Goal: Information Seeking & Learning: Learn about a topic

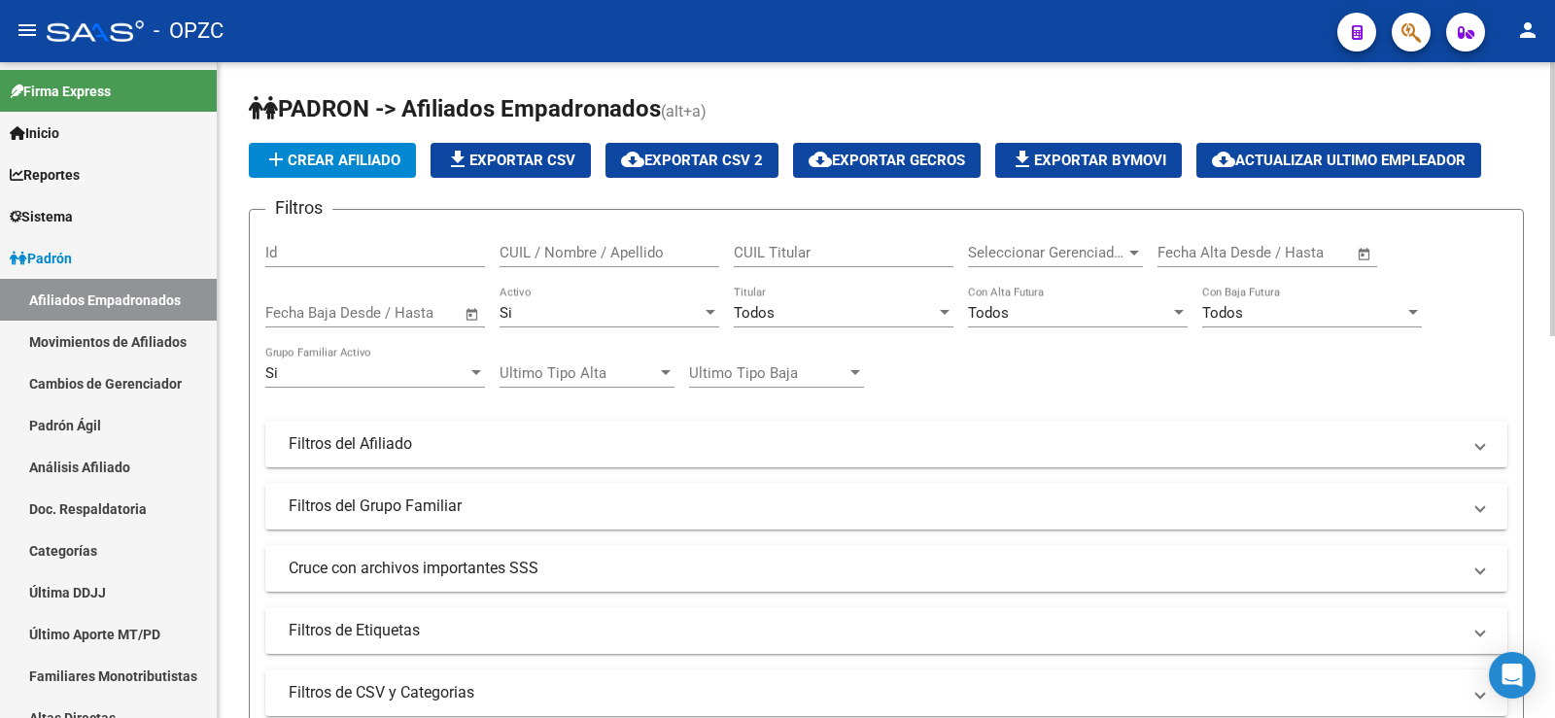
click at [580, 253] on input "CUIL / Nombre / Apellido" at bounding box center [610, 252] width 220 height 17
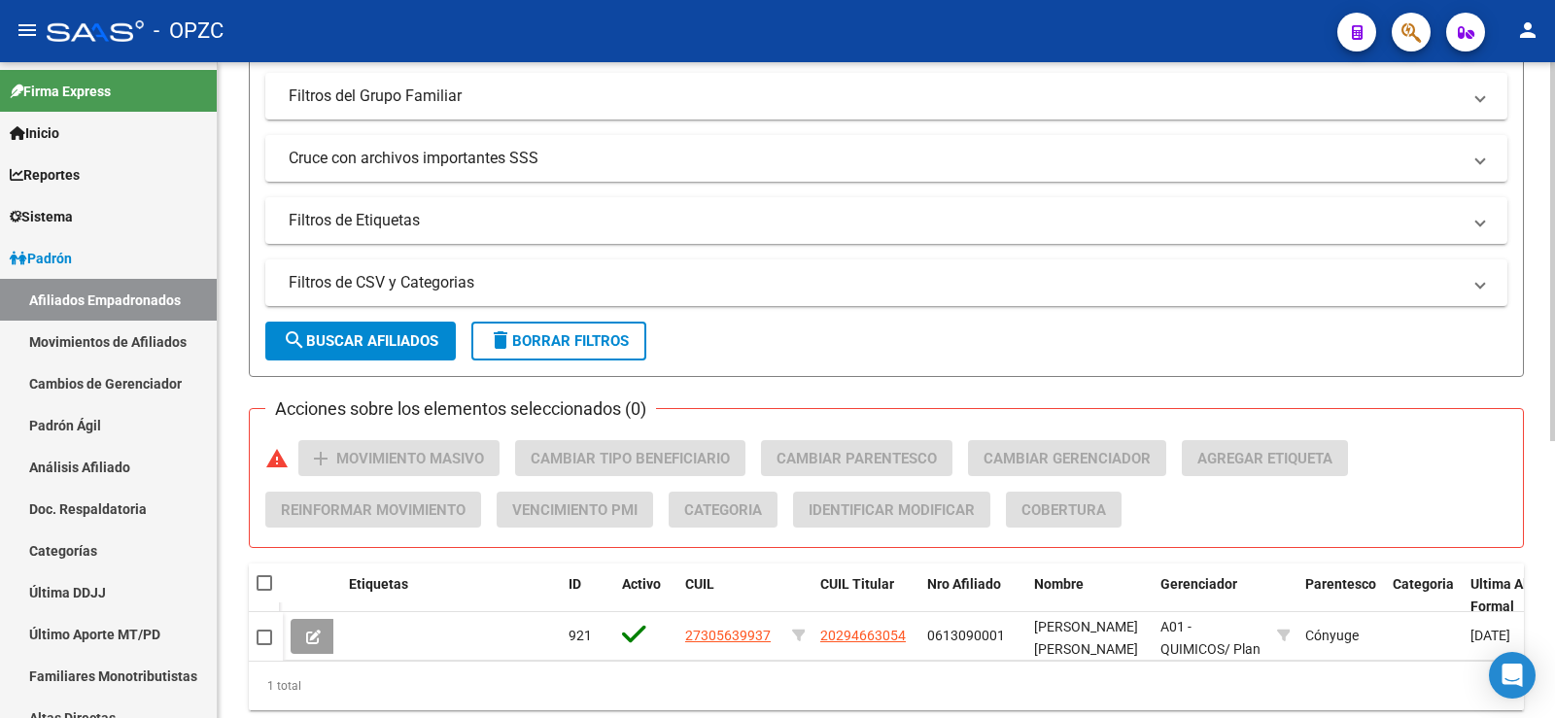
scroll to position [382, 0]
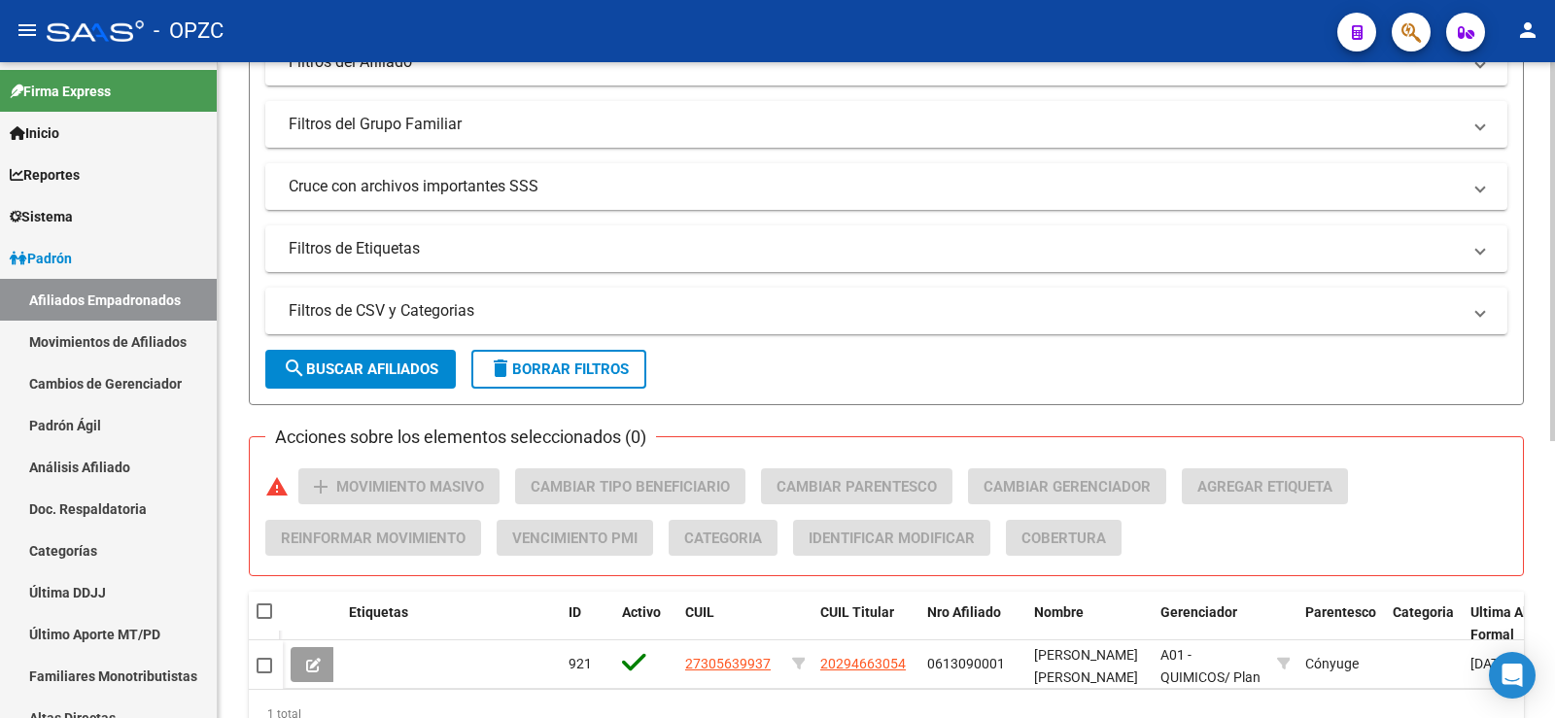
type input "brogg"
click at [628, 377] on span "delete Borrar Filtros" at bounding box center [559, 369] width 140 height 17
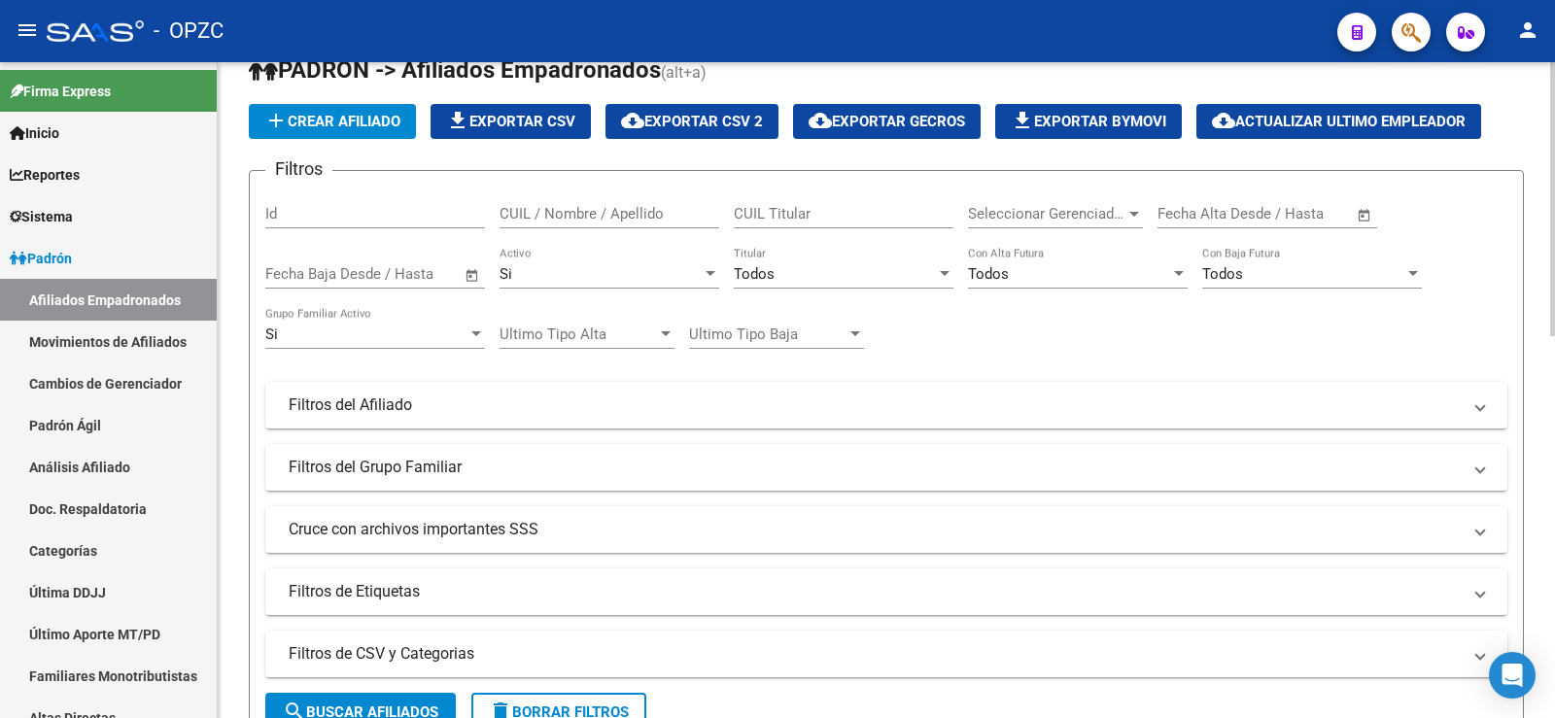
scroll to position [0, 0]
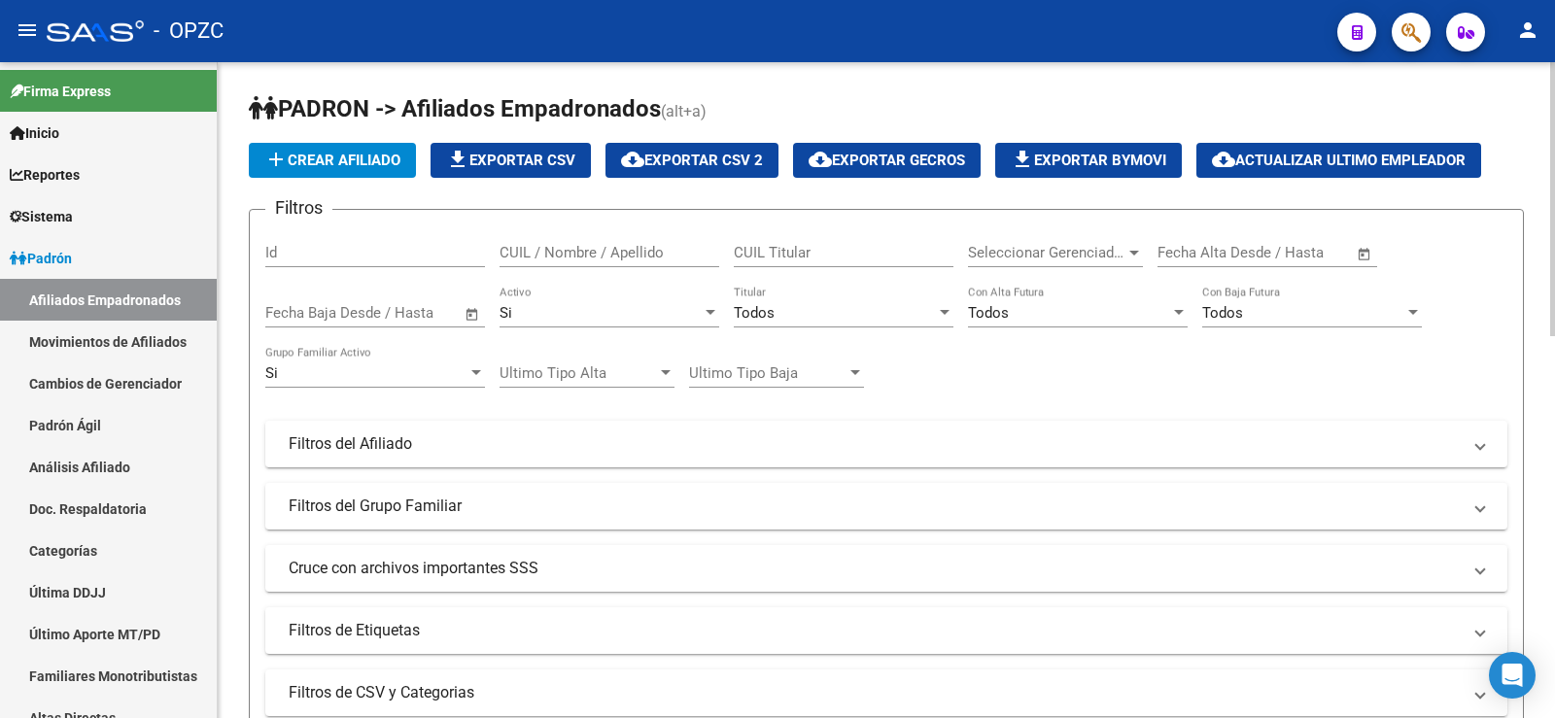
click at [649, 252] on input "CUIL / Nombre / Apellido" at bounding box center [610, 252] width 220 height 17
click at [766, 246] on input "CUIL Titular" at bounding box center [844, 252] width 220 height 17
type input "27191399345"
drag, startPoint x: 811, startPoint y: 244, endPoint x: 649, endPoint y: 221, distance: 163.0
click at [649, 221] on form "Filtros Id CUIL / Nombre / Apellido 27191399345 CUIL Titular Seleccionar Gerenc…" at bounding box center [886, 498] width 1275 height 578
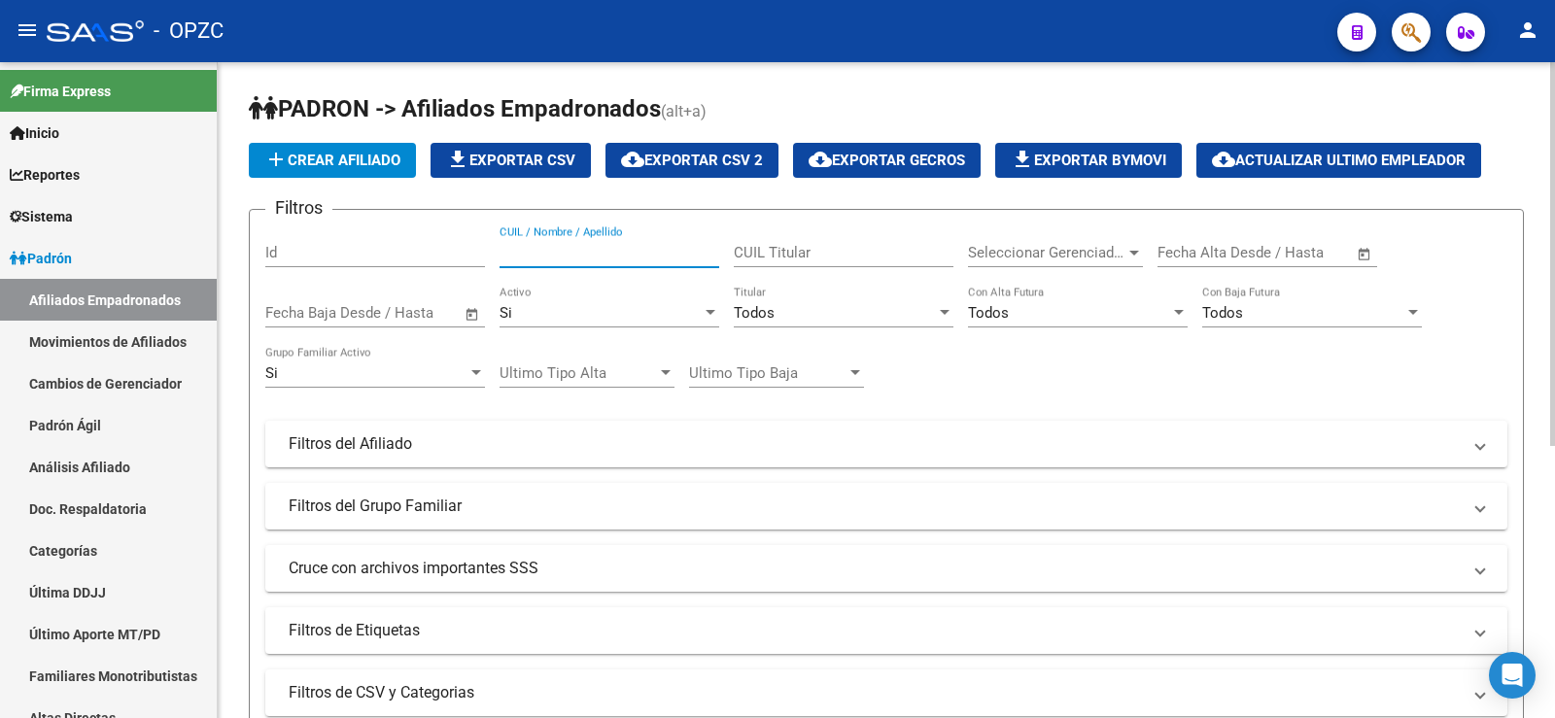
click at [623, 253] on input "CUIL / Nombre / Apellido" at bounding box center [610, 252] width 220 height 17
type input "19139934"
drag, startPoint x: 607, startPoint y: 257, endPoint x: 335, endPoint y: 251, distance: 271.3
click at [335, 251] on div "Filtros Id 19139934 CUIL / Nombre / Apellido CUIL Titular Seleccionar Gerenciad…" at bounding box center [886, 440] width 1242 height 429
type input "galan"
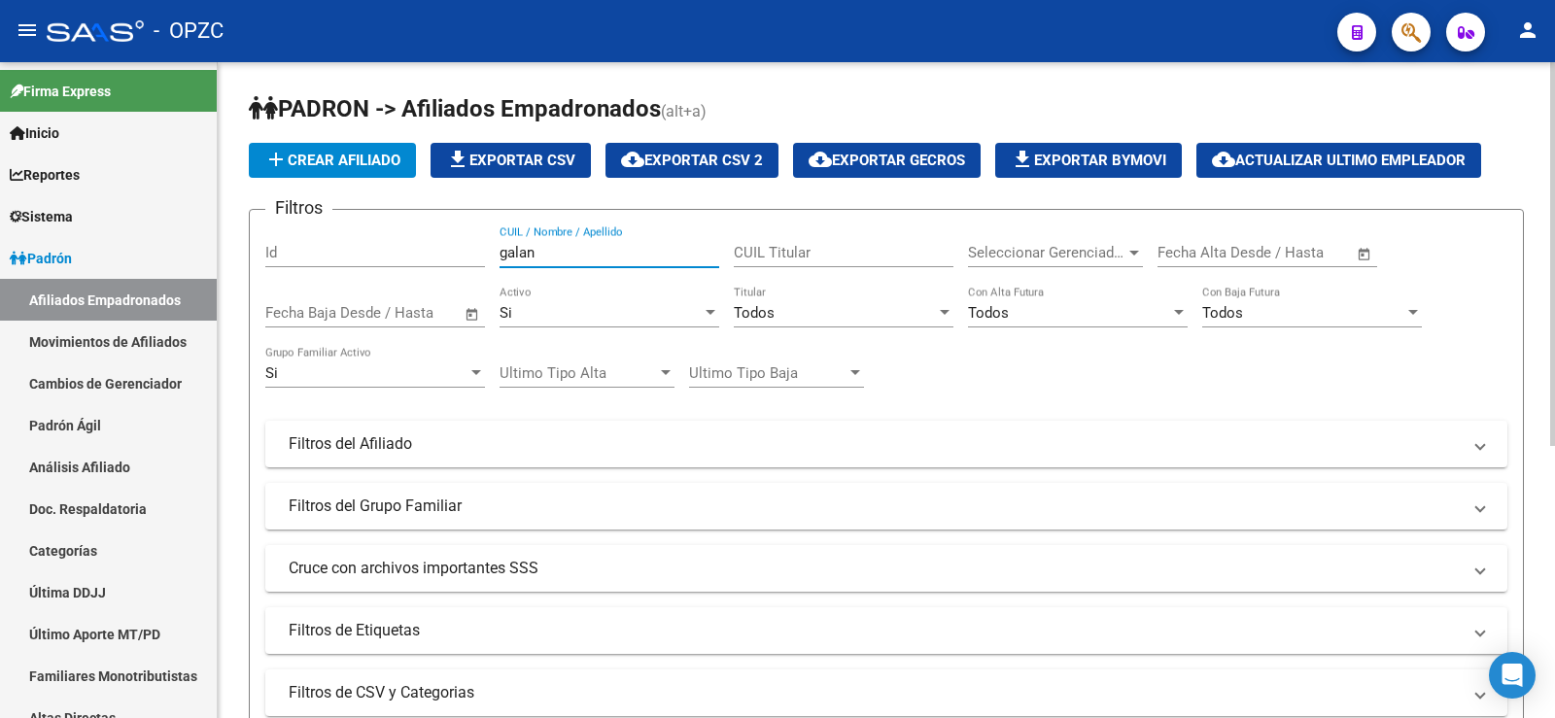
drag, startPoint x: 571, startPoint y: 258, endPoint x: 373, endPoint y: 258, distance: 197.3
click at [373, 258] on div "Filtros Id galan CUIL / Nombre / Apellido CUIL Titular Seleccionar Gerenciador …" at bounding box center [886, 440] width 1242 height 429
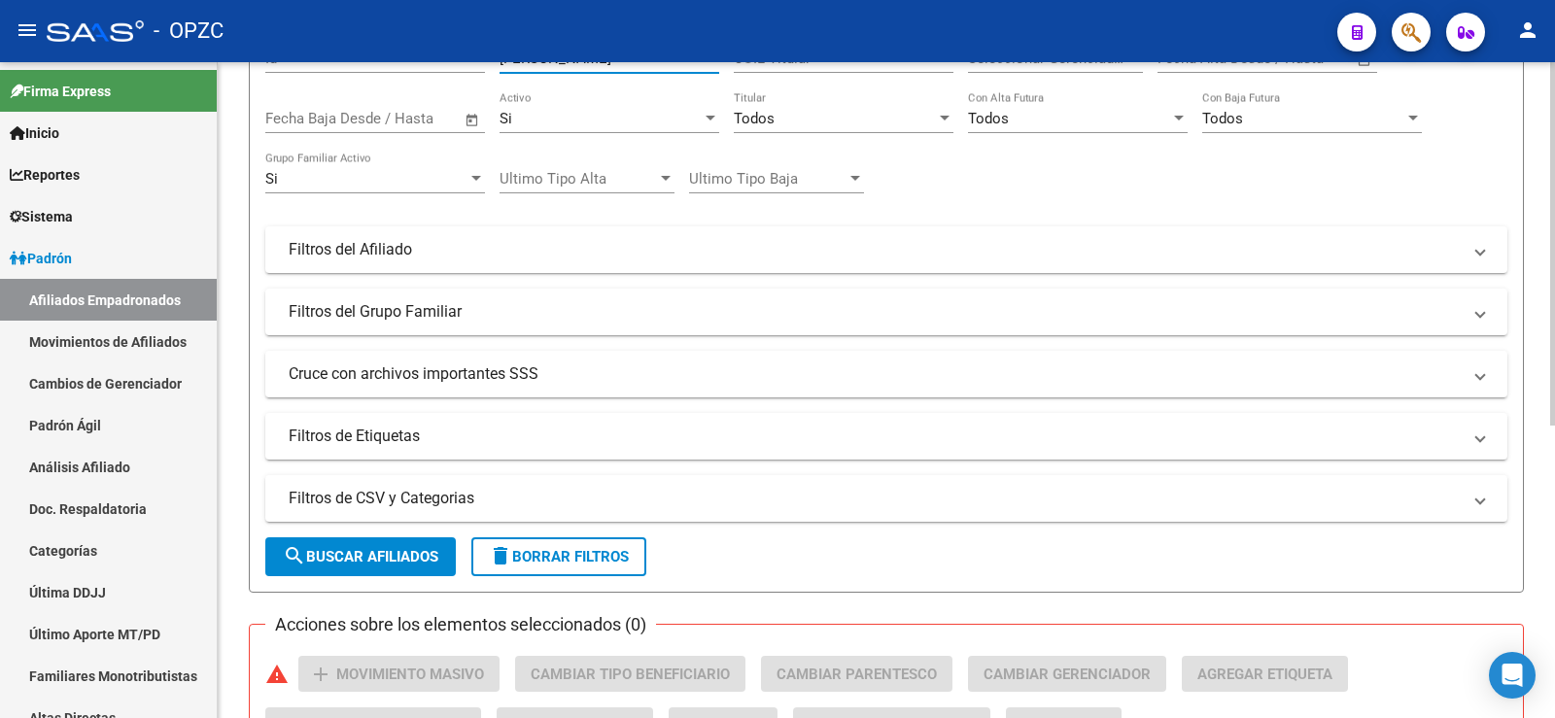
type input "[PERSON_NAME]"
click at [616, 550] on span "delete Borrar Filtros" at bounding box center [559, 556] width 140 height 17
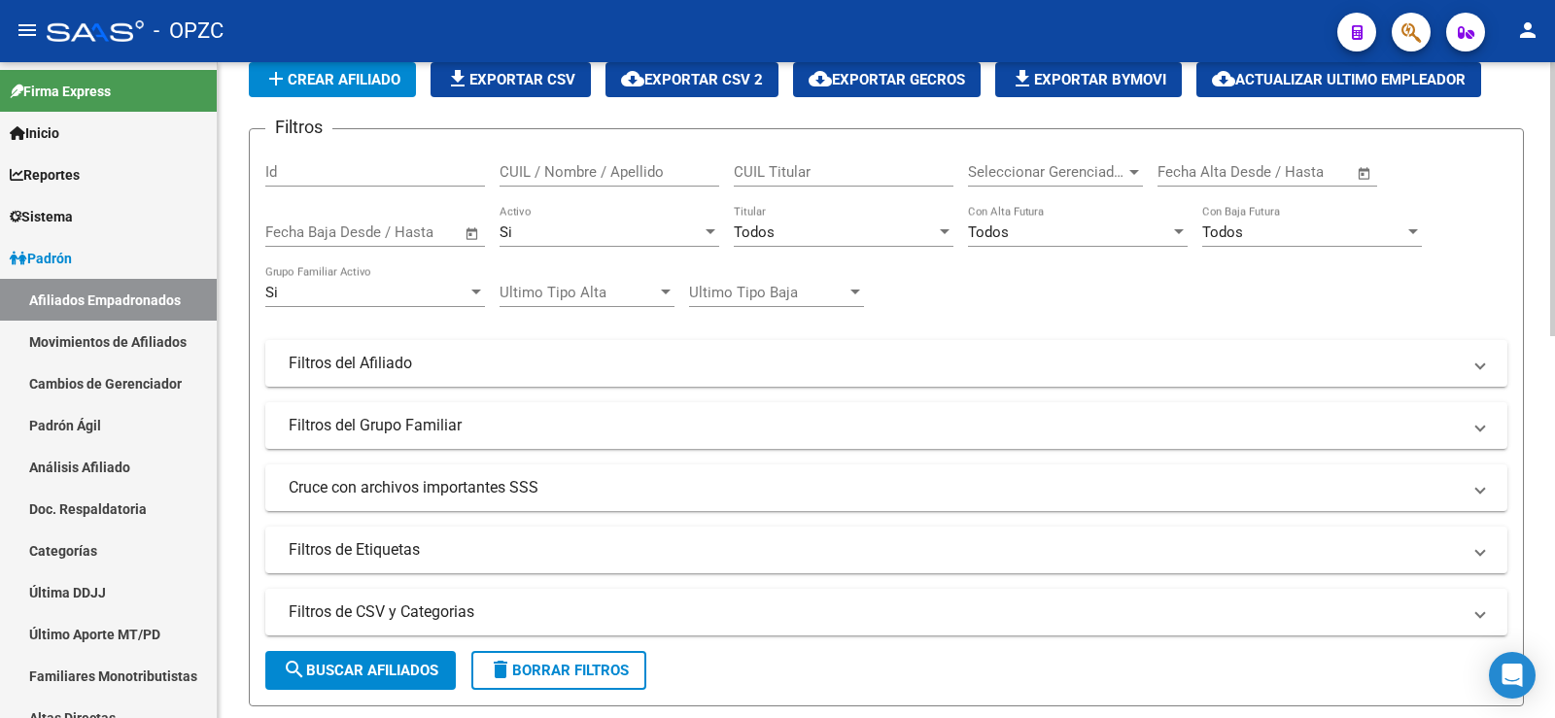
scroll to position [0, 0]
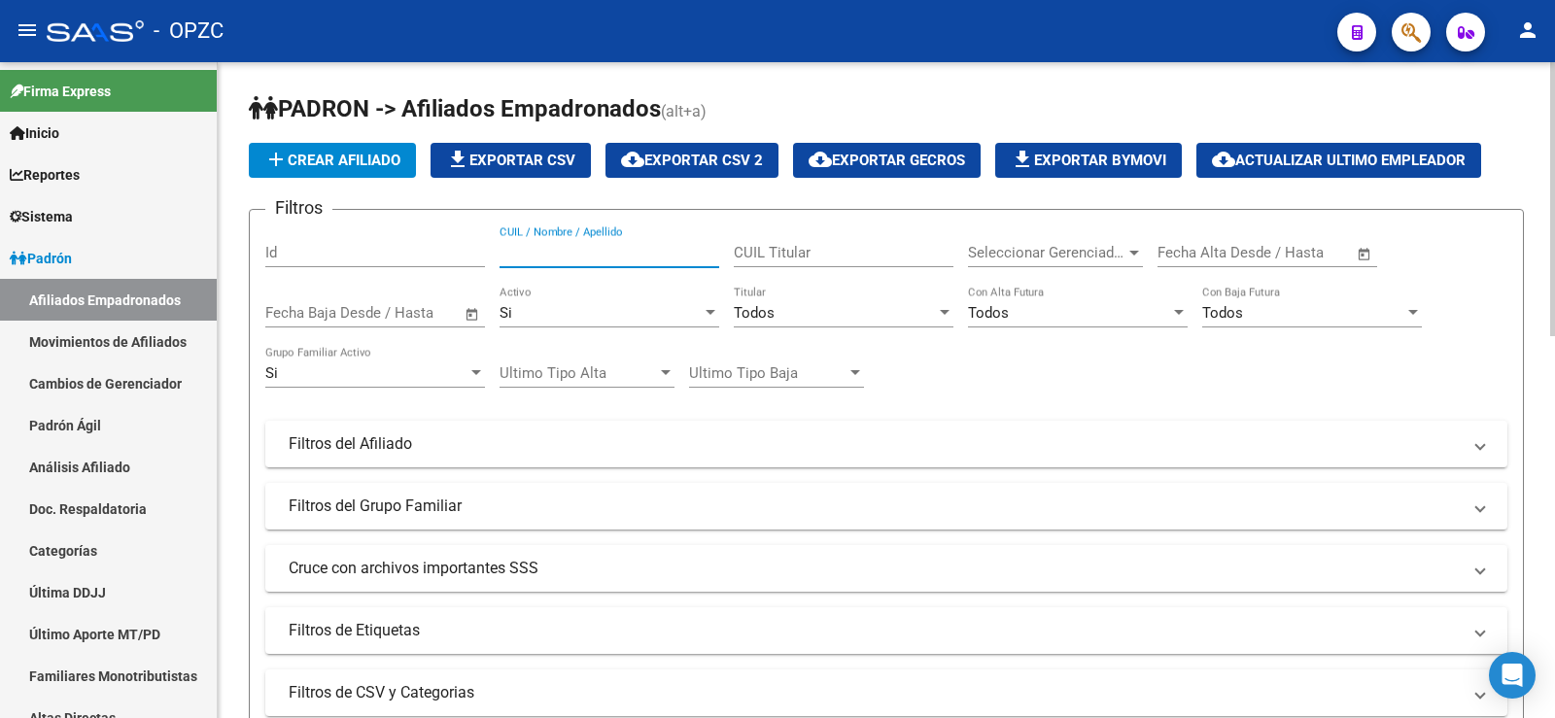
click at [608, 258] on input "CUIL / Nombre / Apellido" at bounding box center [610, 252] width 220 height 17
drag, startPoint x: 592, startPoint y: 249, endPoint x: 359, endPoint y: 249, distance: 233.3
click at [359, 249] on div "Filtros Id 22744304 CUIL / Nombre / Apellido CUIL Titular Seleccionar Gerenciad…" at bounding box center [886, 440] width 1242 height 429
type input "20358364528"
drag, startPoint x: 623, startPoint y: 252, endPoint x: 467, endPoint y: 241, distance: 156.9
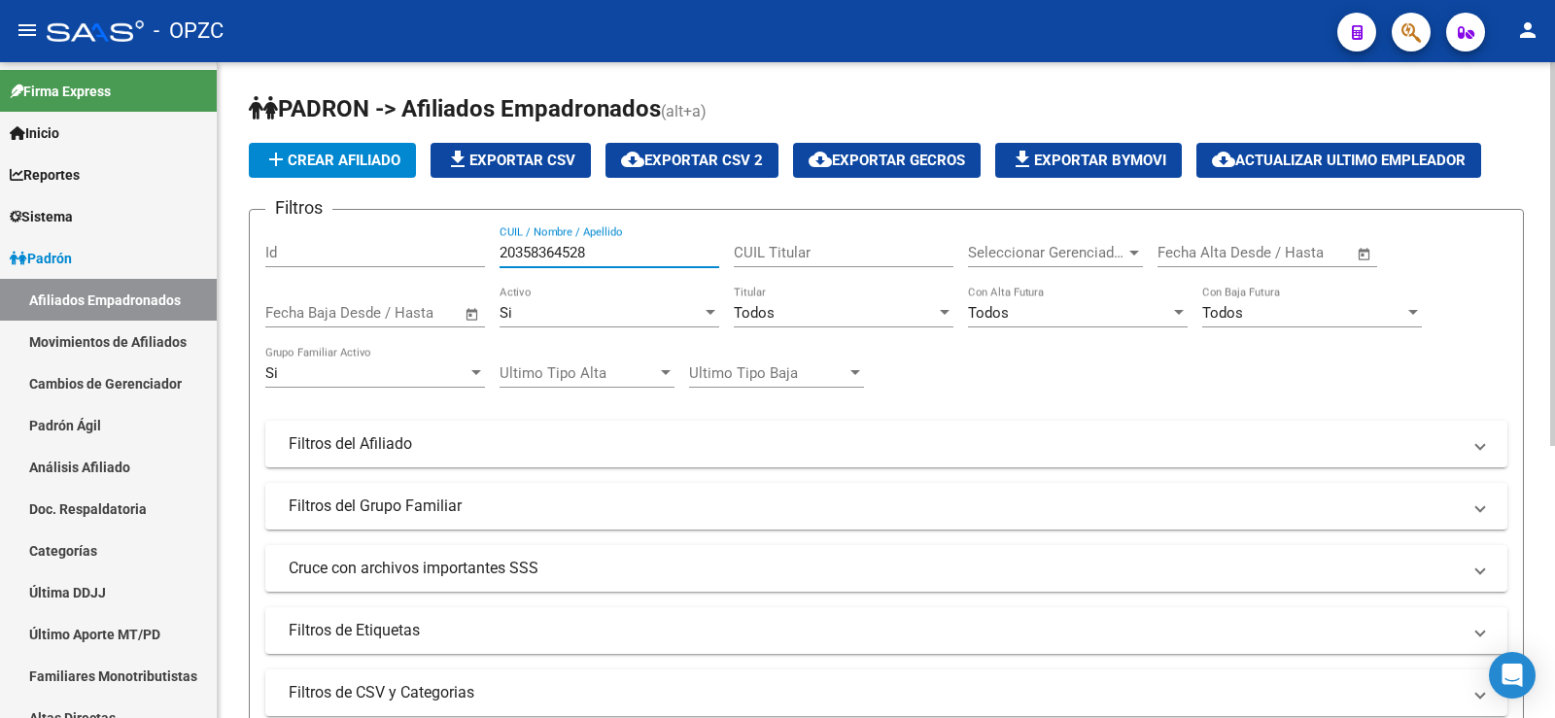
click at [467, 241] on div "Filtros Id 20358364528 CUIL / Nombre / Apellido CUIL Titular Seleccionar Gerenc…" at bounding box center [886, 440] width 1242 height 429
type input "27270731916"
drag, startPoint x: 603, startPoint y: 261, endPoint x: 406, endPoint y: 261, distance: 196.4
click at [406, 261] on div "Filtros Id 27270731916 CUIL / Nombre / Apellido CUIL Titular Seleccionar Gerenc…" at bounding box center [886, 440] width 1242 height 429
type input "45848030"
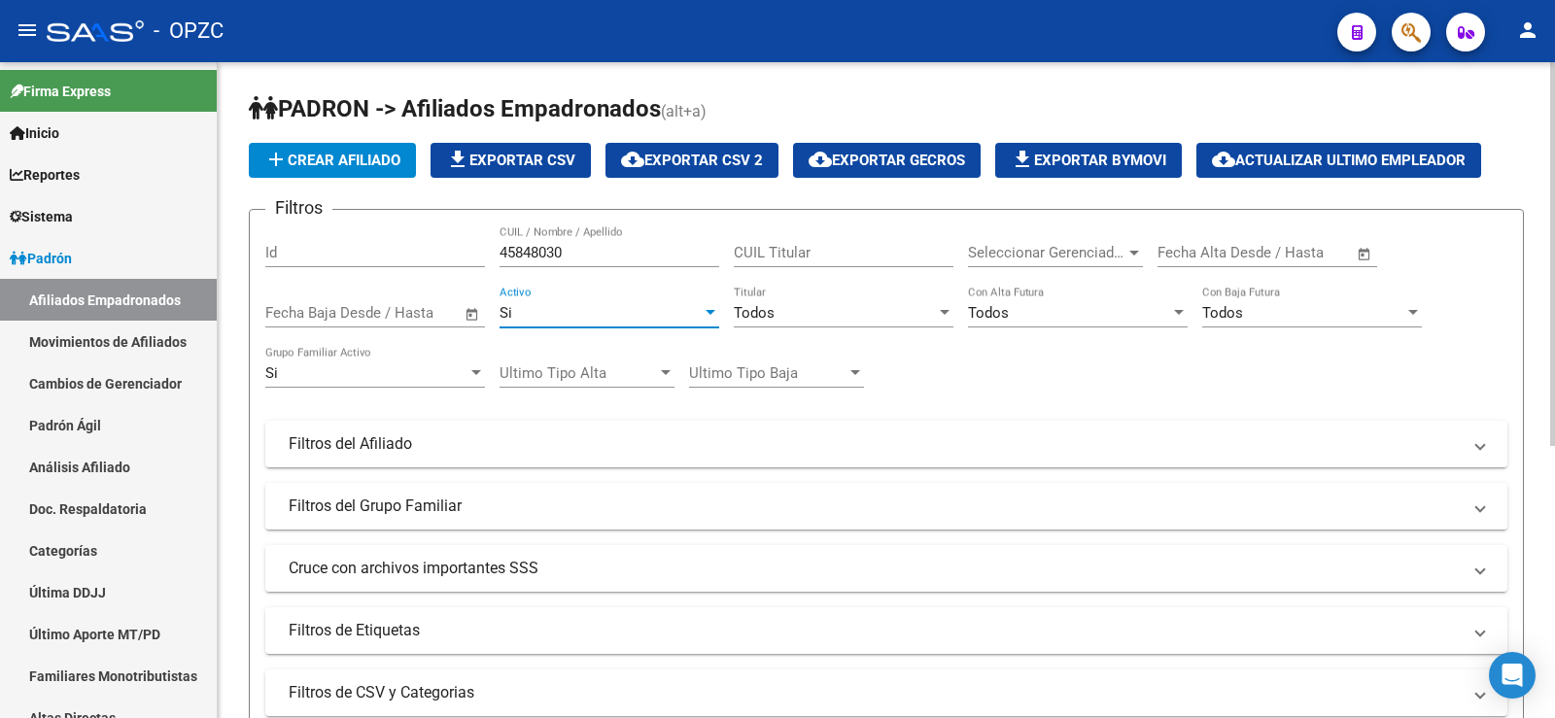
click at [611, 308] on div "Si" at bounding box center [601, 312] width 202 height 17
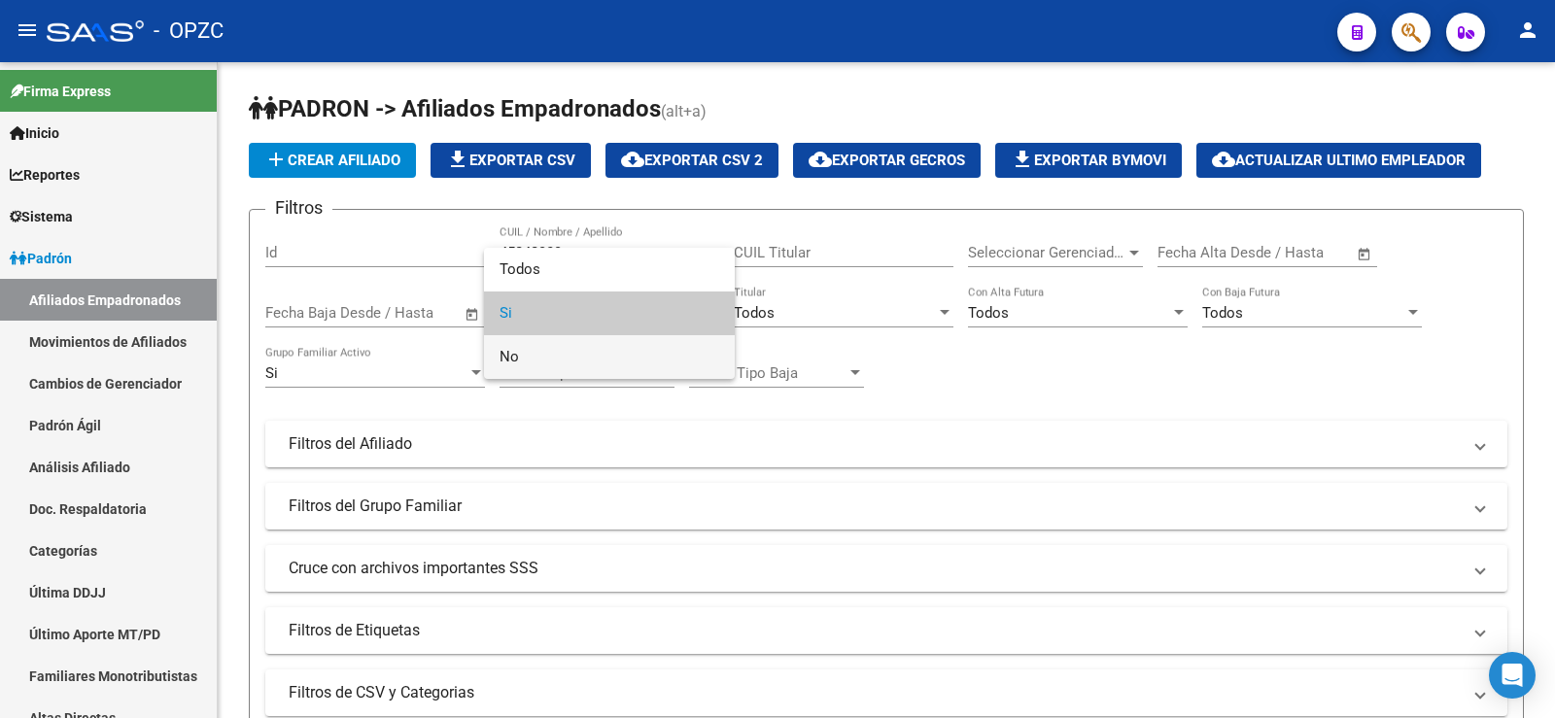
click at [593, 354] on span "No" at bounding box center [610, 357] width 220 height 44
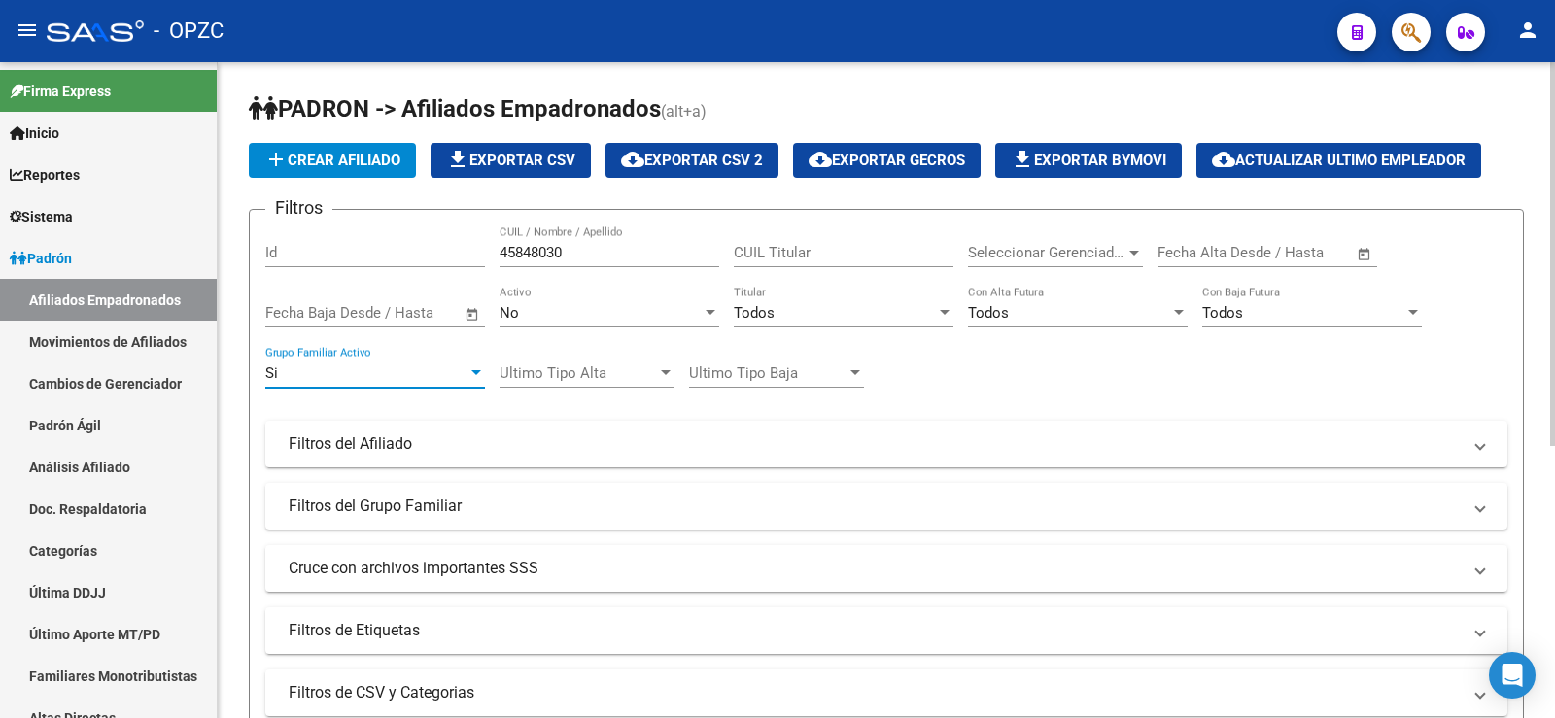
click at [431, 374] on div "Si" at bounding box center [366, 373] width 202 height 17
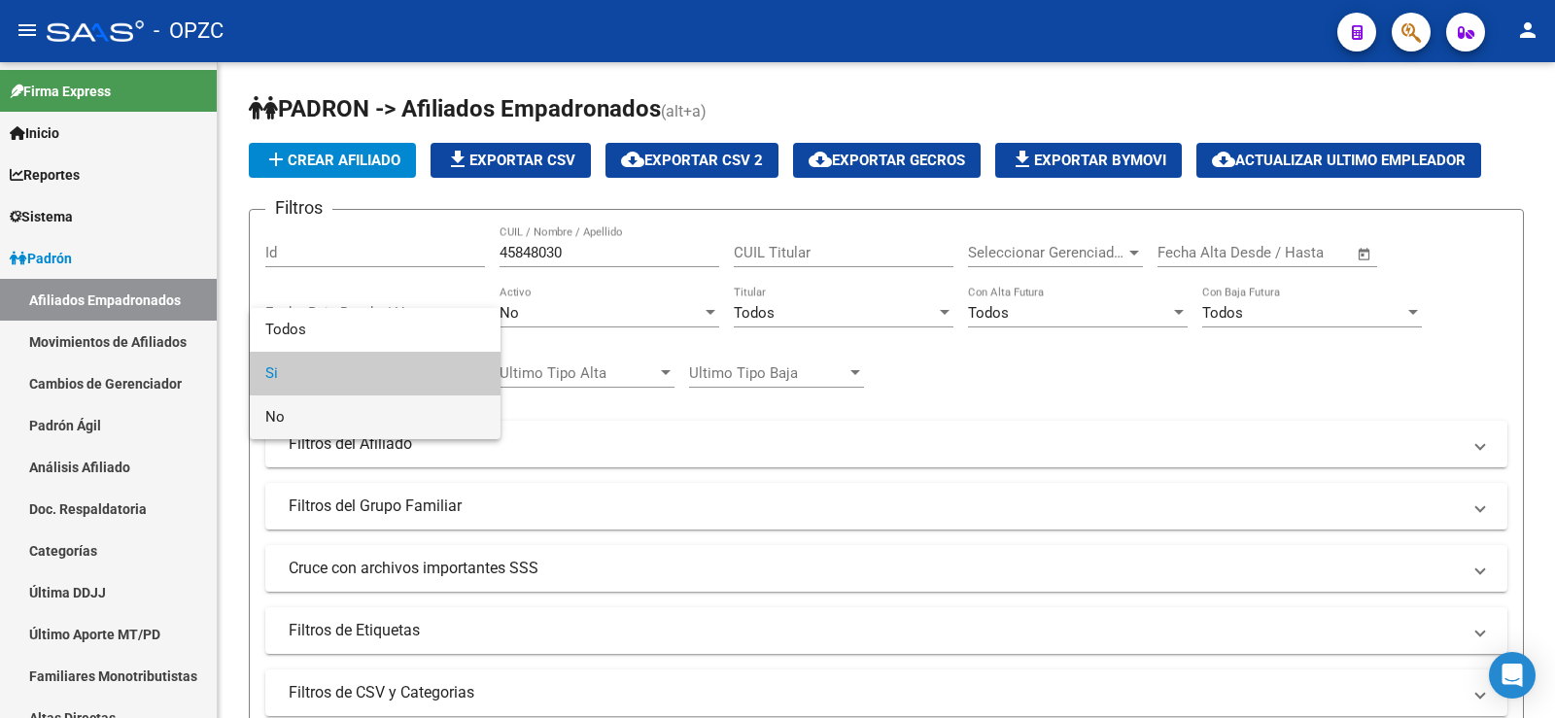
click at [408, 415] on span "No" at bounding box center [375, 418] width 220 height 44
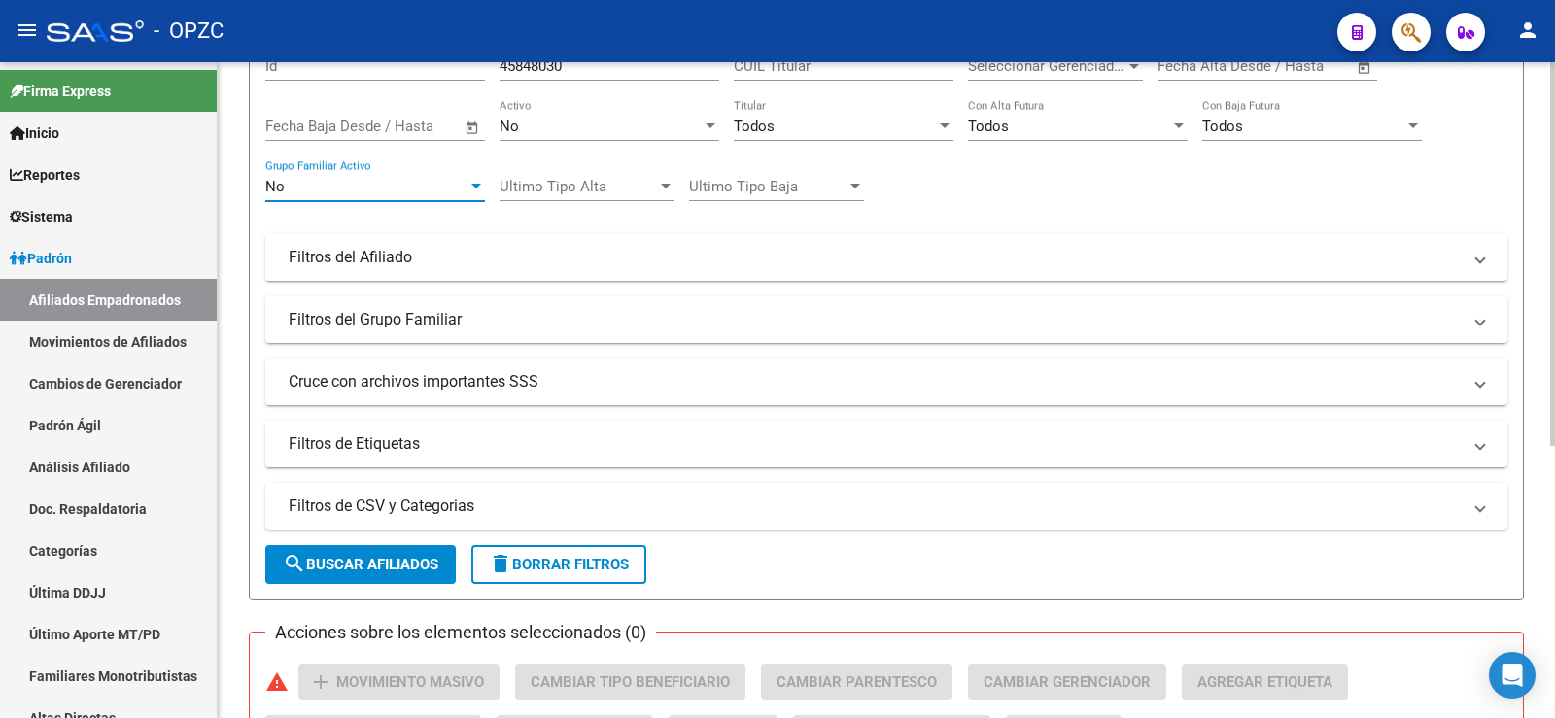
scroll to position [194, 0]
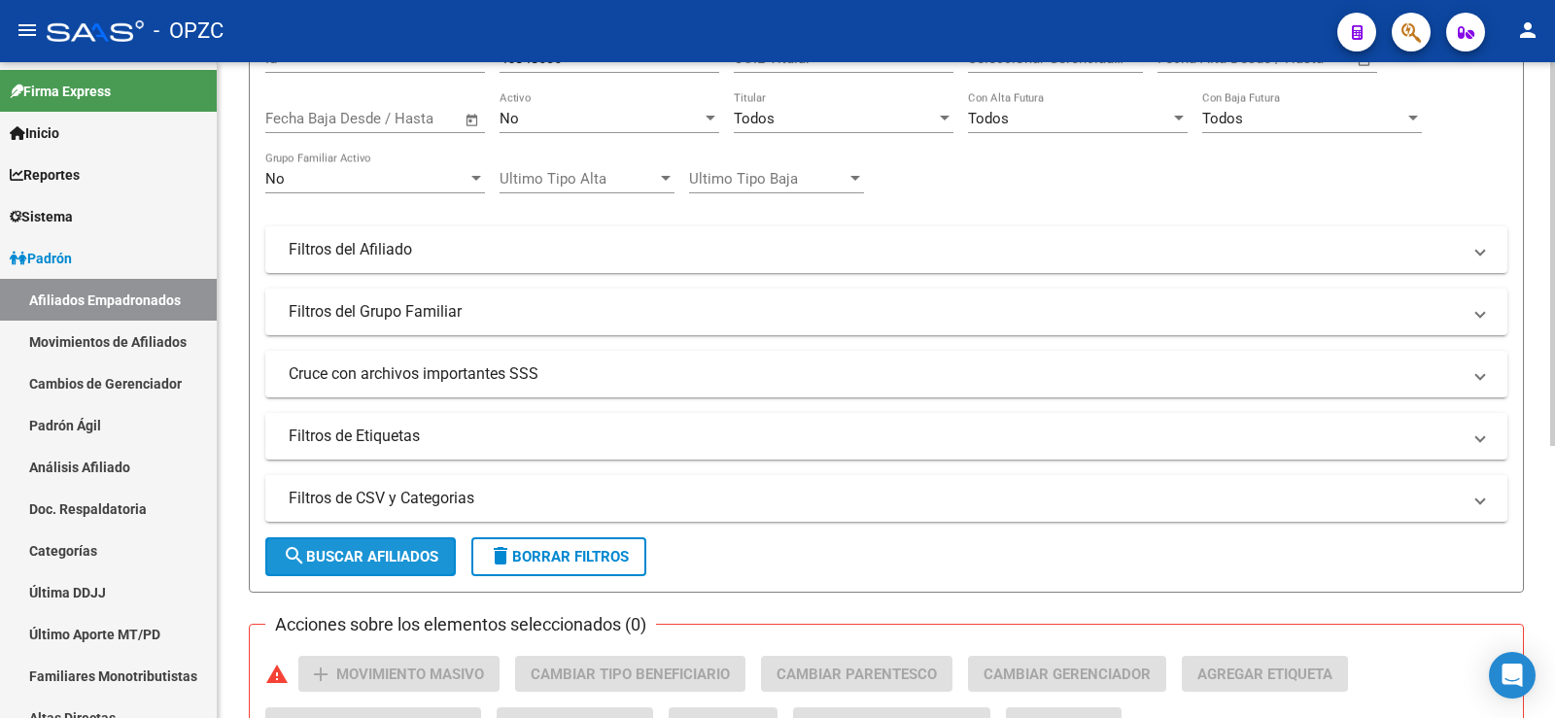
click at [384, 562] on span "search Buscar Afiliados" at bounding box center [361, 556] width 156 height 17
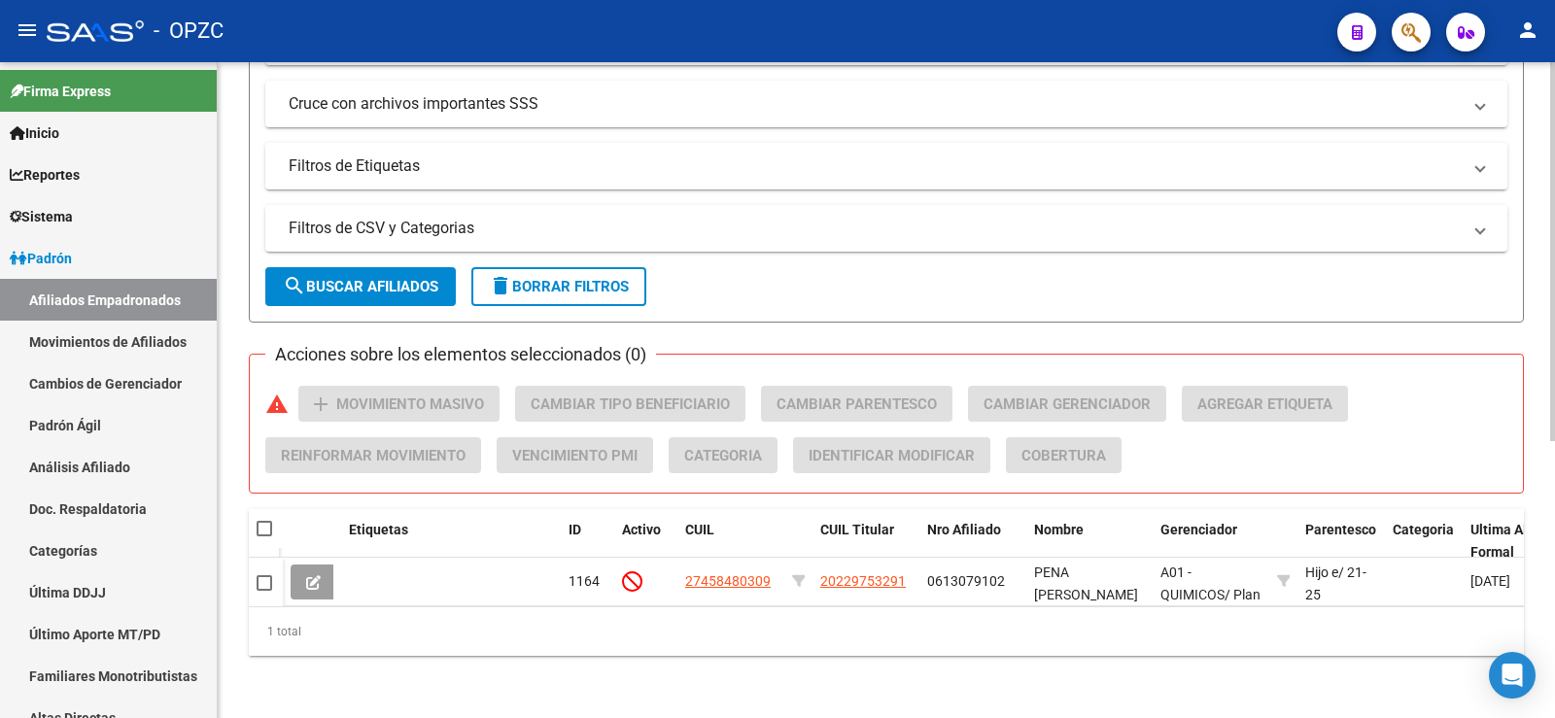
scroll to position [479, 0]
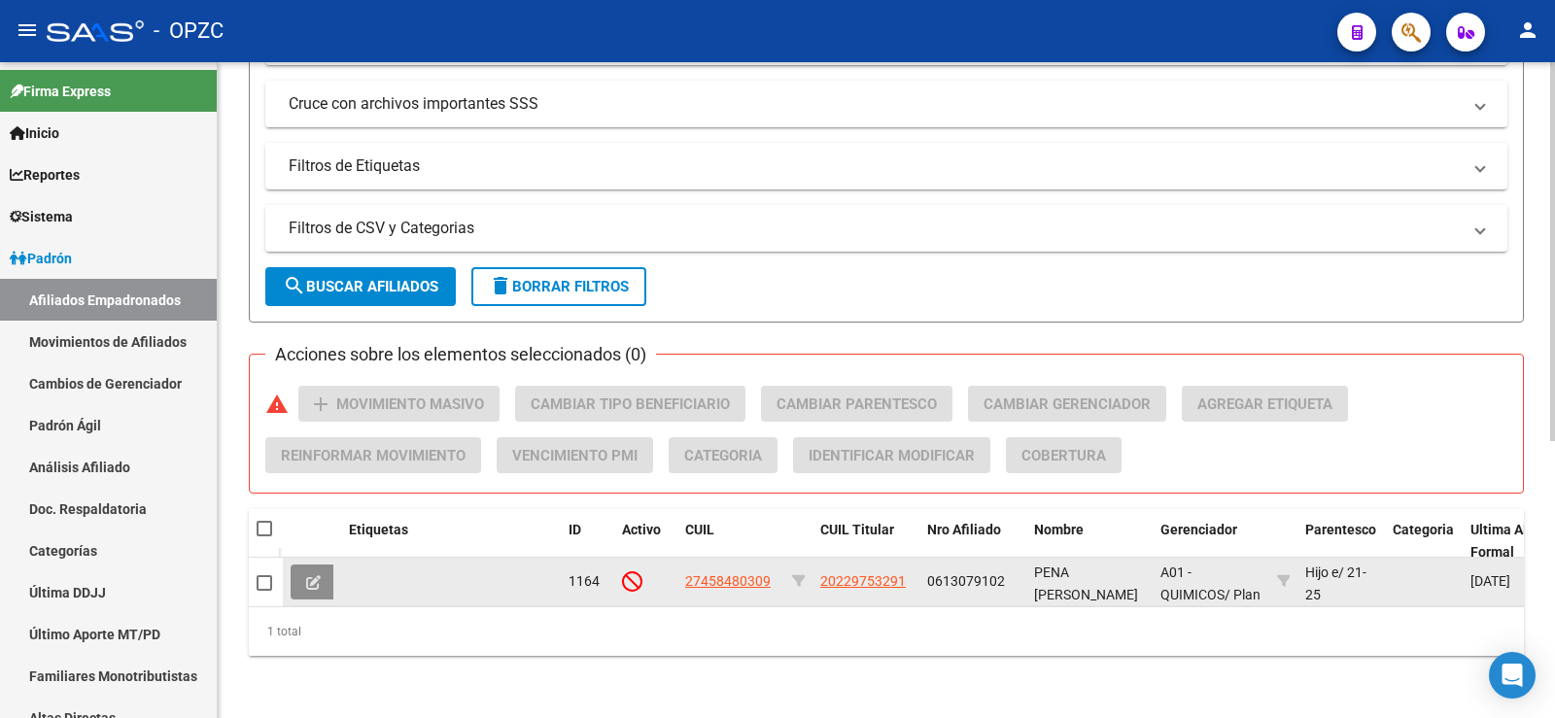
click at [319, 575] on icon at bounding box center [313, 582] width 15 height 15
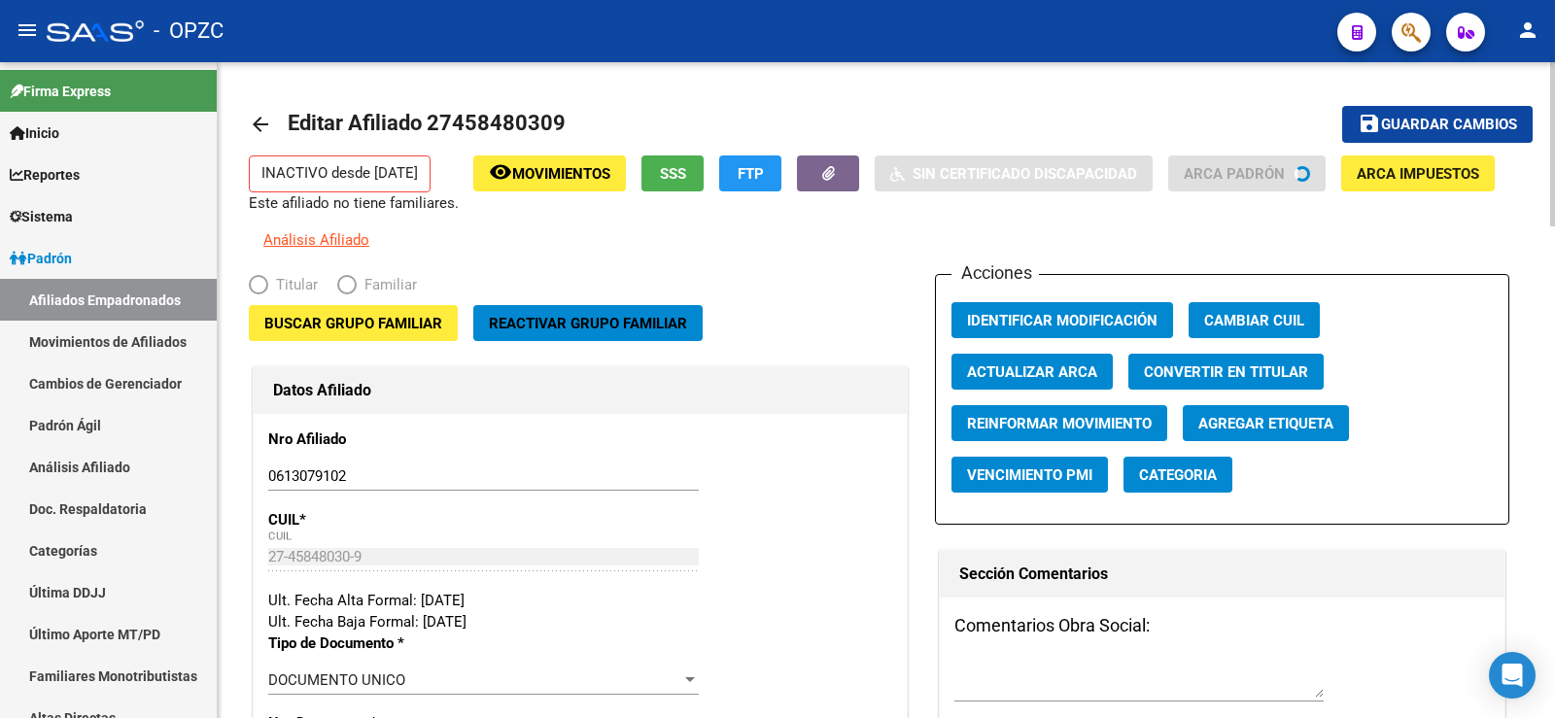
radio input "true"
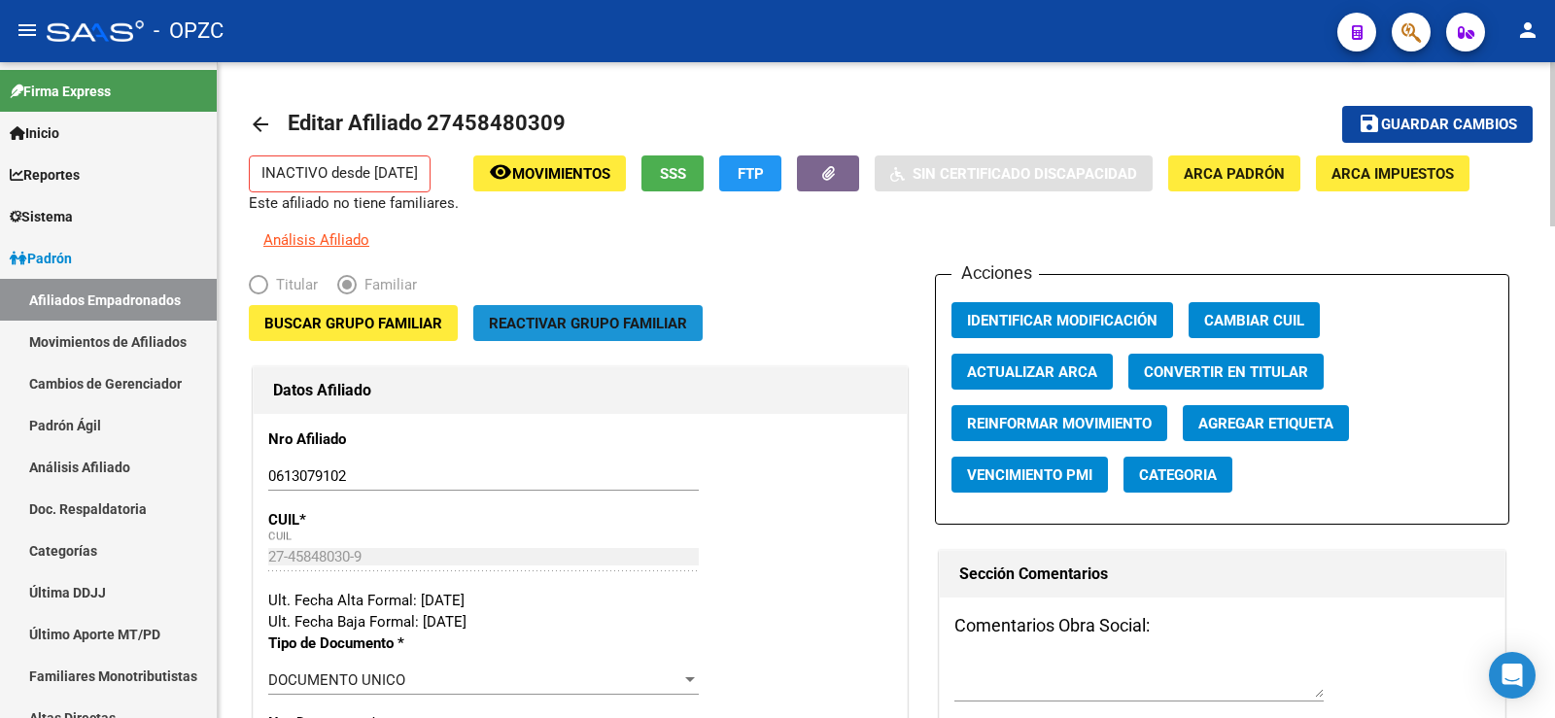
click at [611, 314] on span "Reactivar Grupo Familiar" at bounding box center [588, 322] width 198 height 17
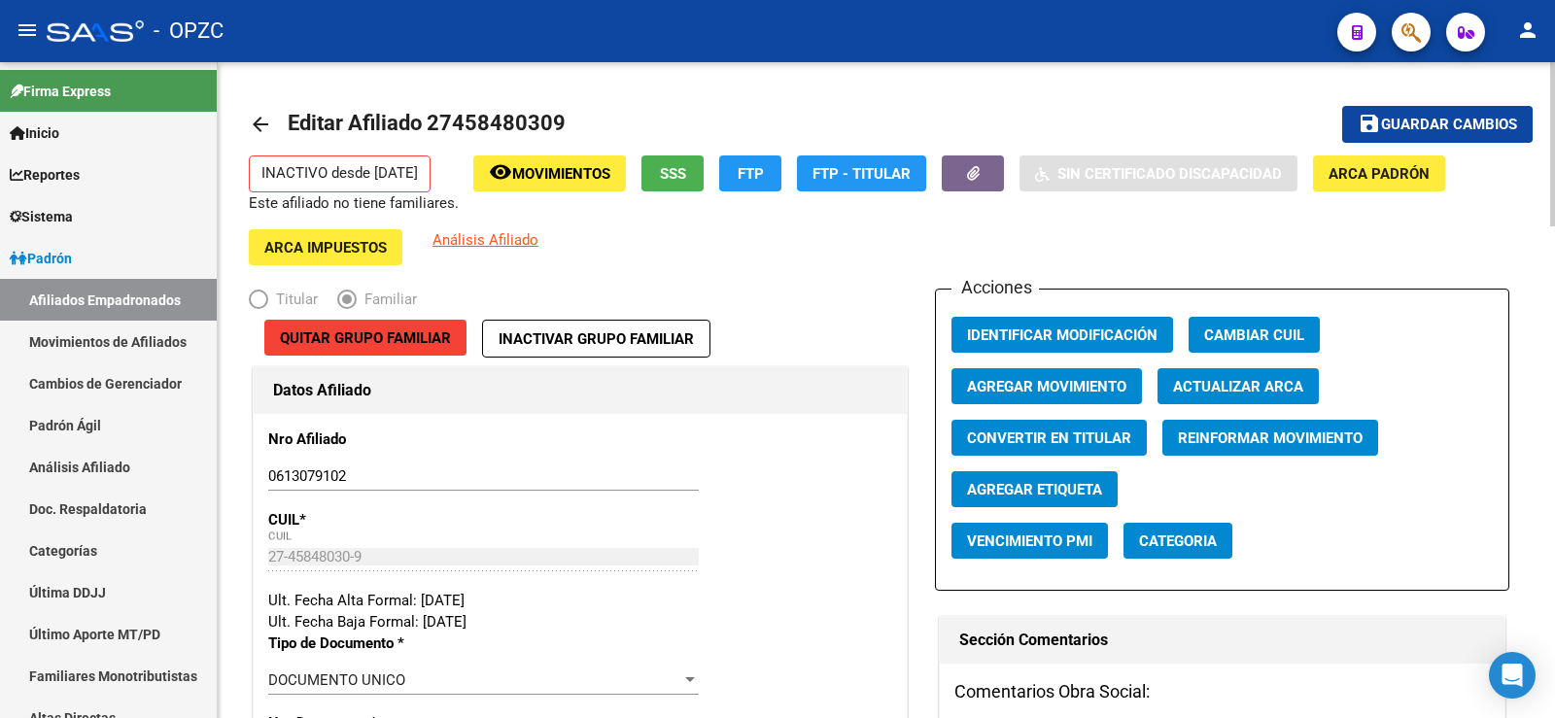
click at [997, 379] on span "Agregar Movimiento" at bounding box center [1046, 386] width 159 height 17
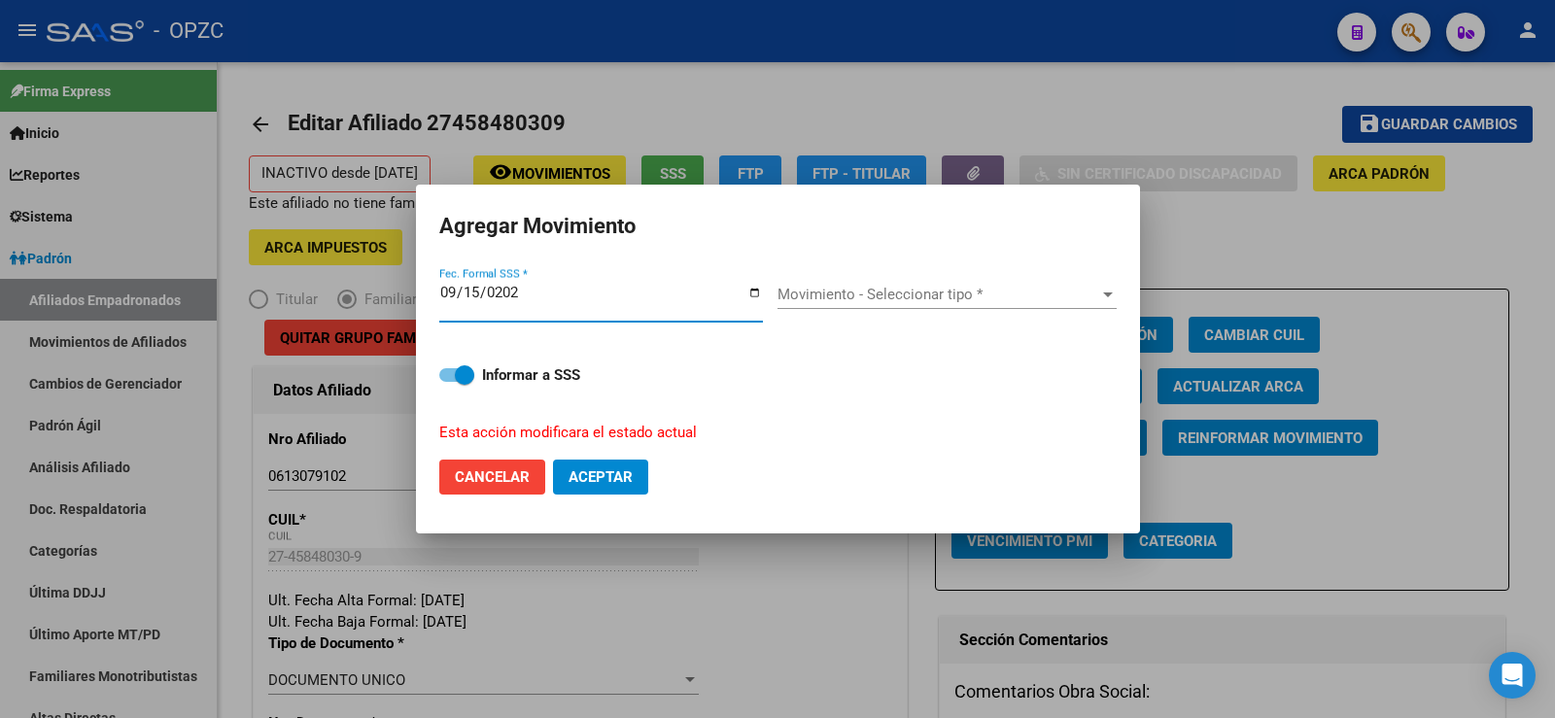
type input "[DATE]"
click at [932, 286] on span "Movimiento - Seleccionar tipo *" at bounding box center [939, 294] width 322 height 17
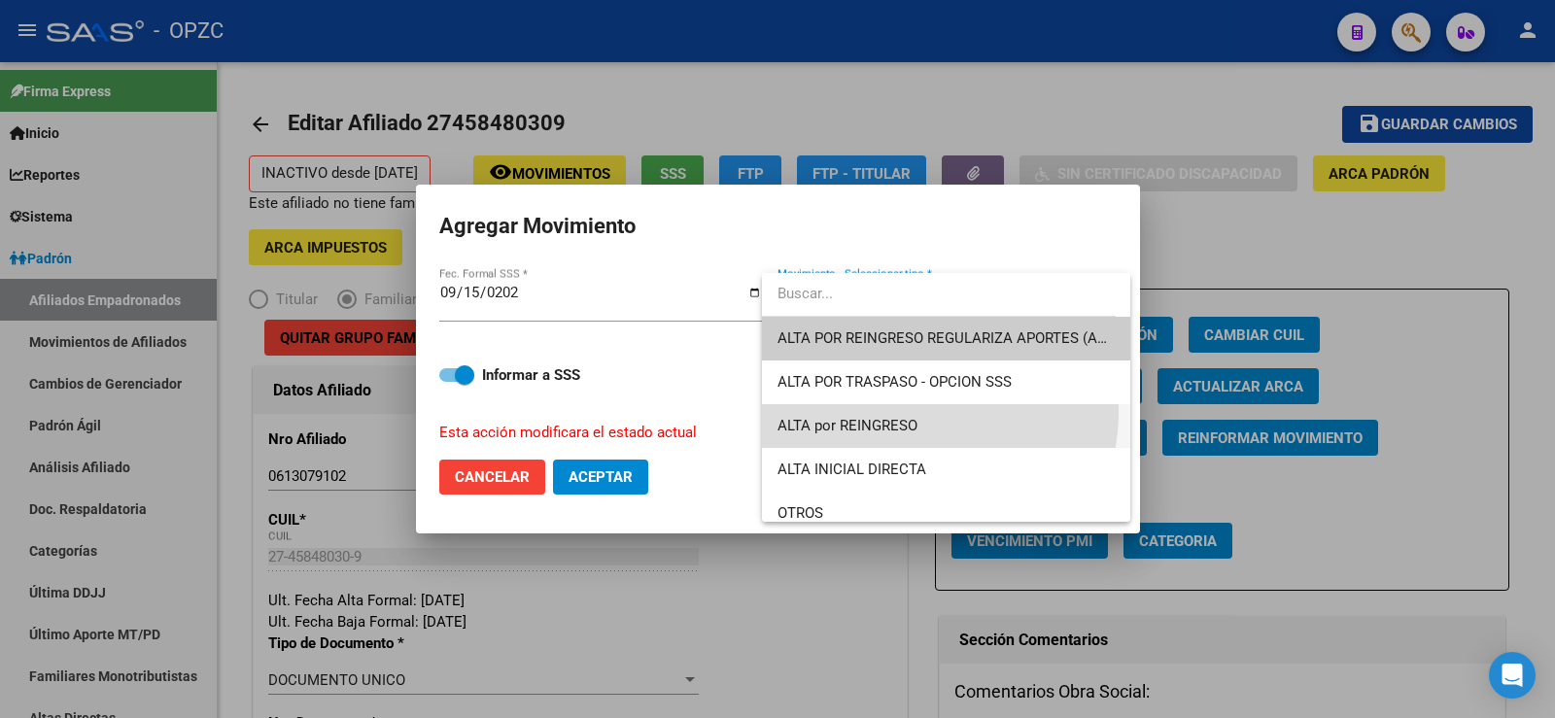
click at [911, 412] on span "ALTA por REINGRESO" at bounding box center [946, 426] width 337 height 44
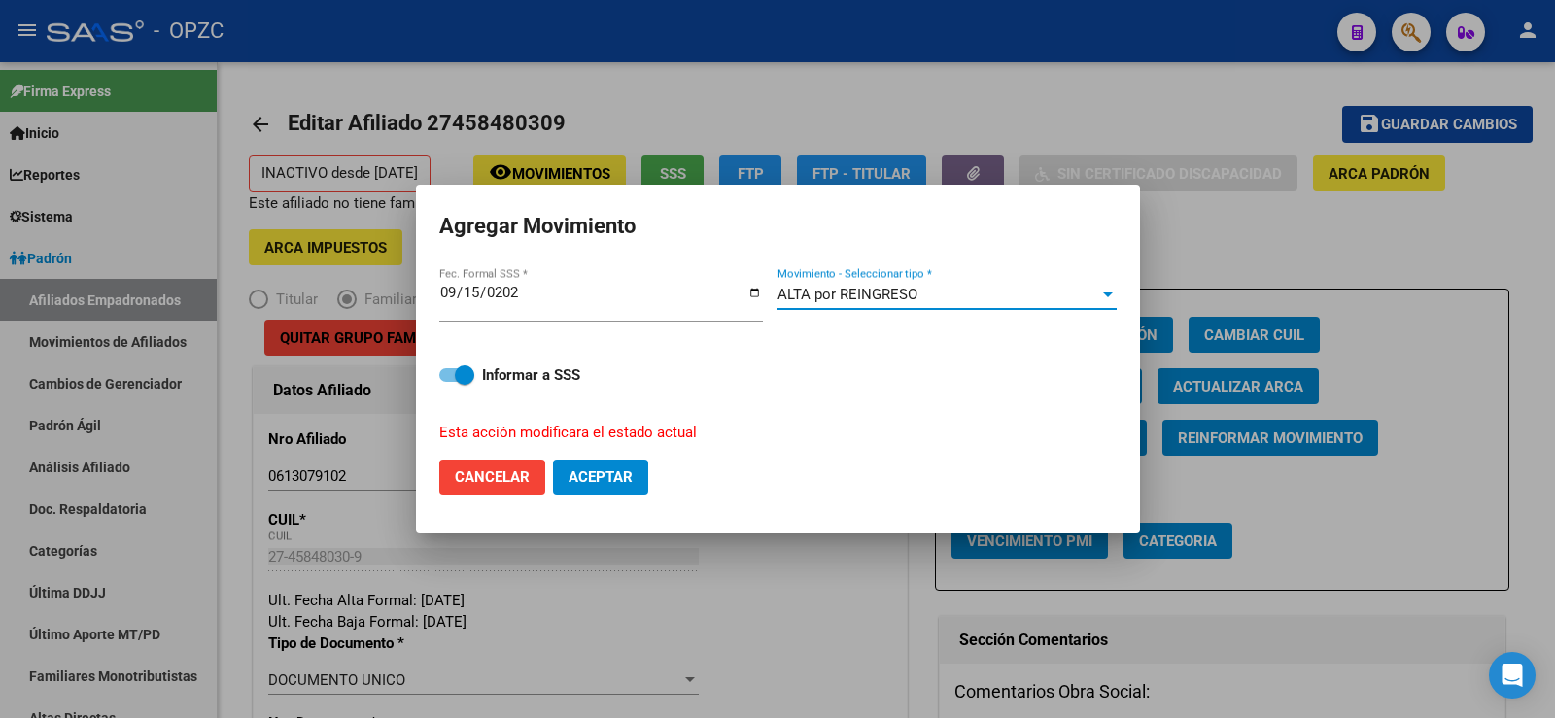
click at [614, 474] on span "Aceptar" at bounding box center [601, 477] width 64 height 17
checkbox input "false"
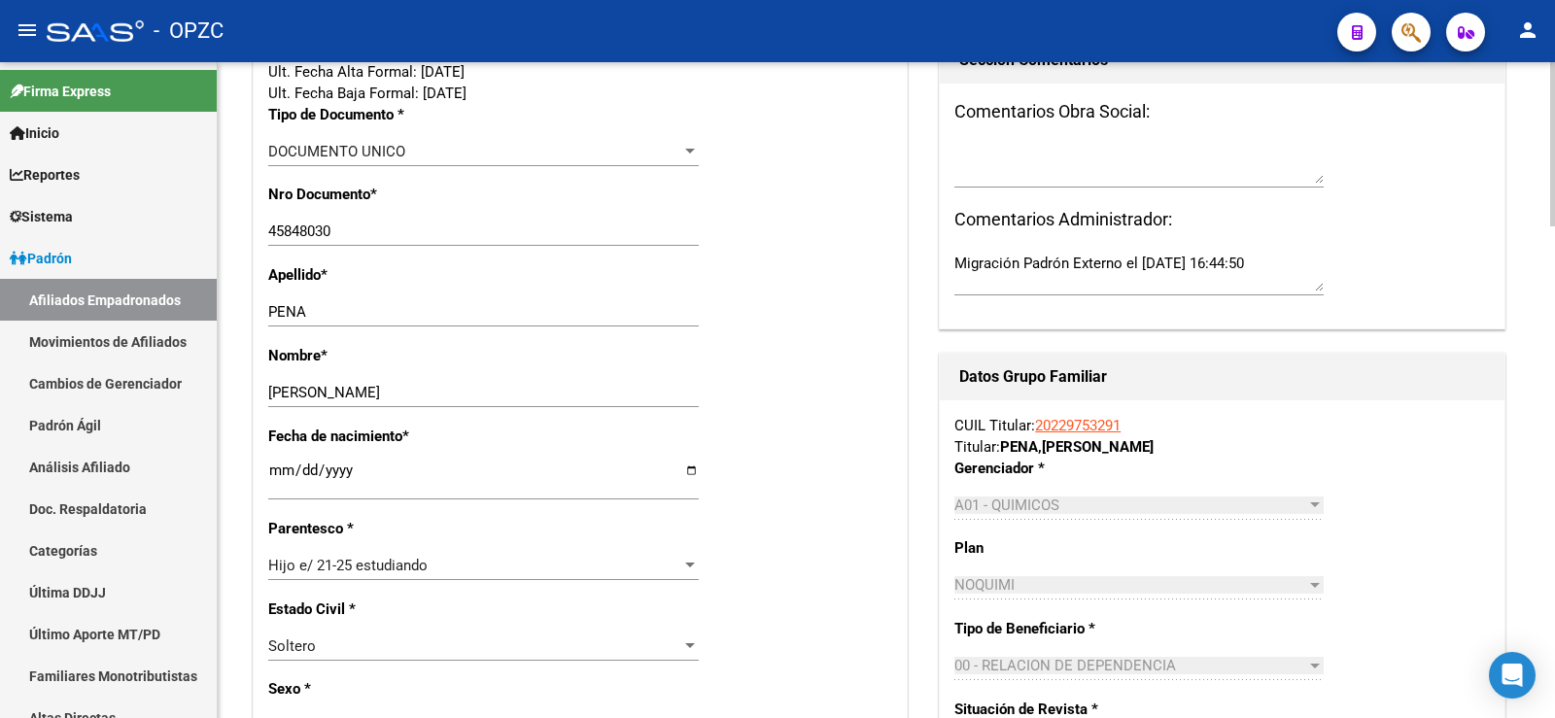
scroll to position [583, 0]
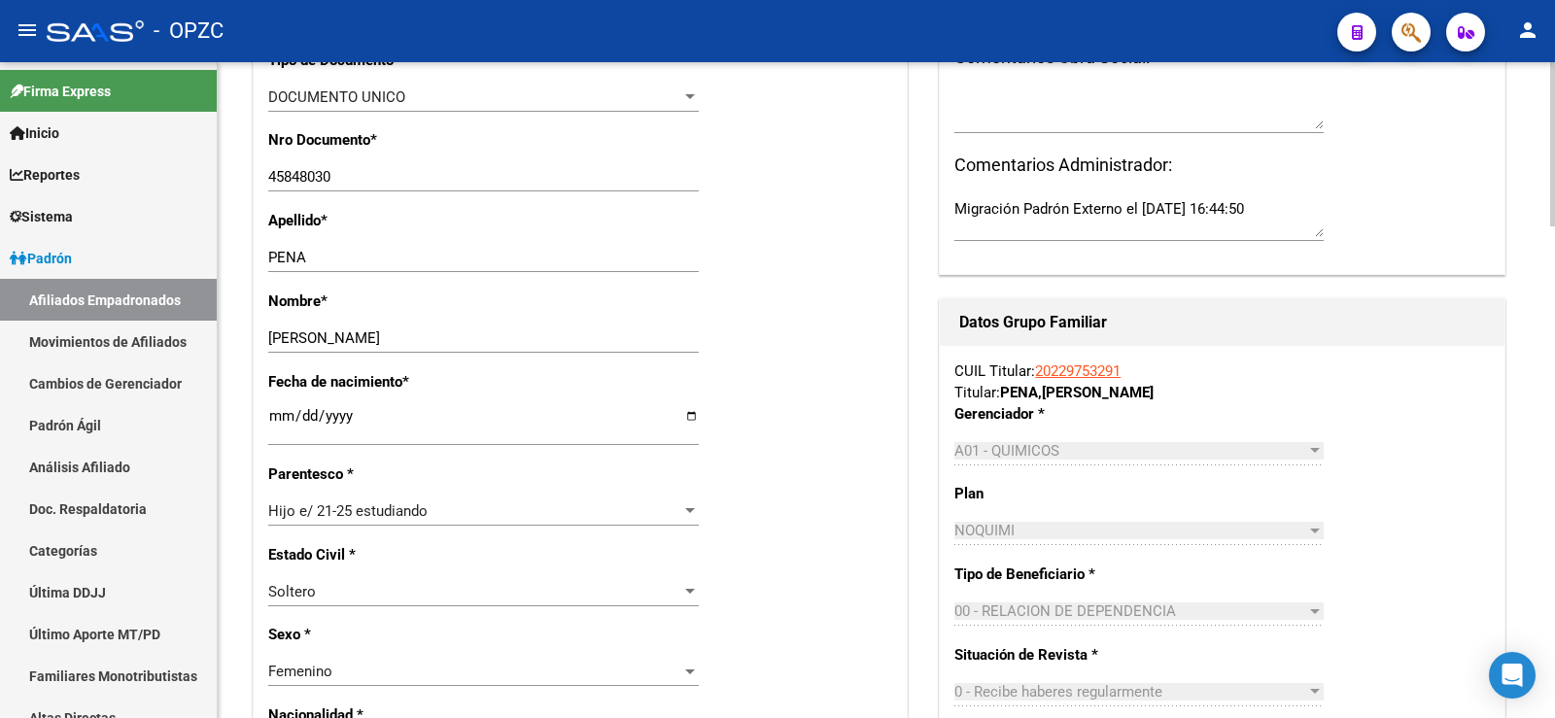
click at [1059, 369] on link "20229753291" at bounding box center [1078, 371] width 86 height 17
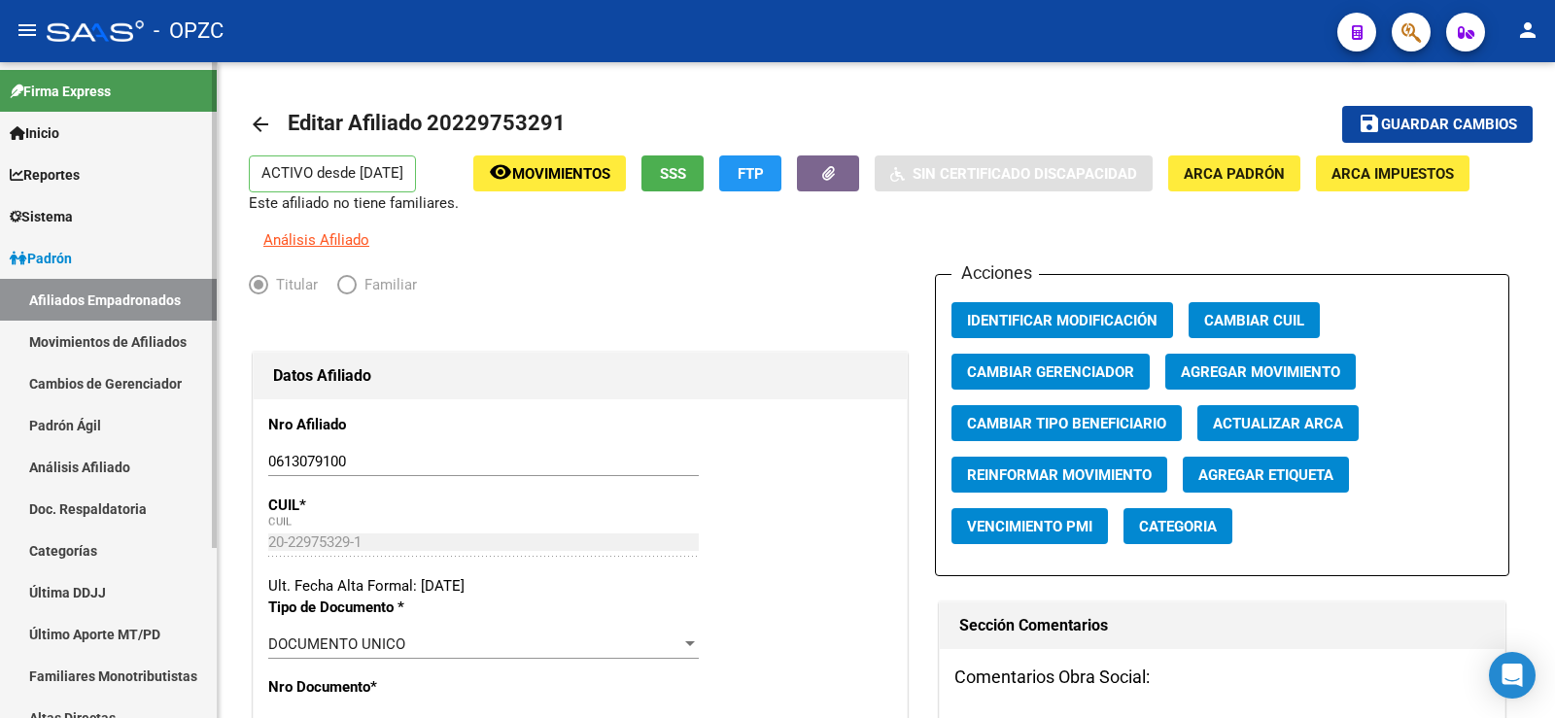
click at [123, 298] on link "Afiliados Empadronados" at bounding box center [108, 300] width 217 height 42
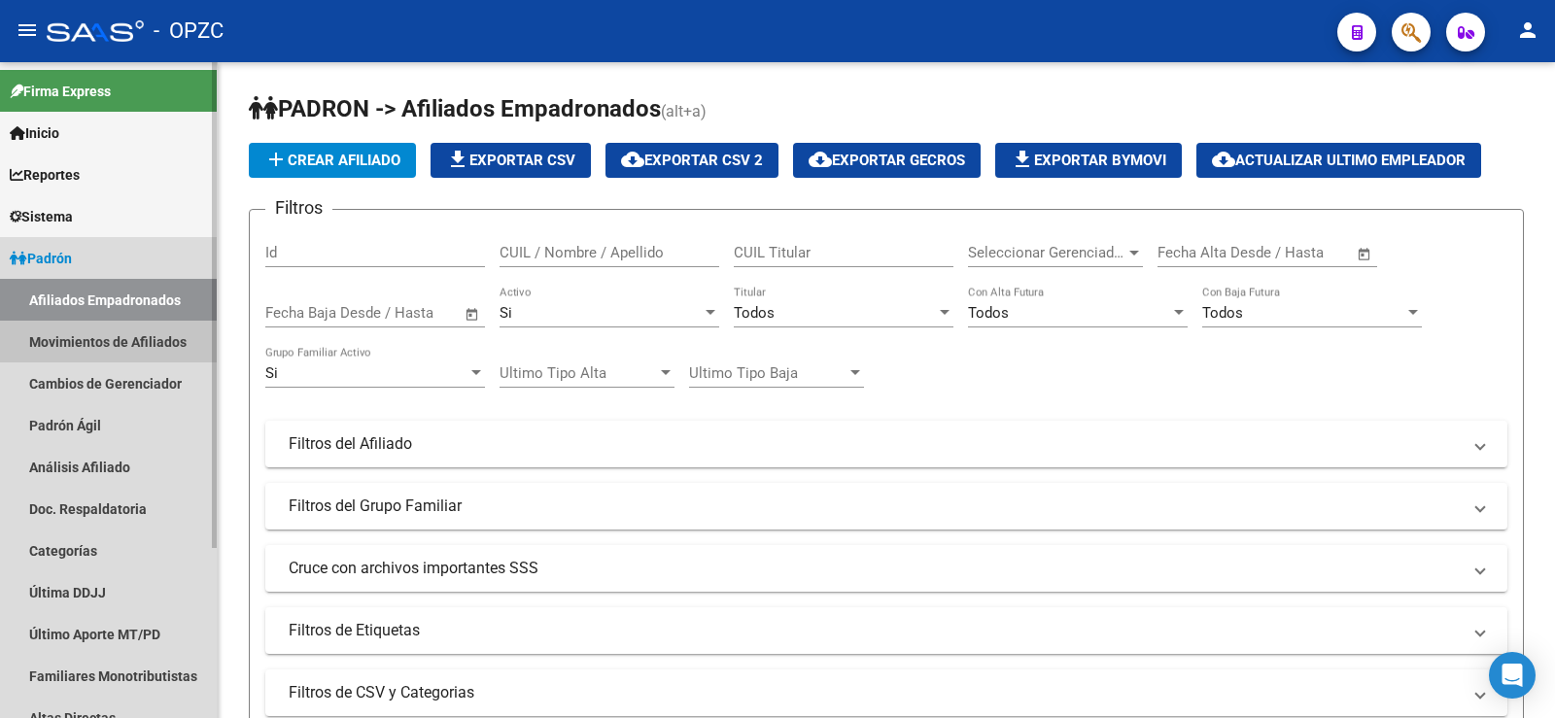
click at [71, 334] on link "Movimientos de Afiliados" at bounding box center [108, 342] width 217 height 42
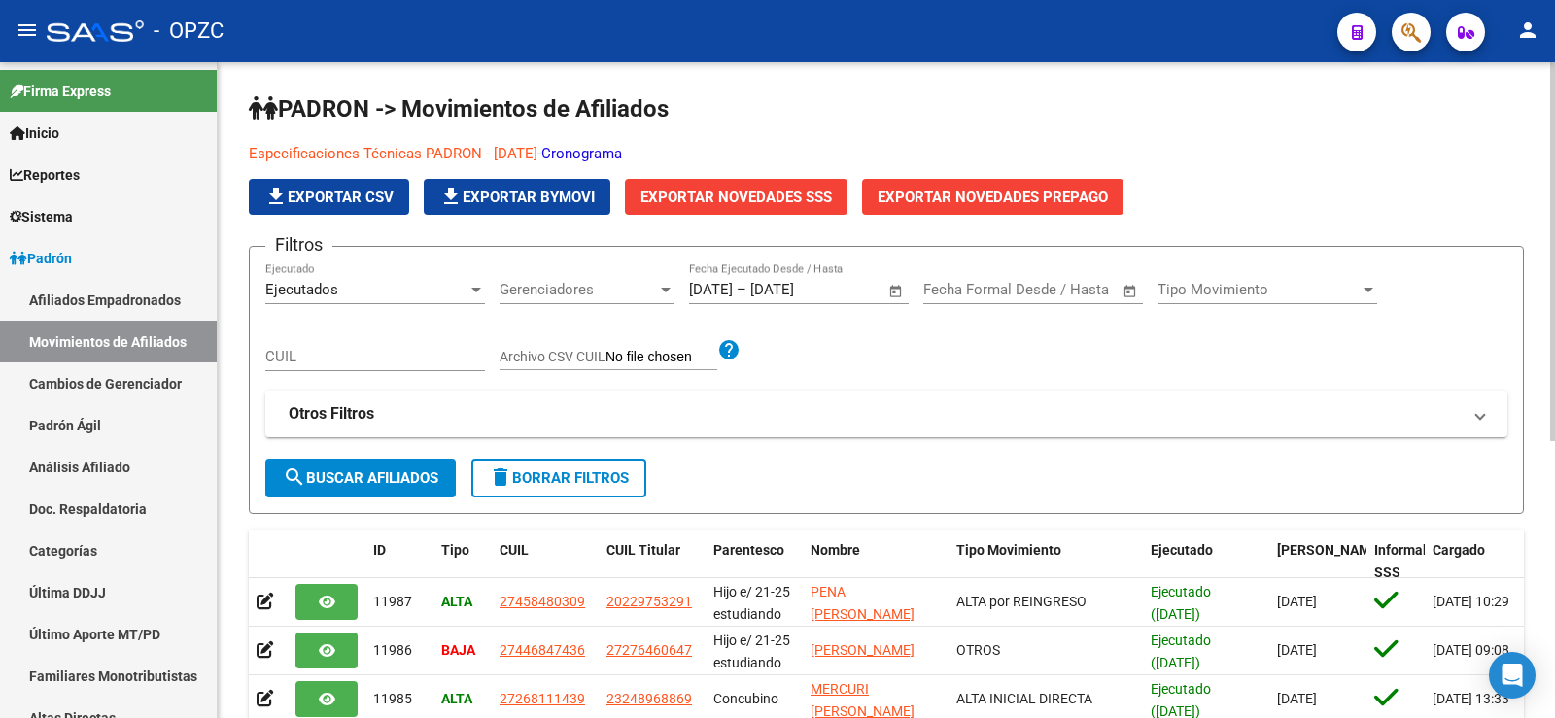
scroll to position [292, 0]
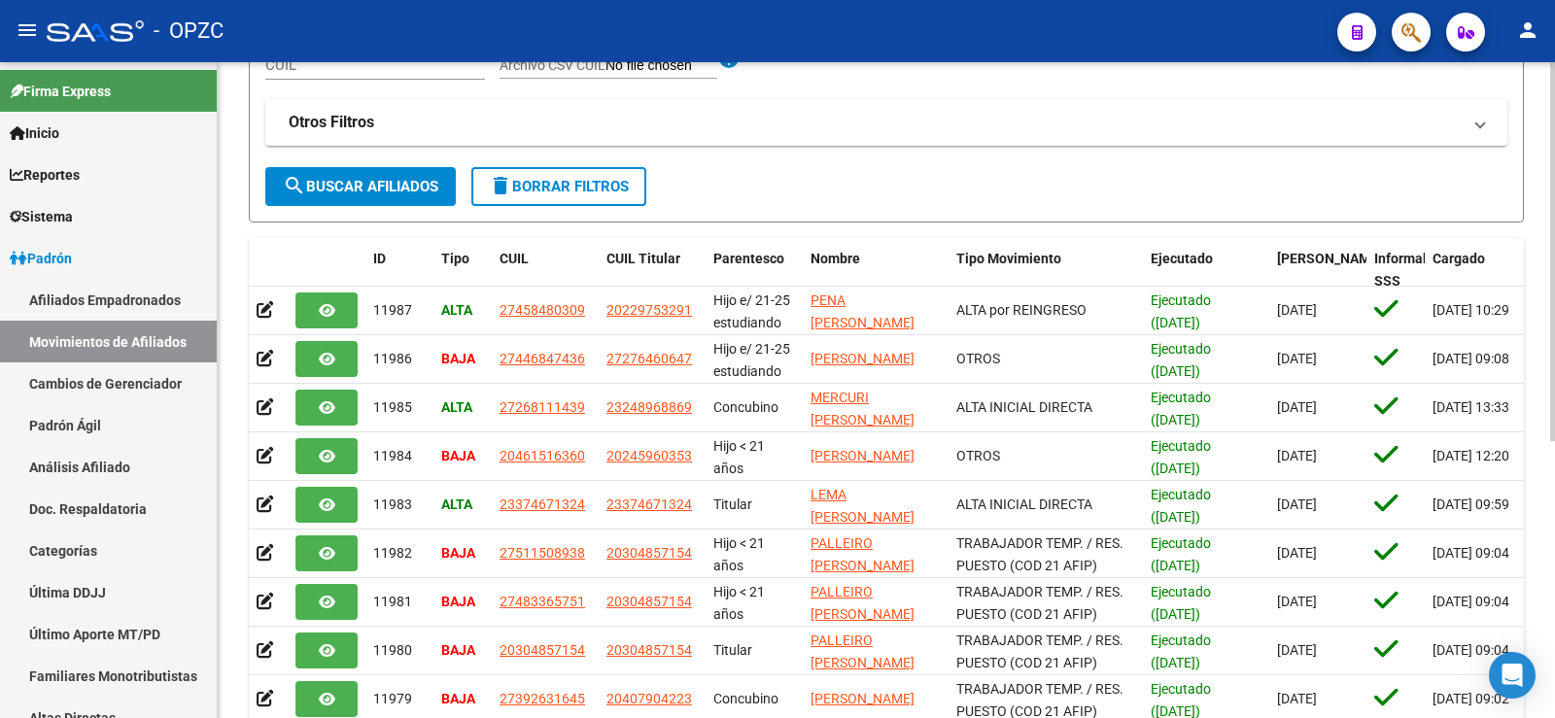
click at [567, 177] on button "delete Borrar Filtros" at bounding box center [558, 186] width 175 height 39
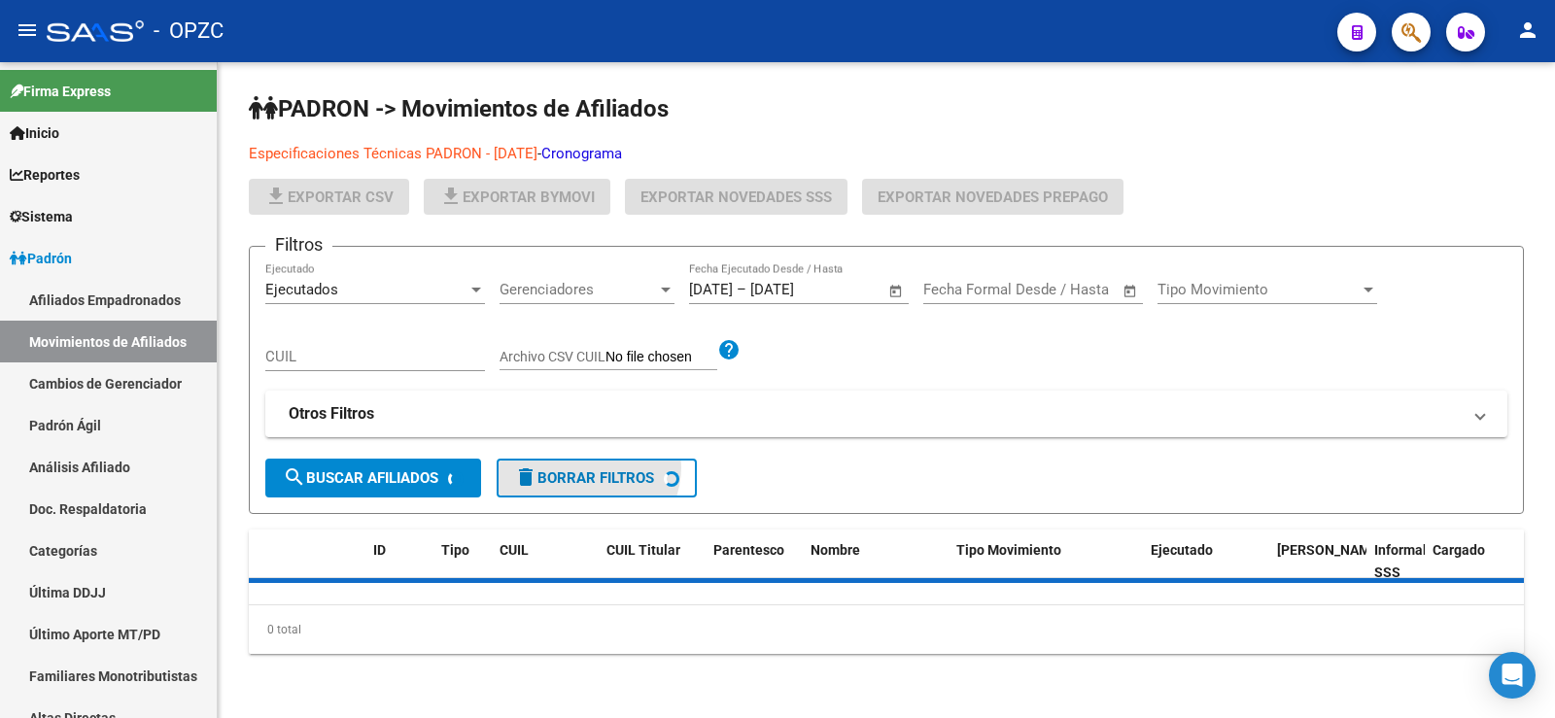
scroll to position [0, 0]
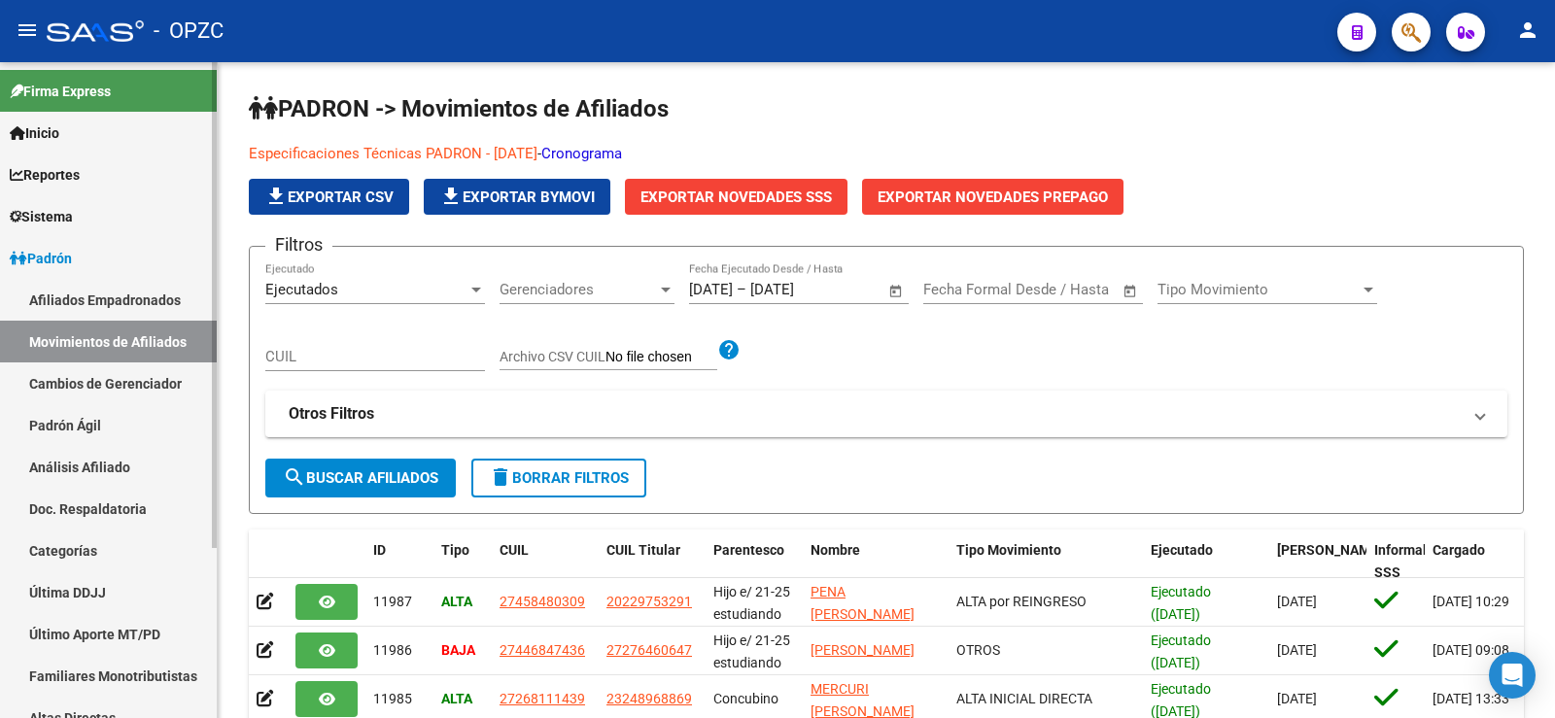
click at [126, 298] on link "Afiliados Empadronados" at bounding box center [108, 300] width 217 height 42
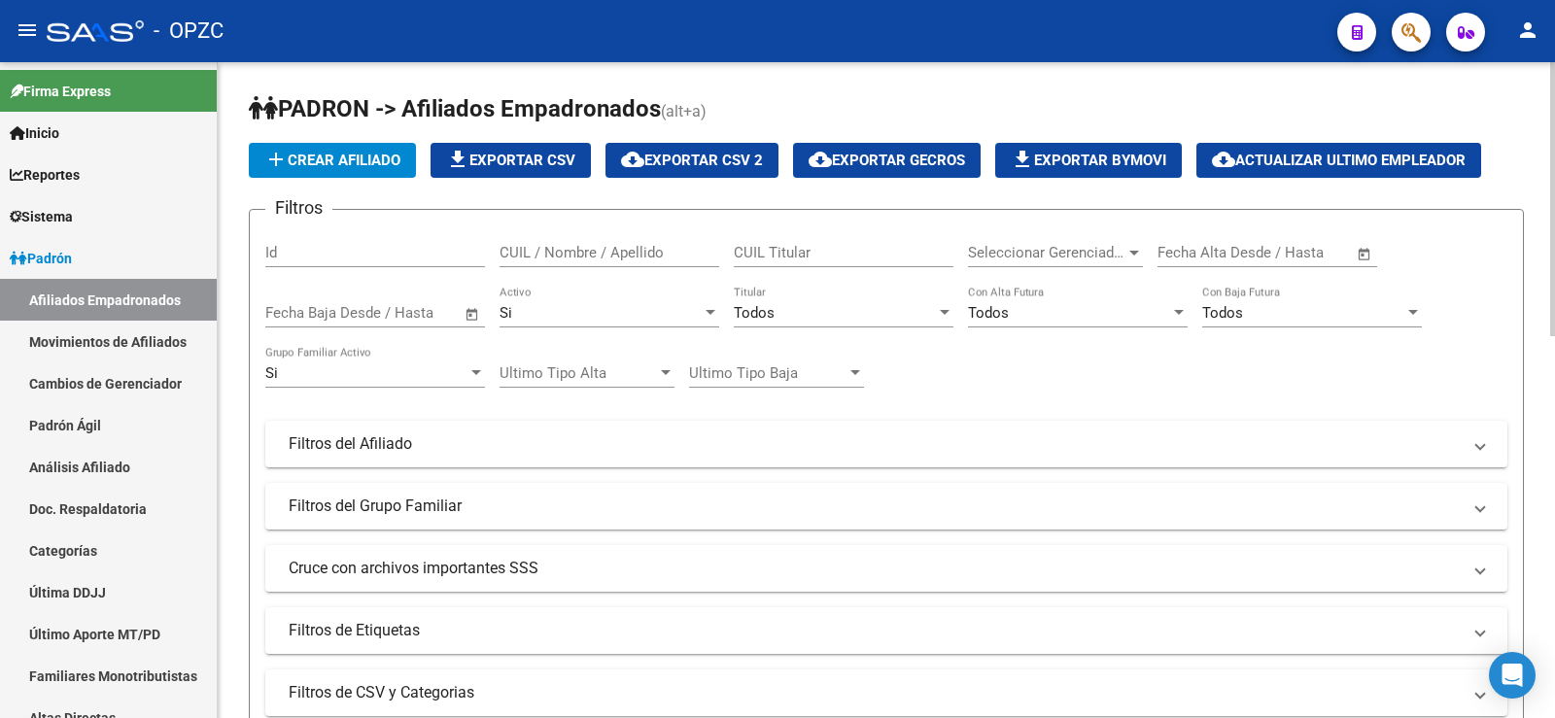
click at [558, 266] on div "CUIL / Nombre / Apellido" at bounding box center [610, 247] width 220 height 42
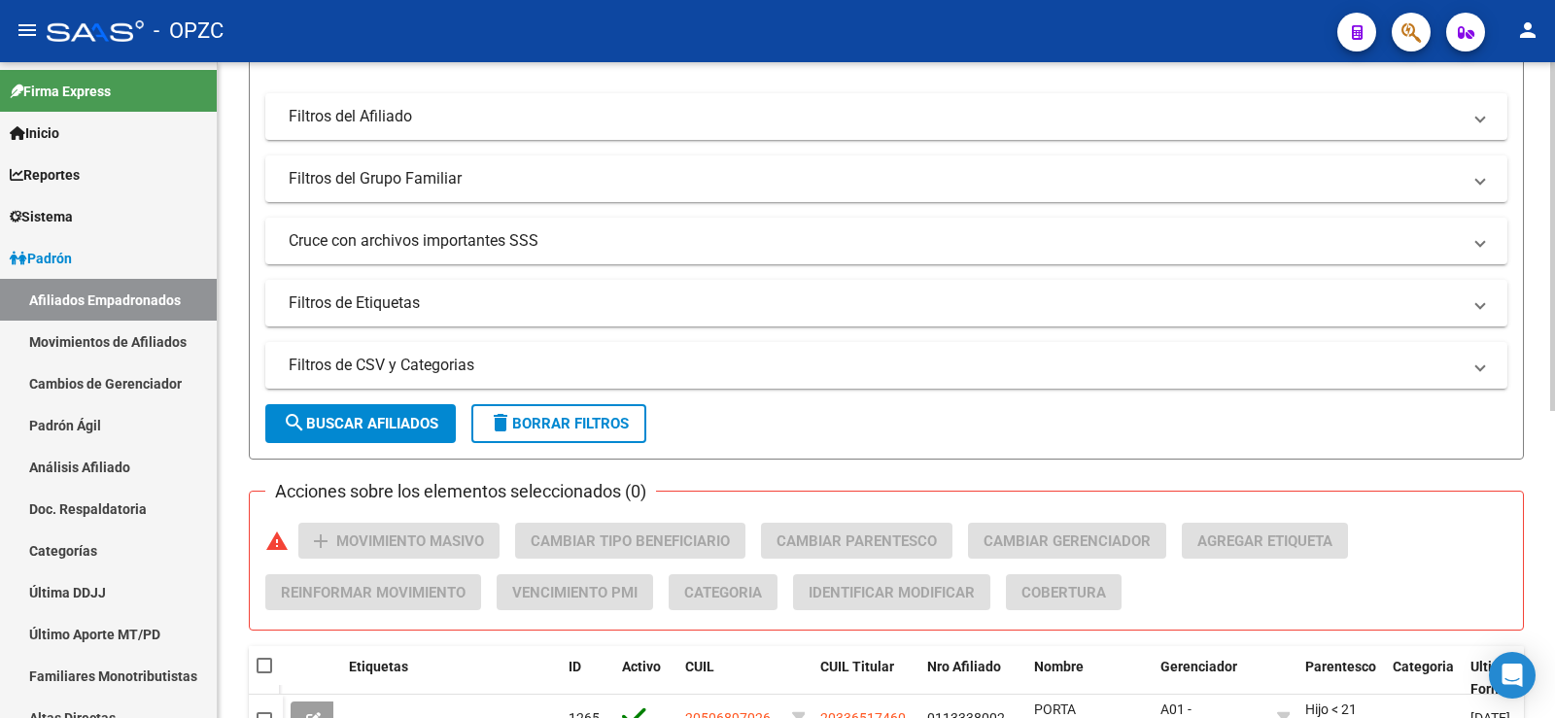
scroll to position [576, 0]
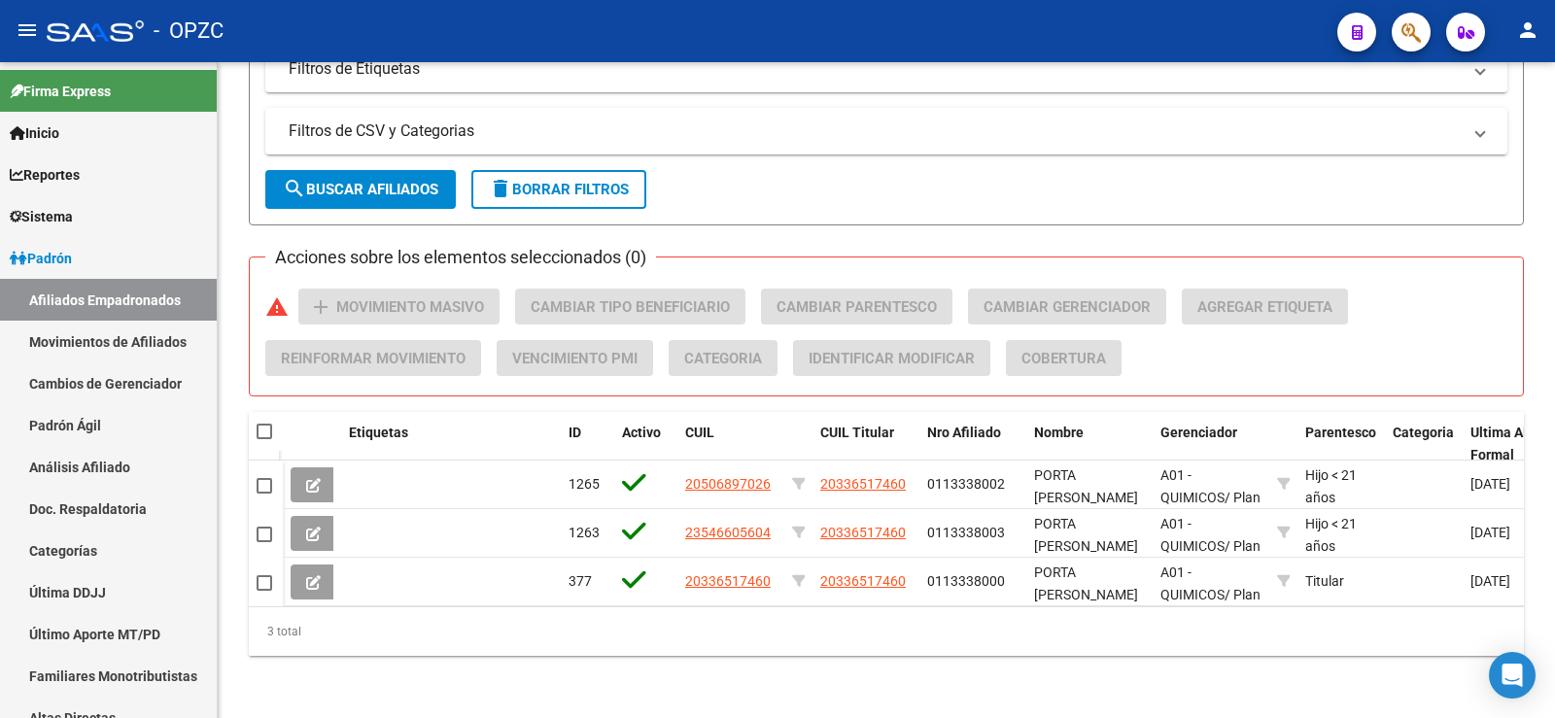
type input "porta"
click at [789, 699] on div "PADRON -> Afiliados Empadronados (alt+a) add Crear Afiliado file_download Expor…" at bounding box center [887, 109] width 1338 height 1218
click at [592, 181] on span "delete Borrar Filtros" at bounding box center [559, 189] width 140 height 17
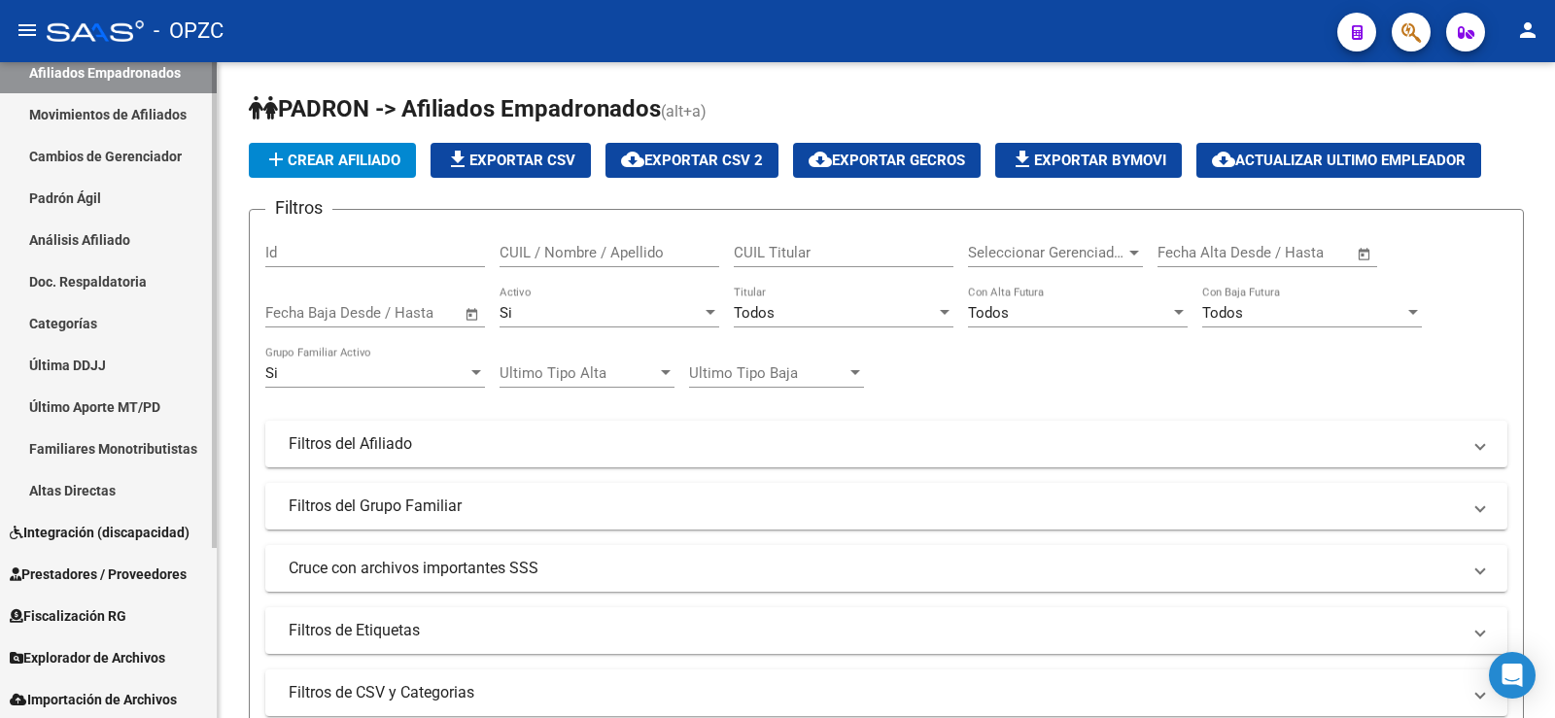
scroll to position [229, 0]
click at [125, 643] on link "Explorador de Archivos" at bounding box center [108, 656] width 217 height 42
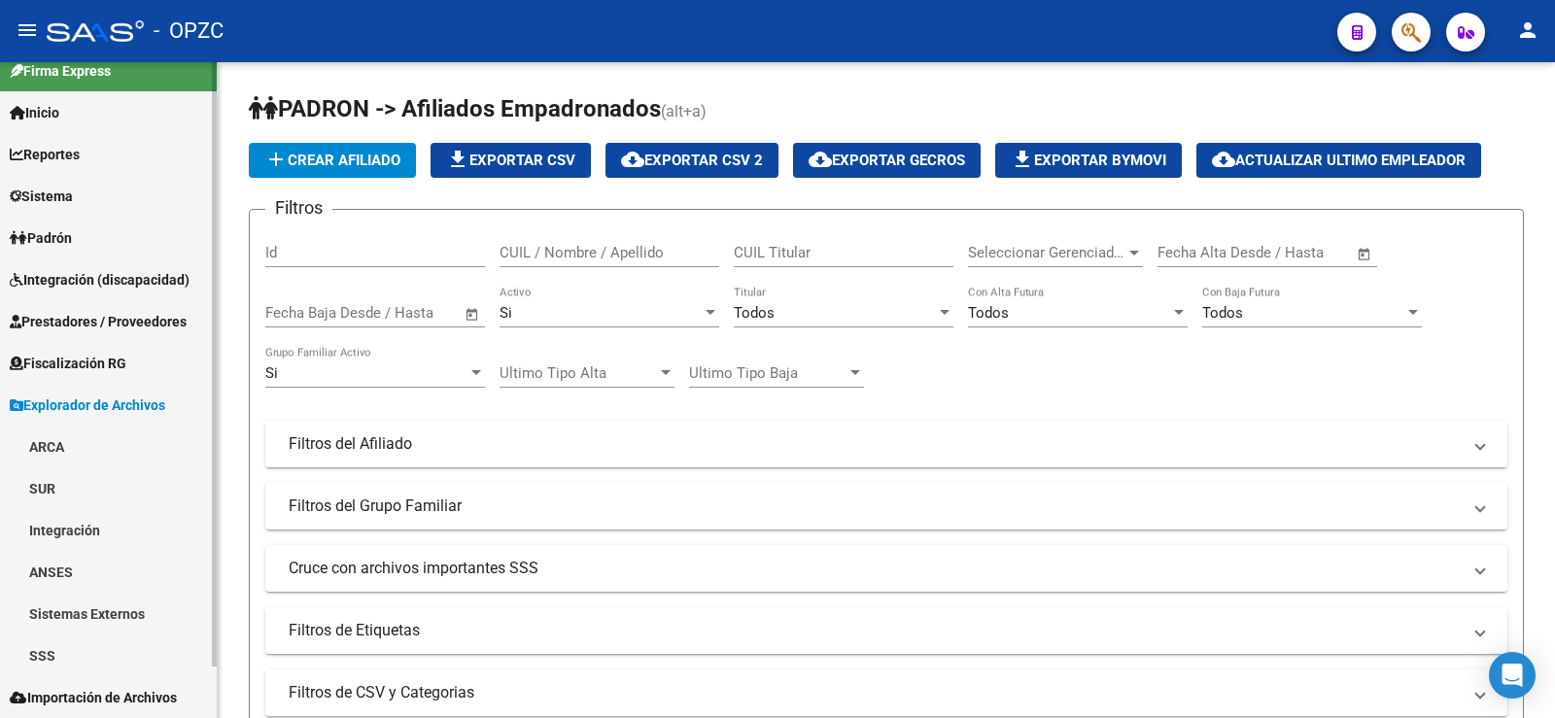
scroll to position [20, 0]
click at [87, 438] on link "ARCA" at bounding box center [108, 447] width 217 height 42
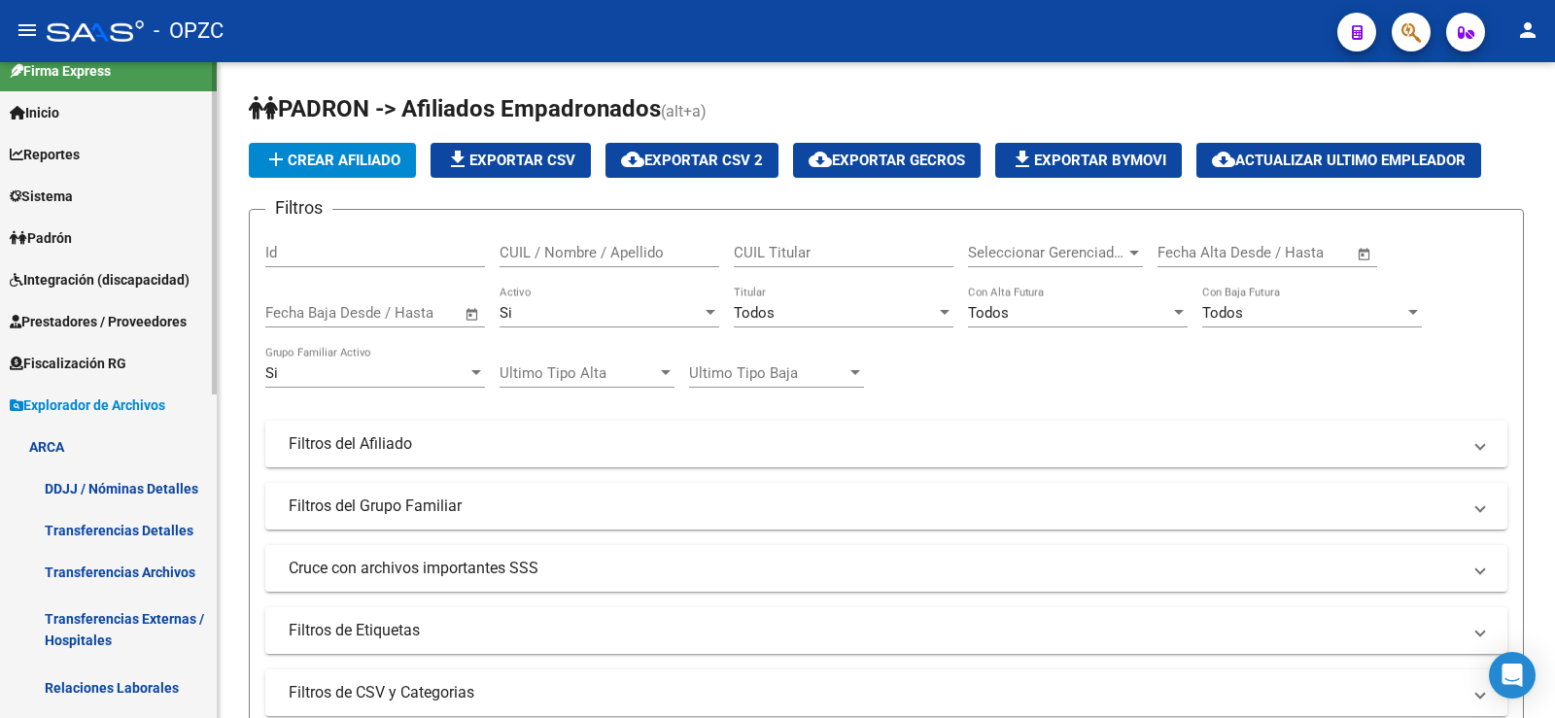
scroll to position [118, 0]
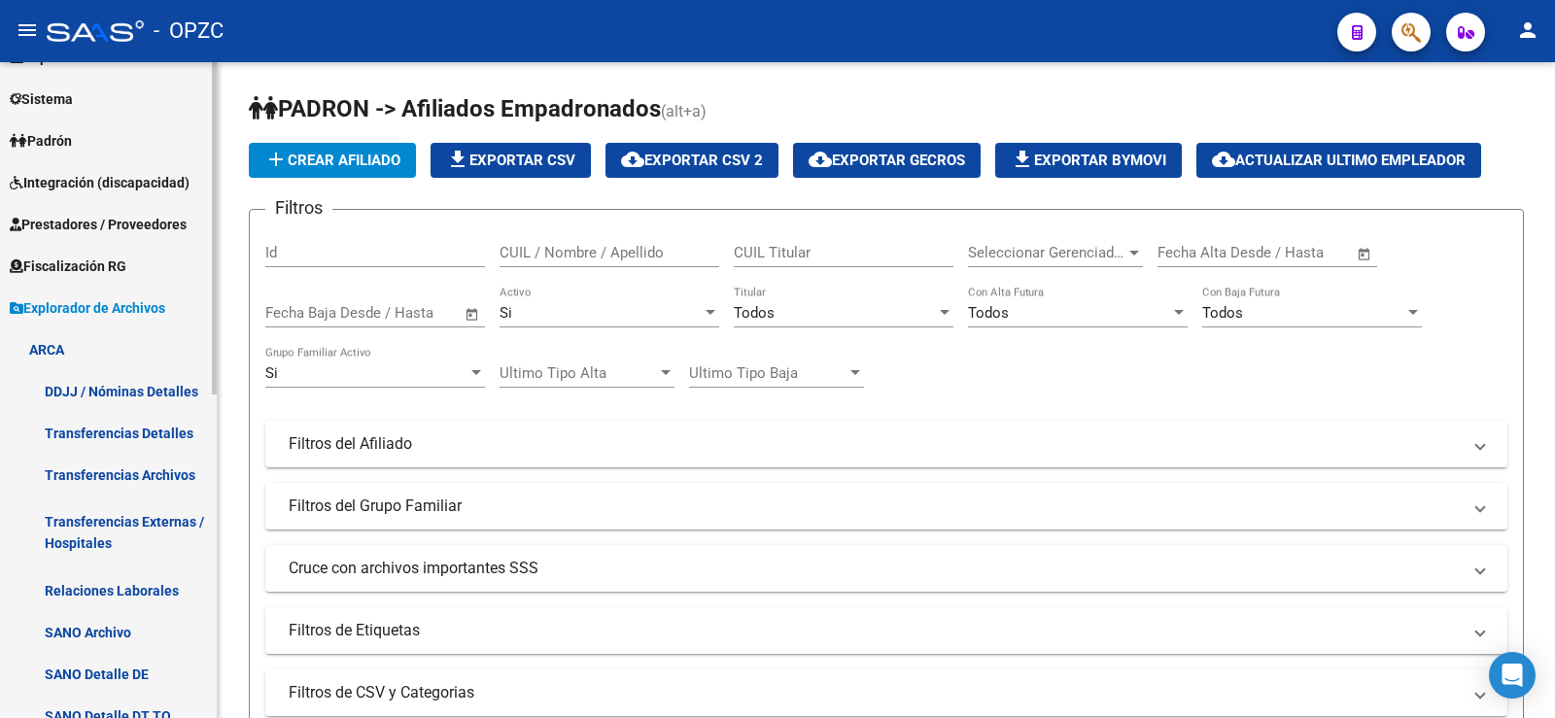
click at [136, 593] on link "Relaciones Laborales" at bounding box center [108, 591] width 217 height 42
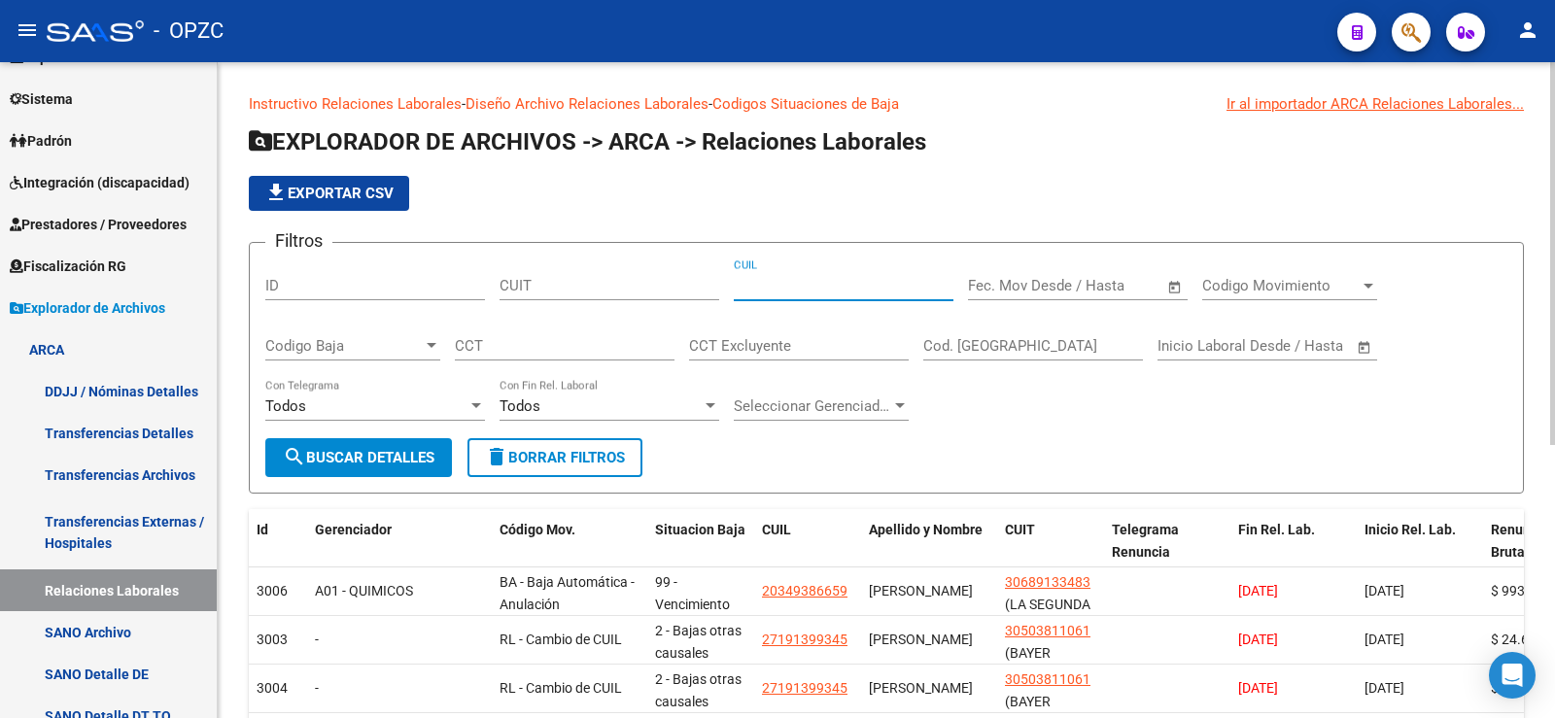
click at [783, 283] on input "CUIL" at bounding box center [844, 285] width 220 height 17
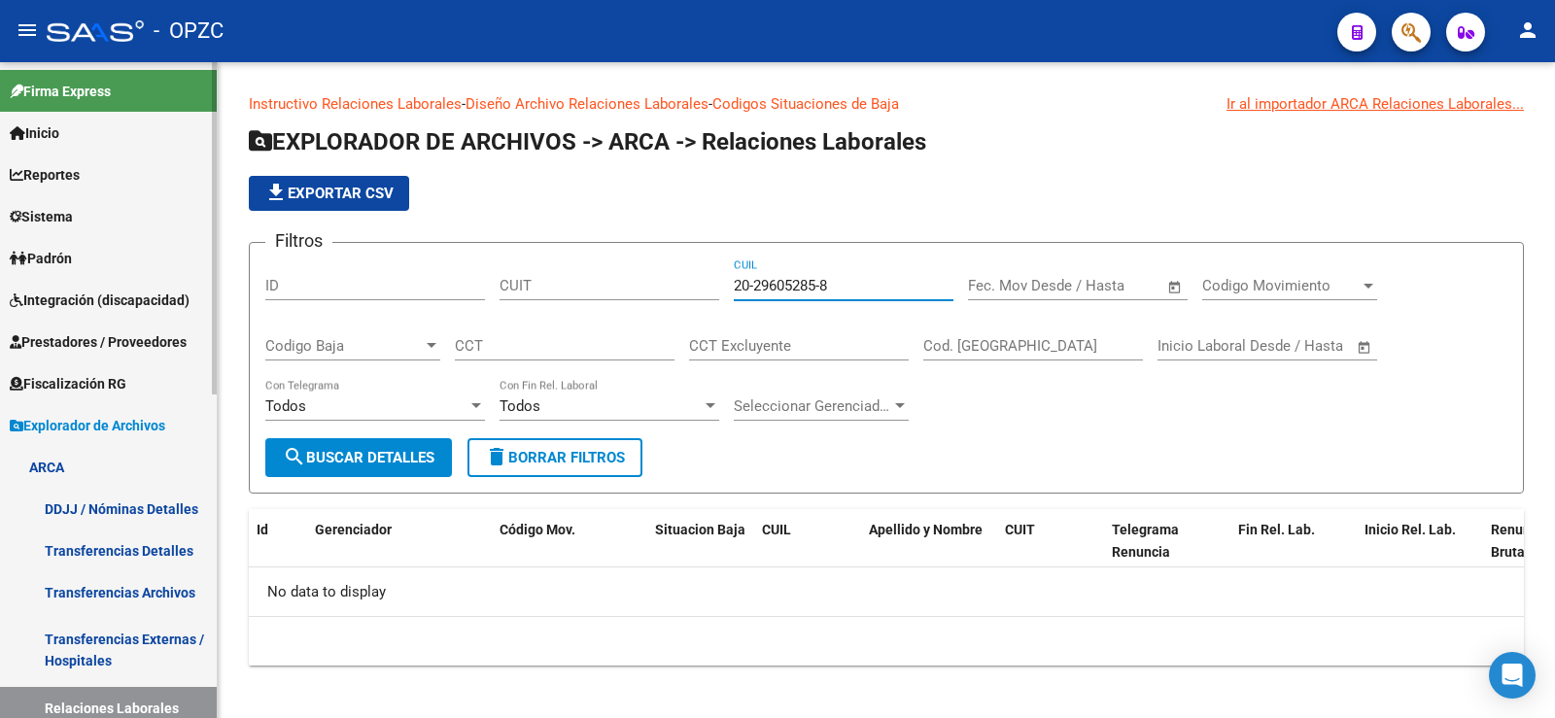
type input "20-29605285-8"
click at [72, 253] on span "Padrón" at bounding box center [41, 258] width 62 height 21
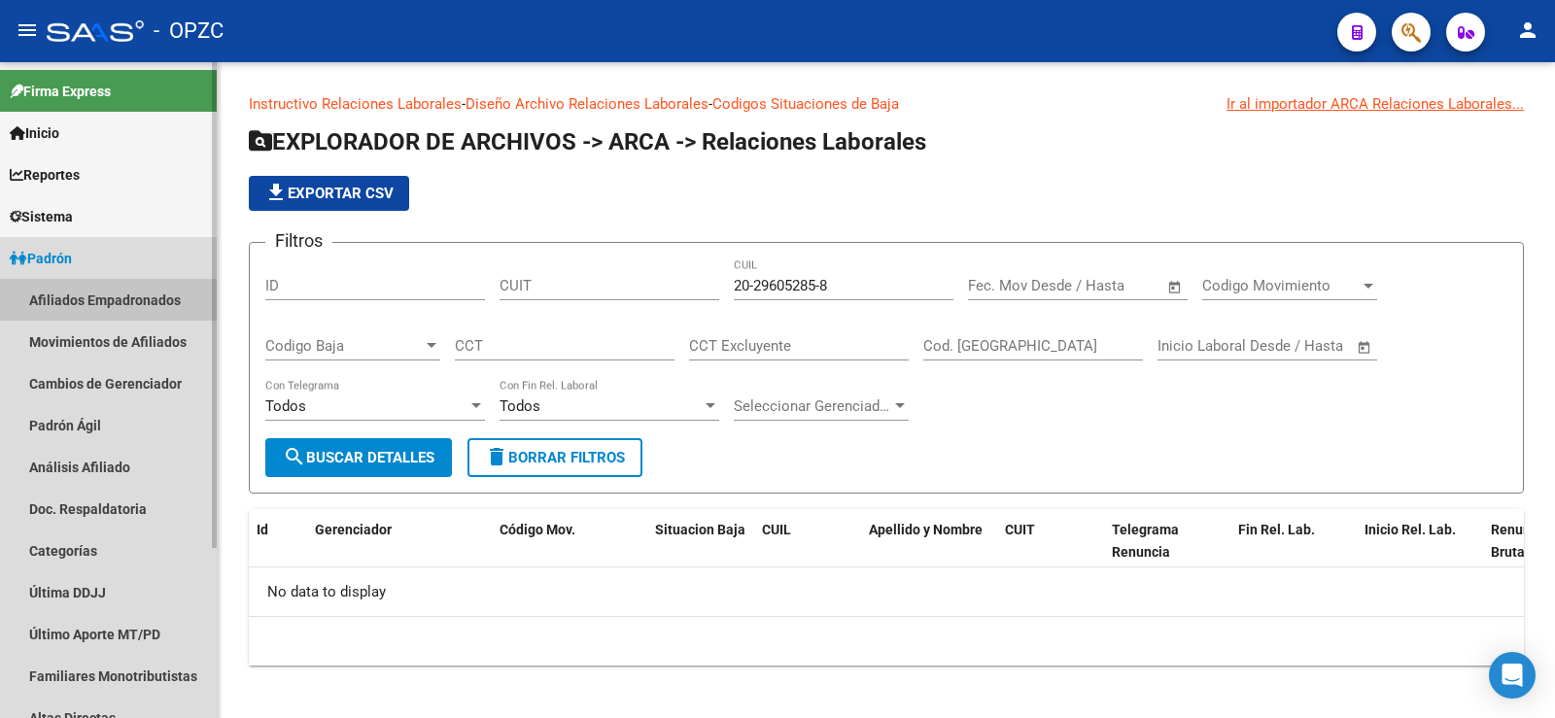
click at [80, 297] on link "Afiliados Empadronados" at bounding box center [108, 300] width 217 height 42
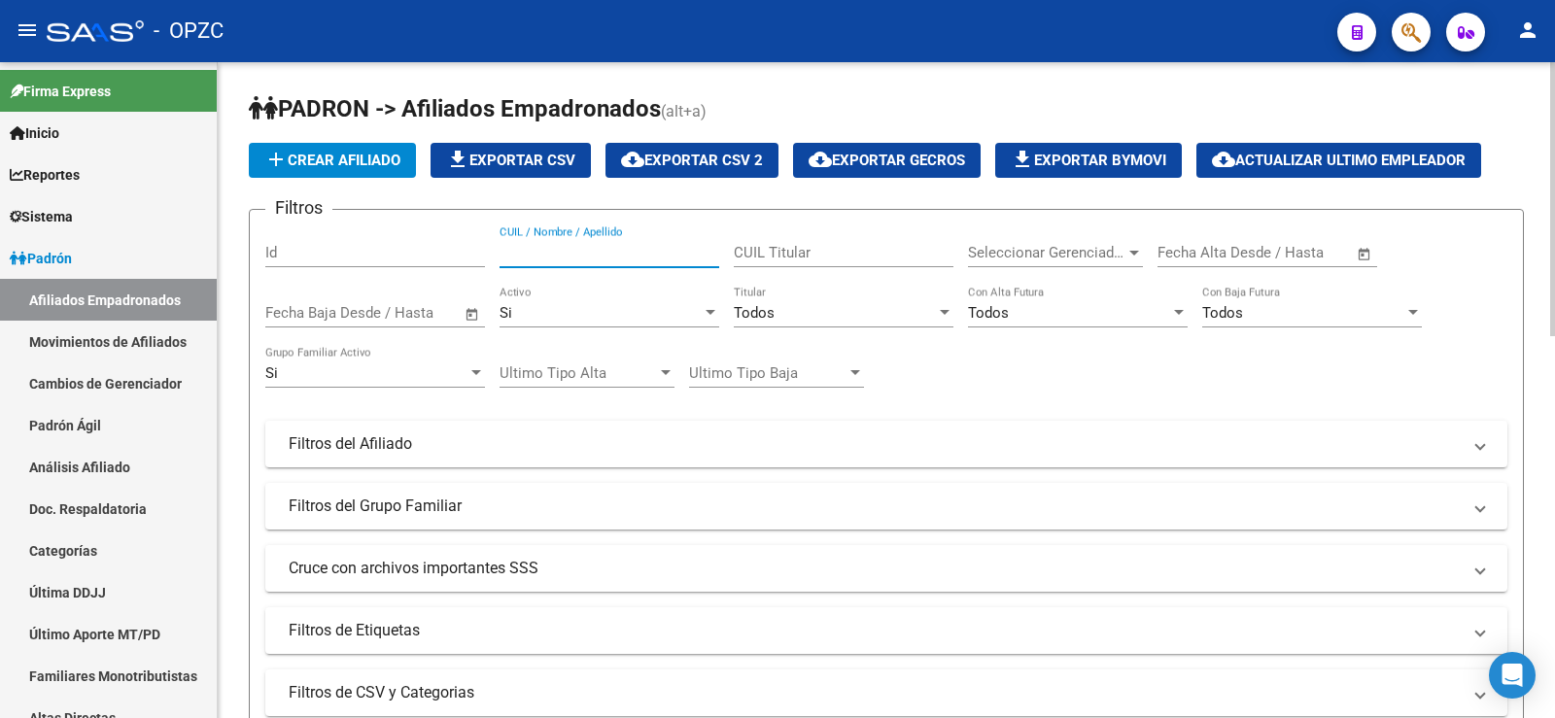
click at [576, 250] on input "CUIL / Nombre / Apellido" at bounding box center [610, 252] width 220 height 17
drag, startPoint x: 592, startPoint y: 254, endPoint x: 385, endPoint y: 254, distance: 207.0
click at [385, 254] on div "Filtros Id 29605285 CUIL / Nombre / Apellido CUIL Titular Seleccionar Gerenciad…" at bounding box center [886, 440] width 1242 height 429
drag, startPoint x: 597, startPoint y: 240, endPoint x: 359, endPoint y: 250, distance: 238.3
click at [359, 250] on div "Filtros Id 28805285 CUIL / Nombre / Apellido CUIL Titular Seleccionar Gerenciad…" at bounding box center [886, 440] width 1242 height 429
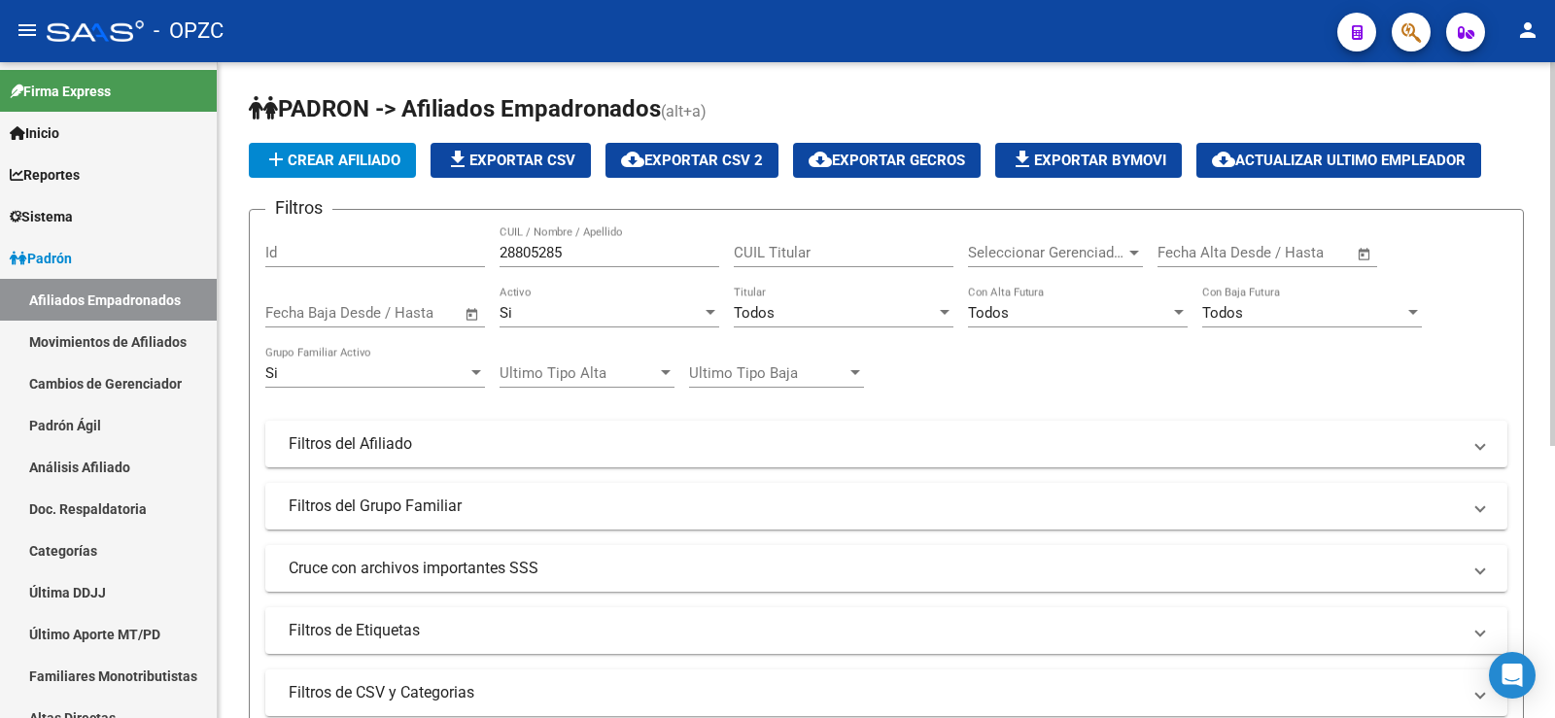
drag, startPoint x: 650, startPoint y: 262, endPoint x: 485, endPoint y: 259, distance: 165.3
click at [485, 259] on div "Filtros Id 28805285 CUIL / Nombre / Apellido CUIL Titular Seleccionar Gerenciad…" at bounding box center [886, 440] width 1242 height 429
click at [599, 246] on input "28805285" at bounding box center [610, 252] width 220 height 17
type input "2"
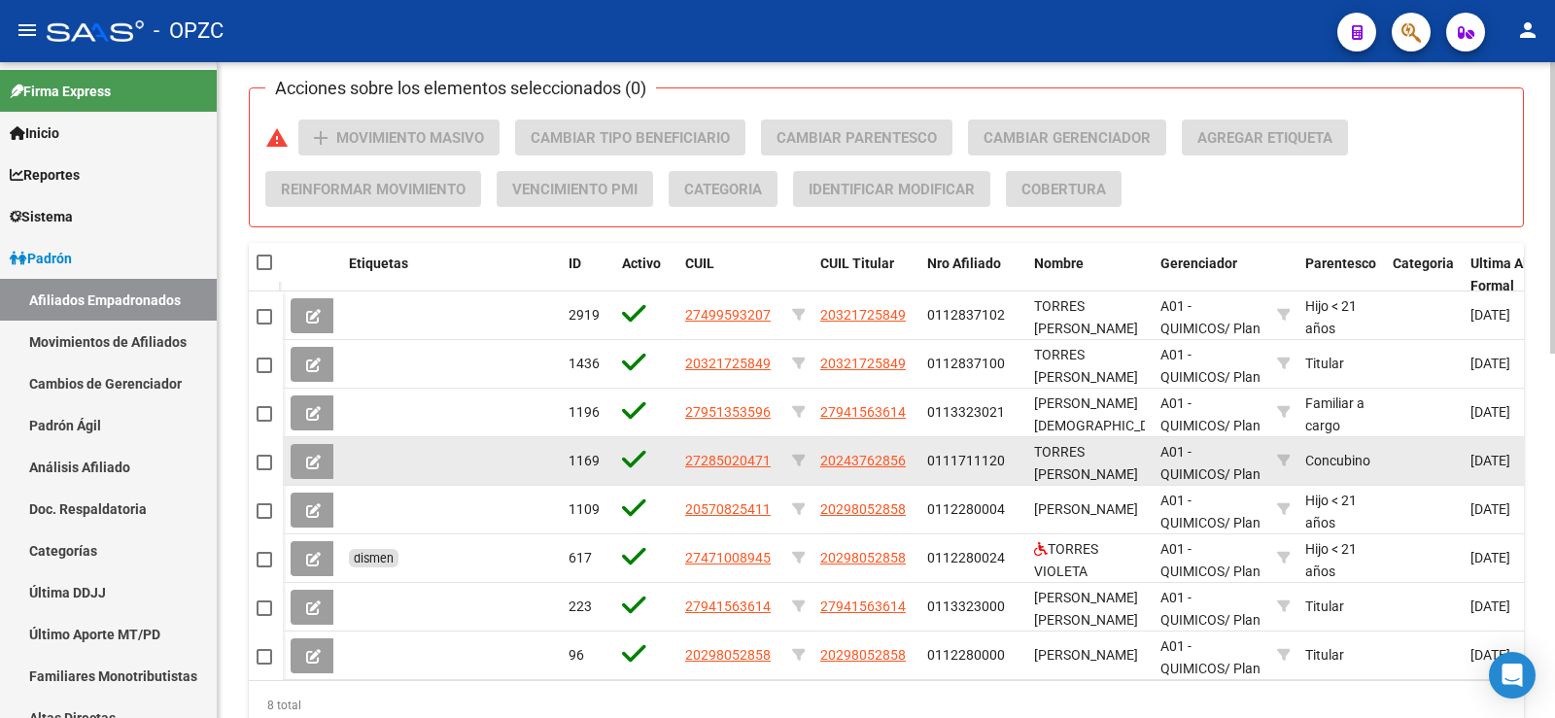
scroll to position [778, 0]
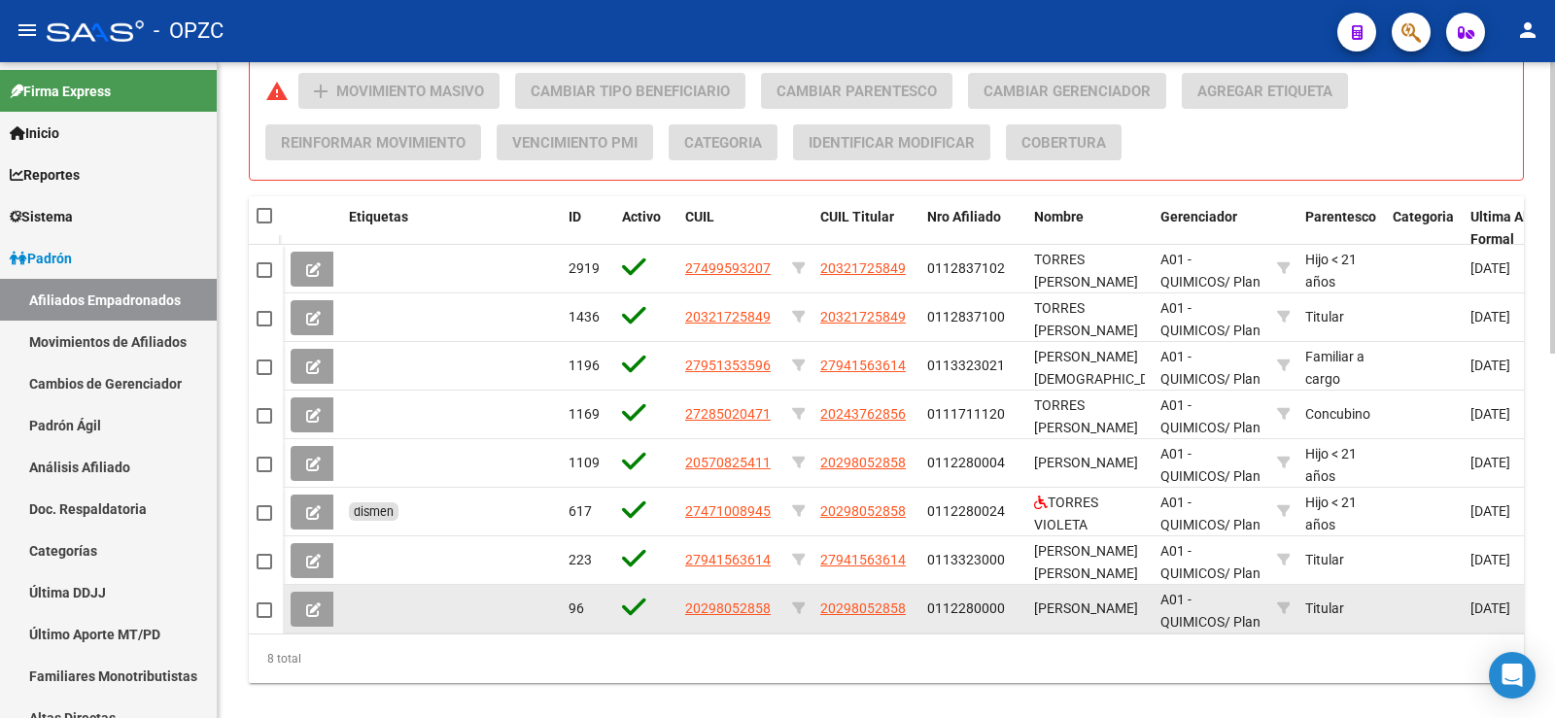
type input "torres"
drag, startPoint x: 771, startPoint y: 608, endPoint x: 682, endPoint y: 600, distance: 88.9
click at [682, 600] on datatable-body-cell "20298052858" at bounding box center [731, 609] width 107 height 48
copy span "20298052858"
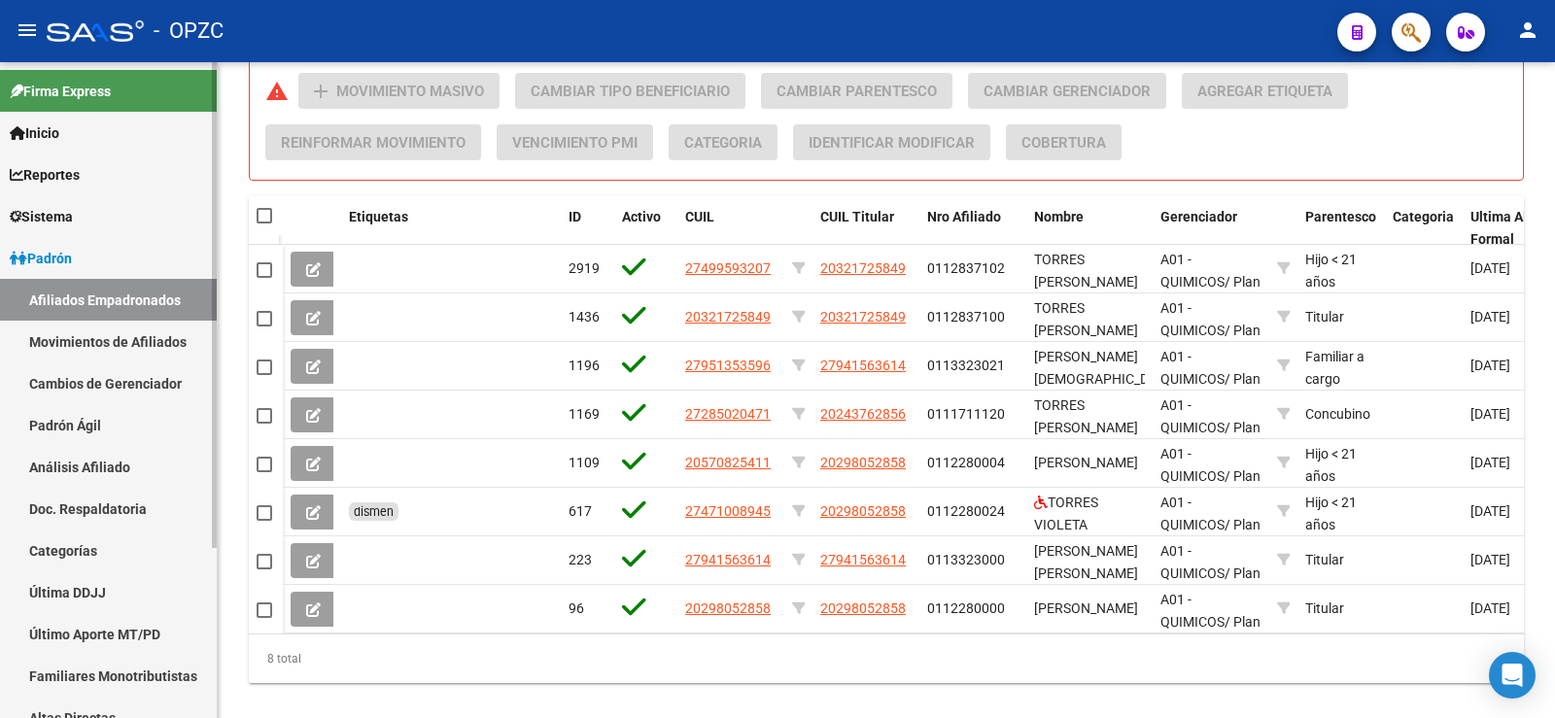
scroll to position [229, 0]
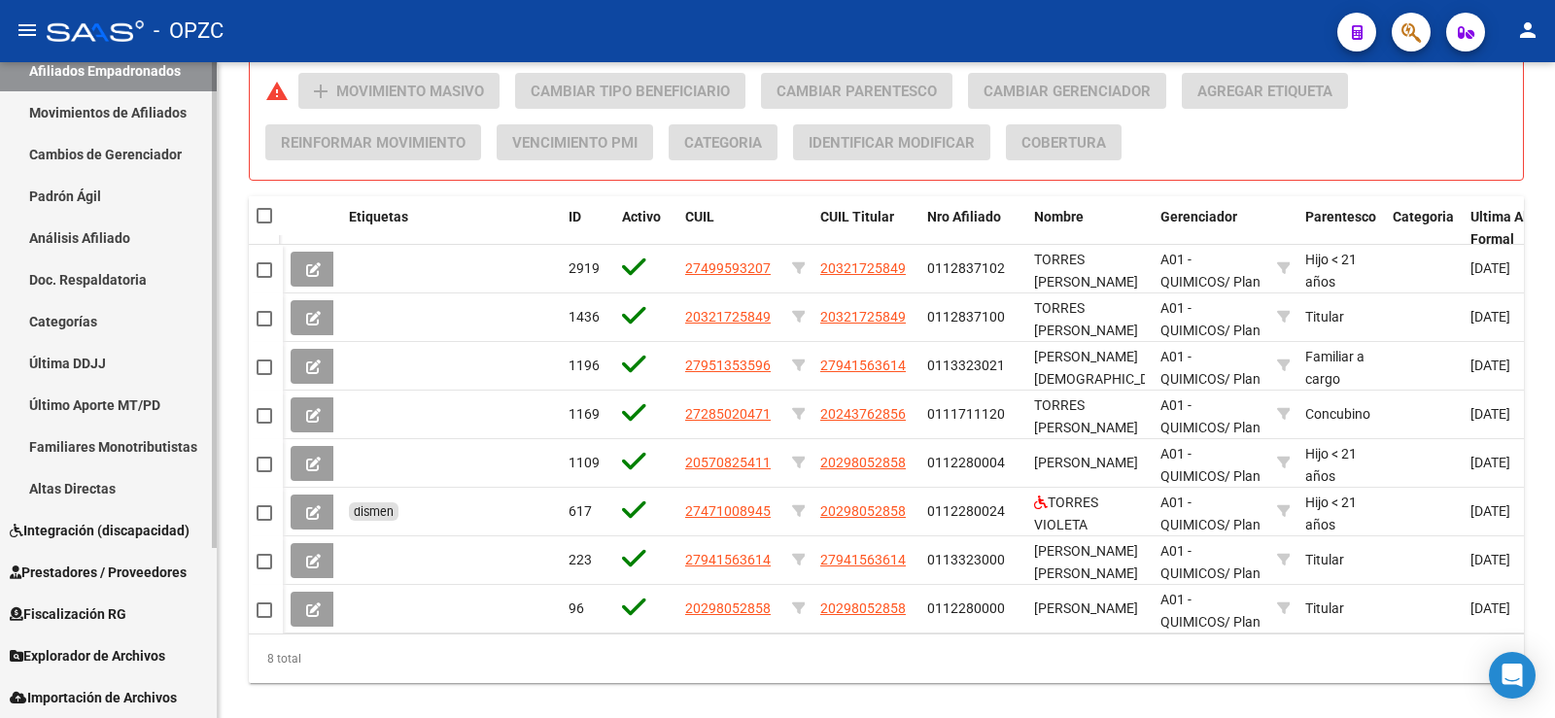
click at [97, 662] on span "Explorador de Archivos" at bounding box center [88, 655] width 156 height 21
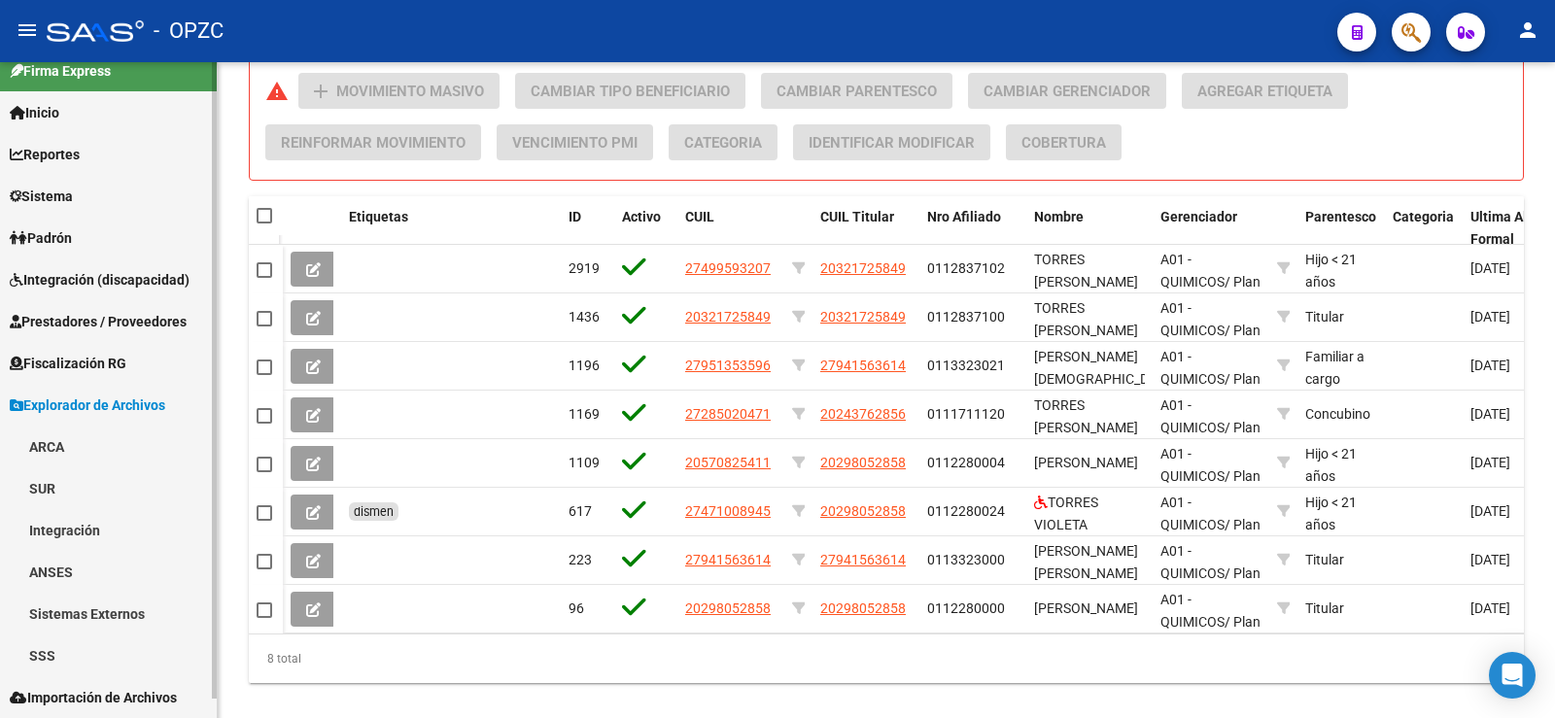
scroll to position [20, 0]
click at [87, 451] on link "ARCA" at bounding box center [108, 447] width 217 height 42
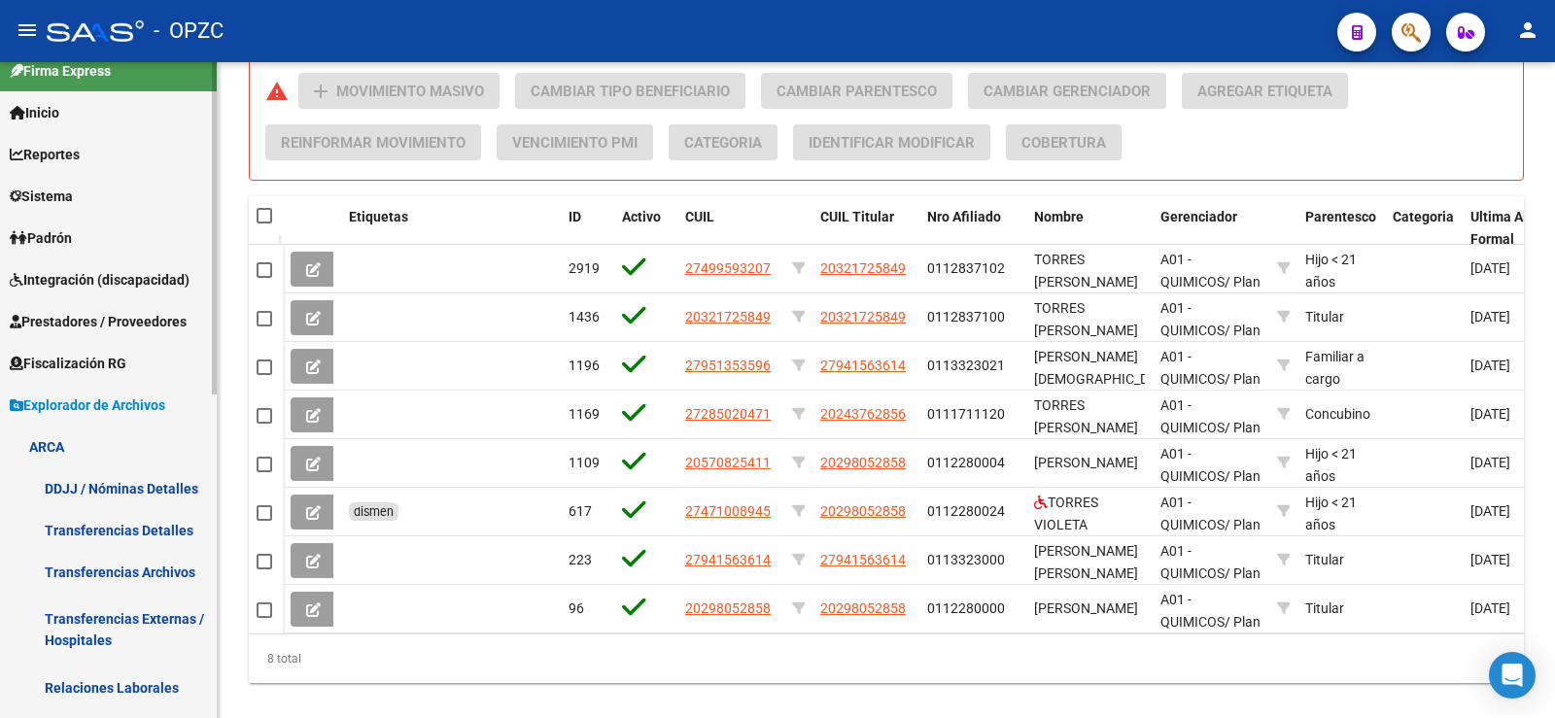
click at [133, 689] on link "Relaciones Laborales" at bounding box center [108, 688] width 217 height 42
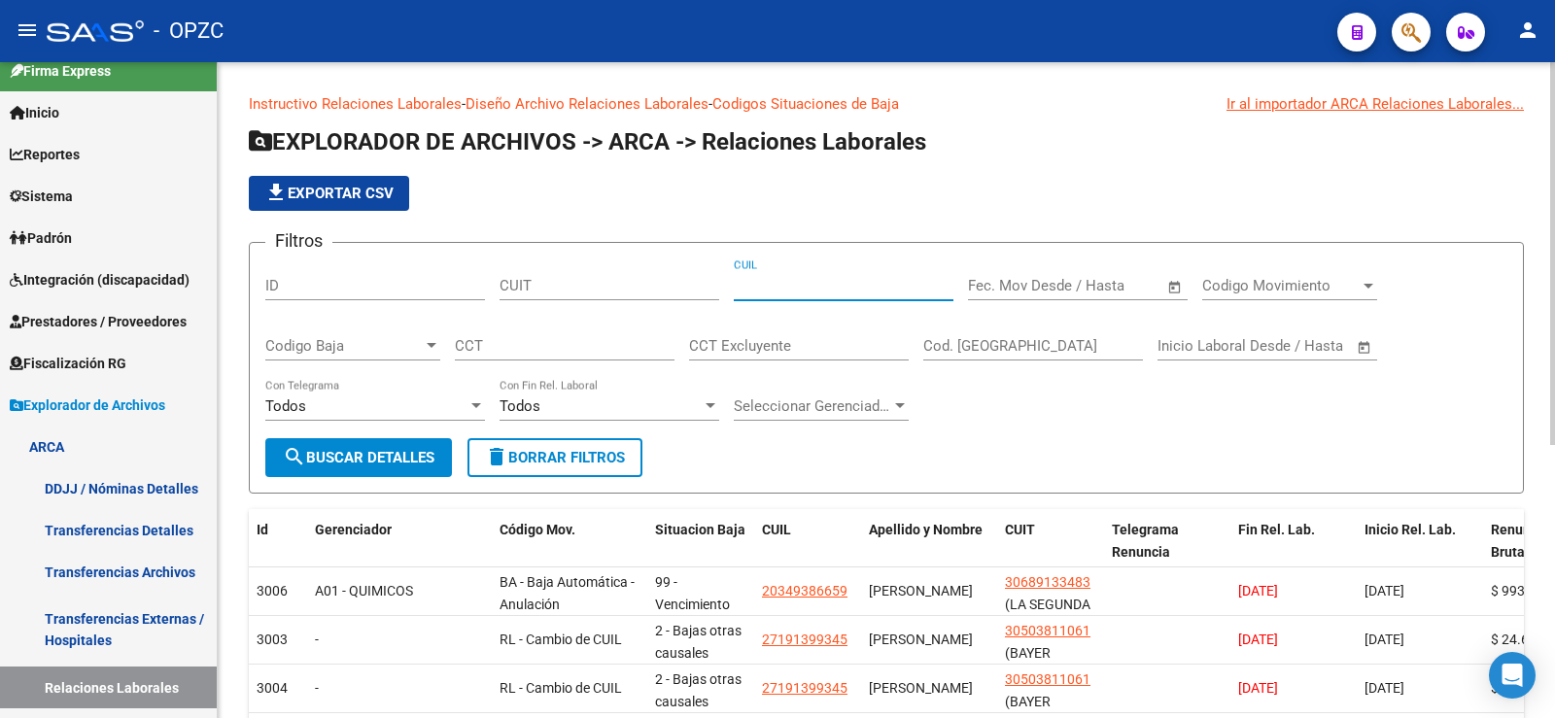
paste input "20-29805285-8"
type input "20-29805285-8"
click at [399, 463] on span "search Buscar Detalles" at bounding box center [359, 457] width 152 height 17
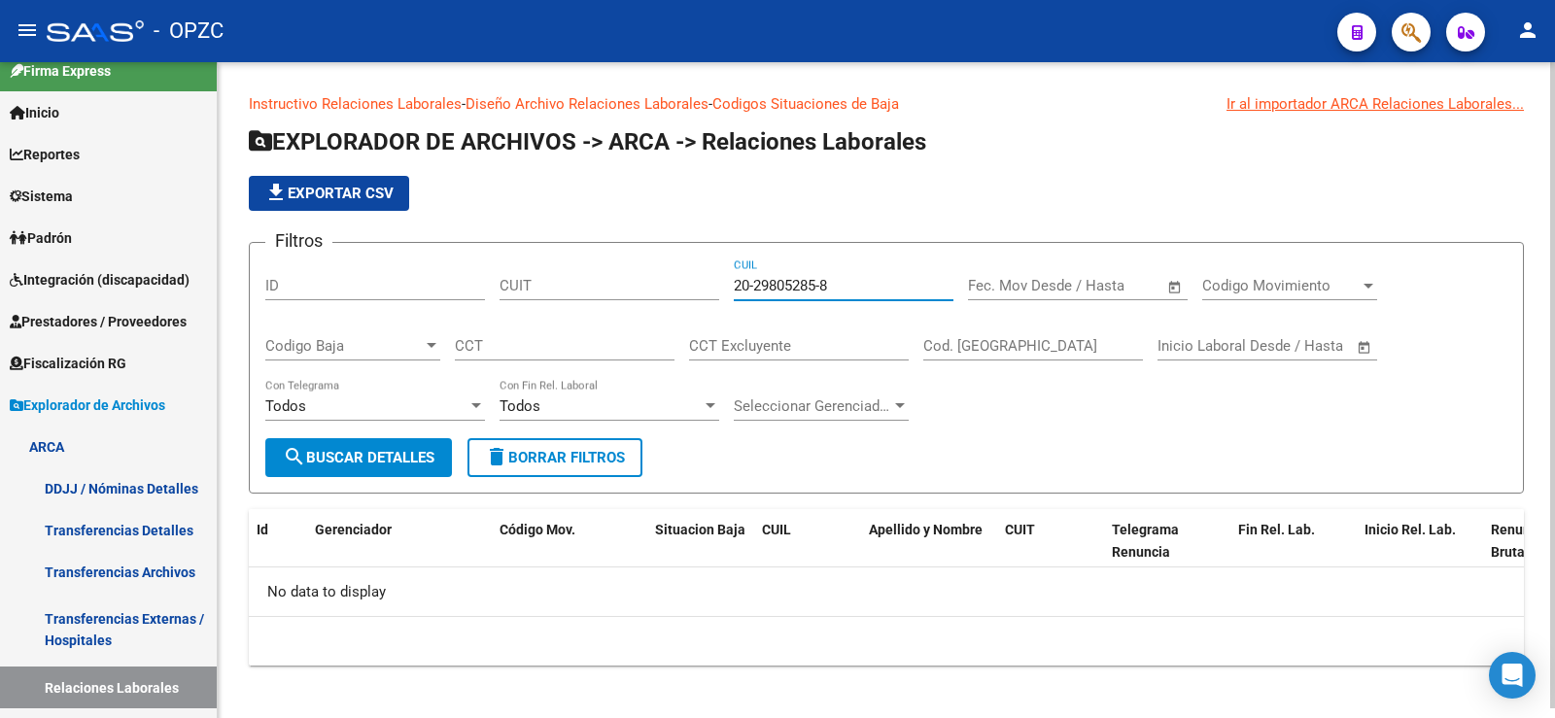
drag, startPoint x: 846, startPoint y: 281, endPoint x: 489, endPoint y: 286, distance: 356.8
click at [489, 286] on div "Filtros ID CUIT 20-29805285-8 CUIL Fecha inicio – Fecha fin Fec. Mov Desde / Ha…" at bounding box center [886, 349] width 1242 height 180
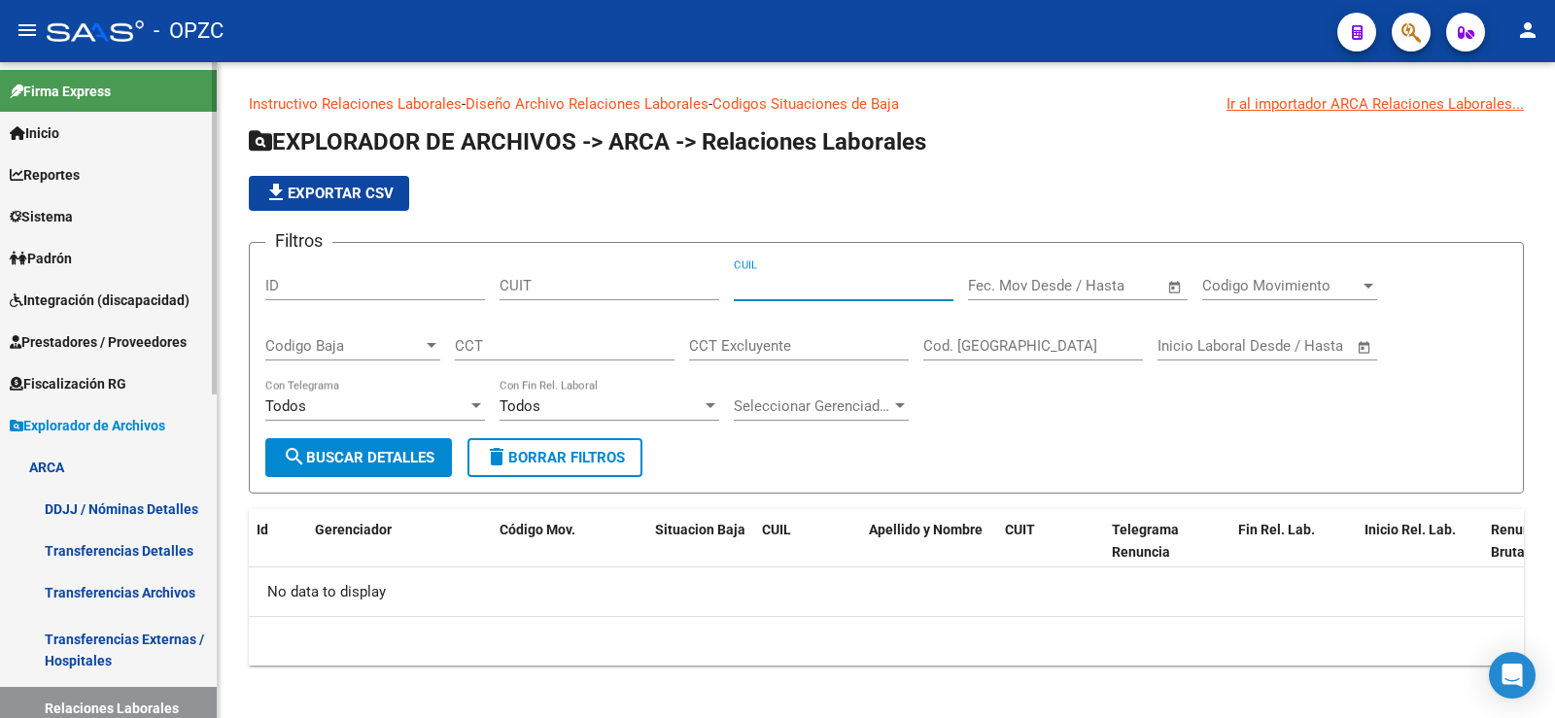
click at [49, 254] on span "Padrón" at bounding box center [41, 258] width 62 height 21
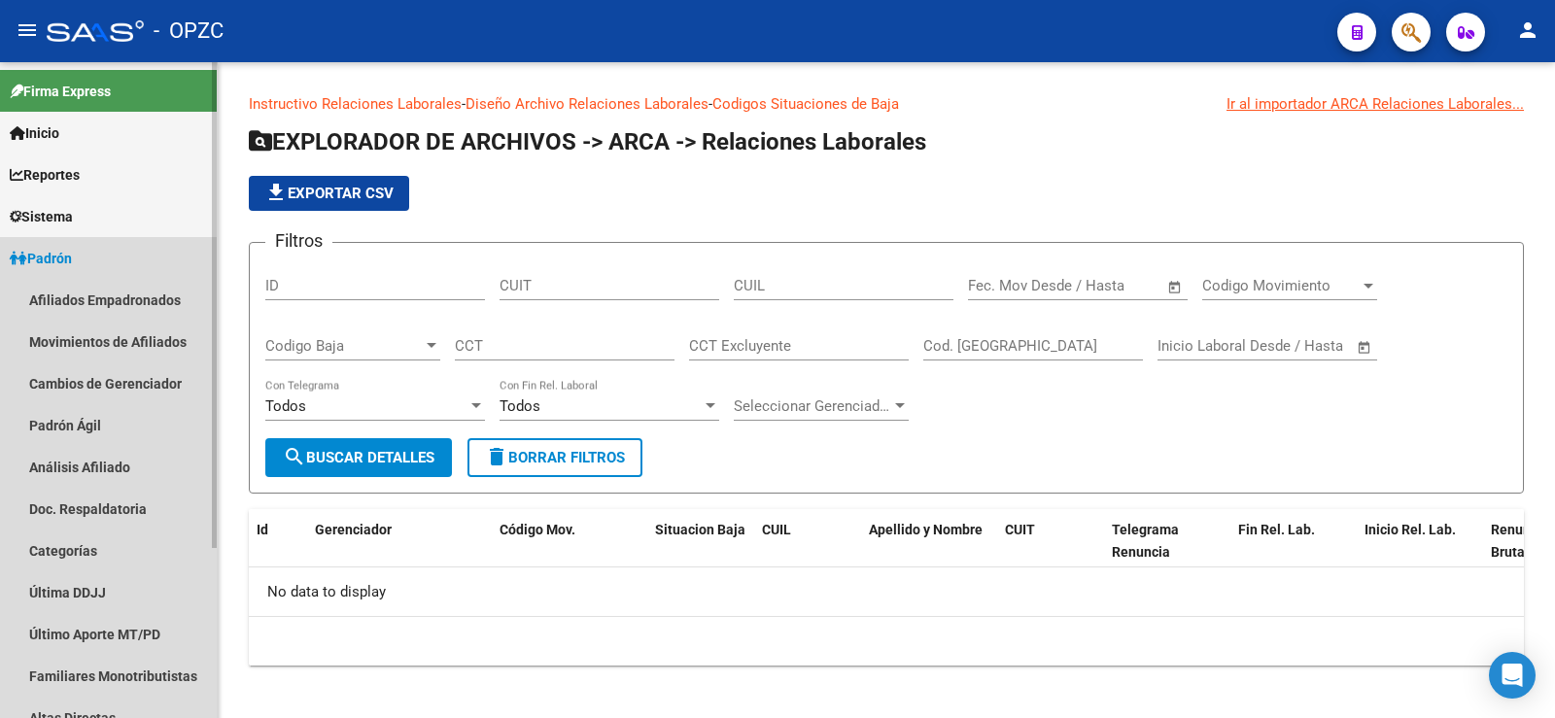
click at [49, 254] on span "Padrón" at bounding box center [41, 258] width 62 height 21
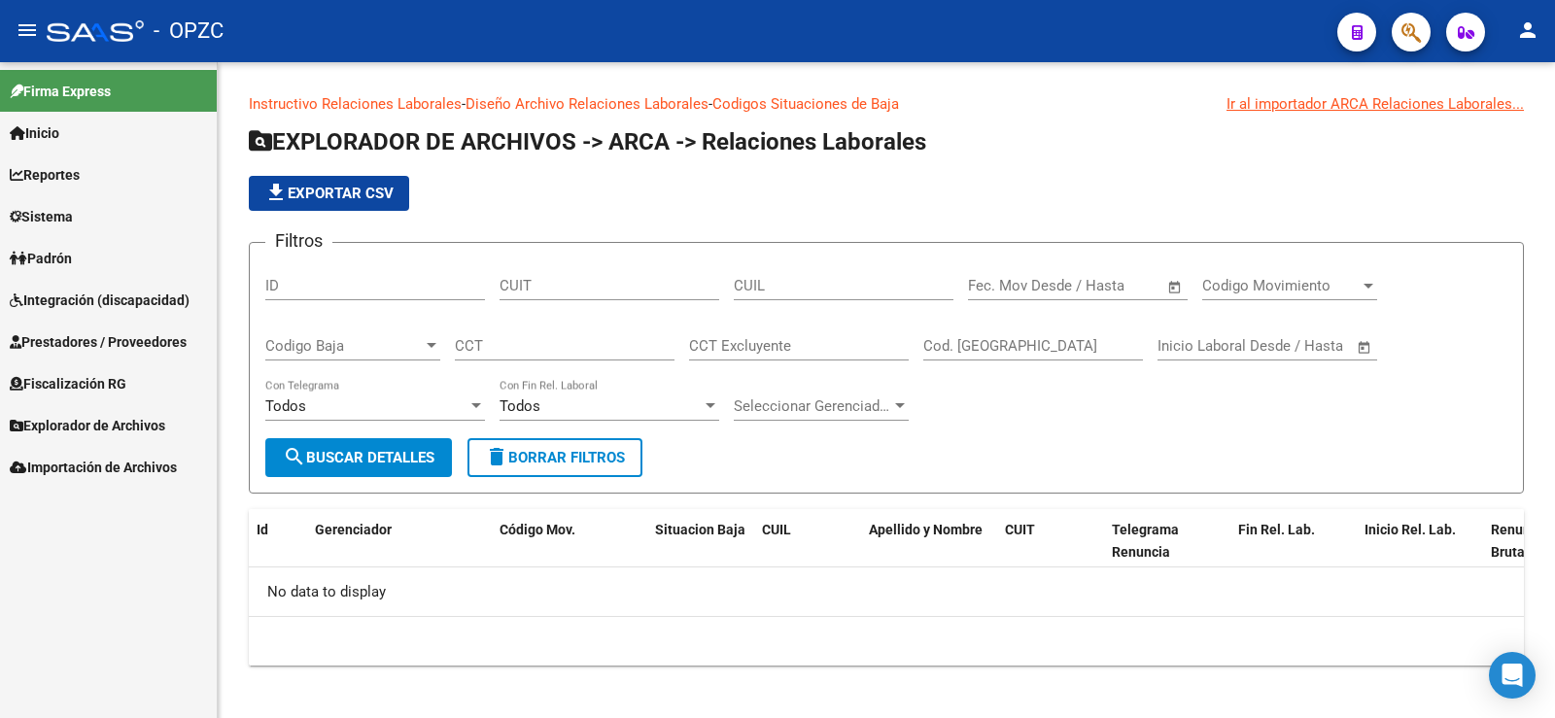
click at [71, 382] on span "Fiscalización RG" at bounding box center [68, 383] width 117 height 21
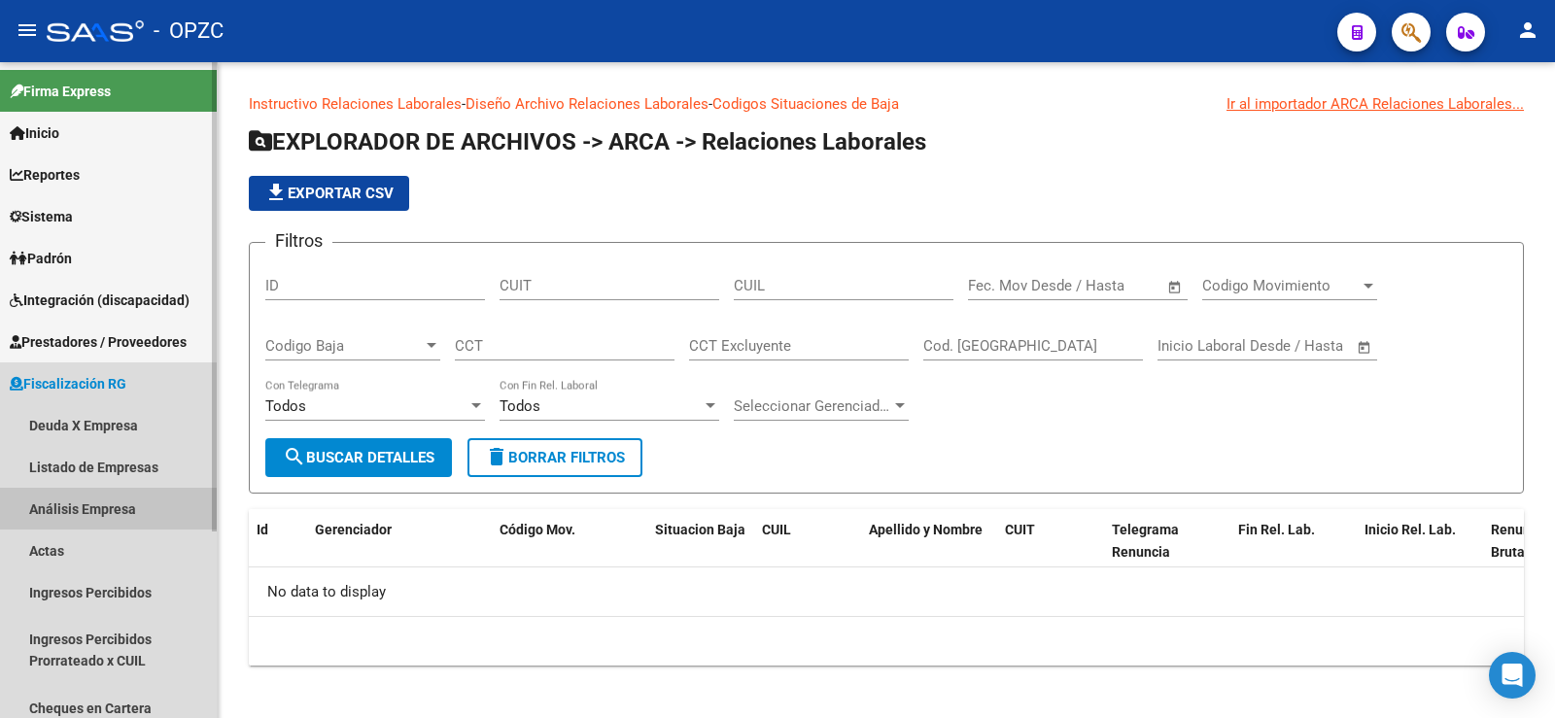
click at [91, 504] on link "Análisis Empresa" at bounding box center [108, 509] width 217 height 42
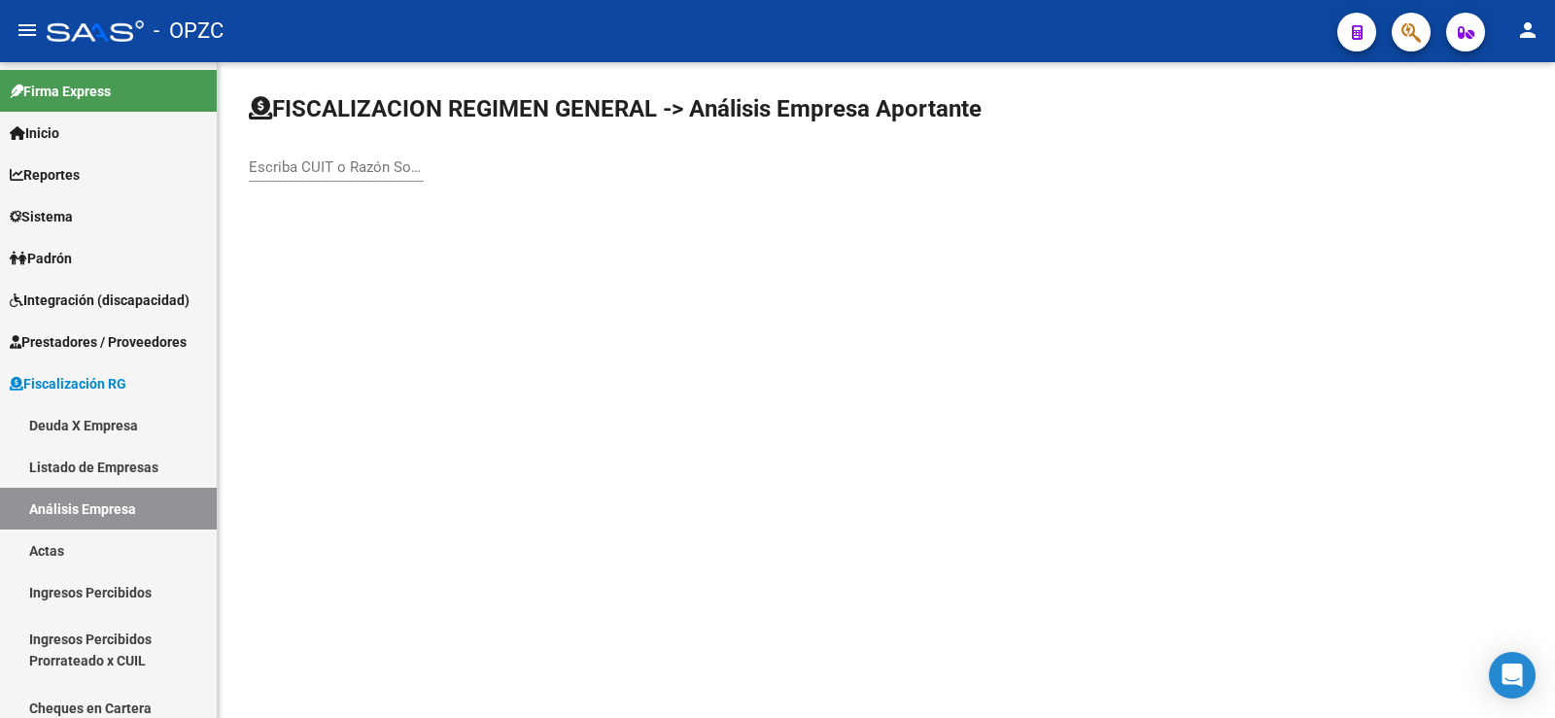
click at [342, 169] on input "Escriba CUIT o Razón Social para buscar" at bounding box center [336, 166] width 175 height 17
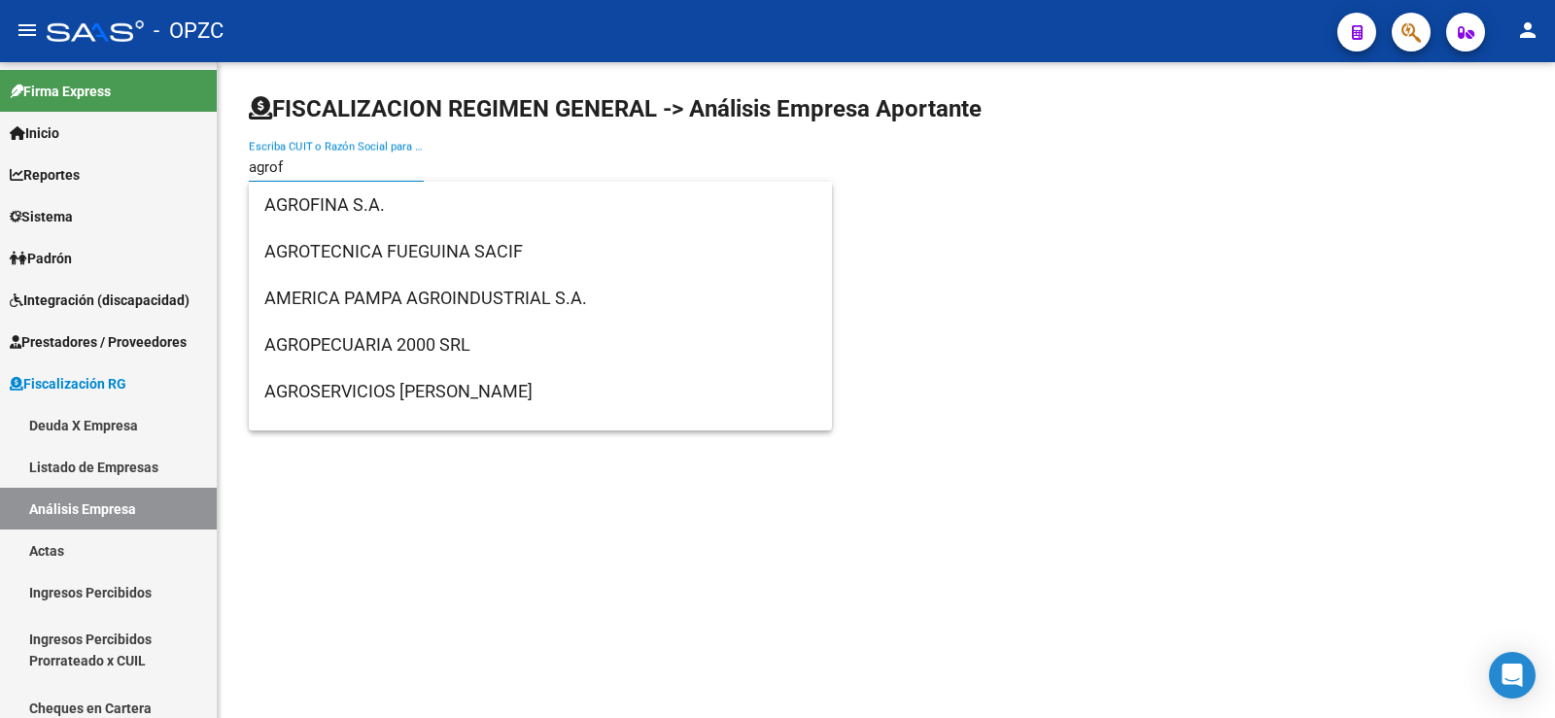
type input "agrof"
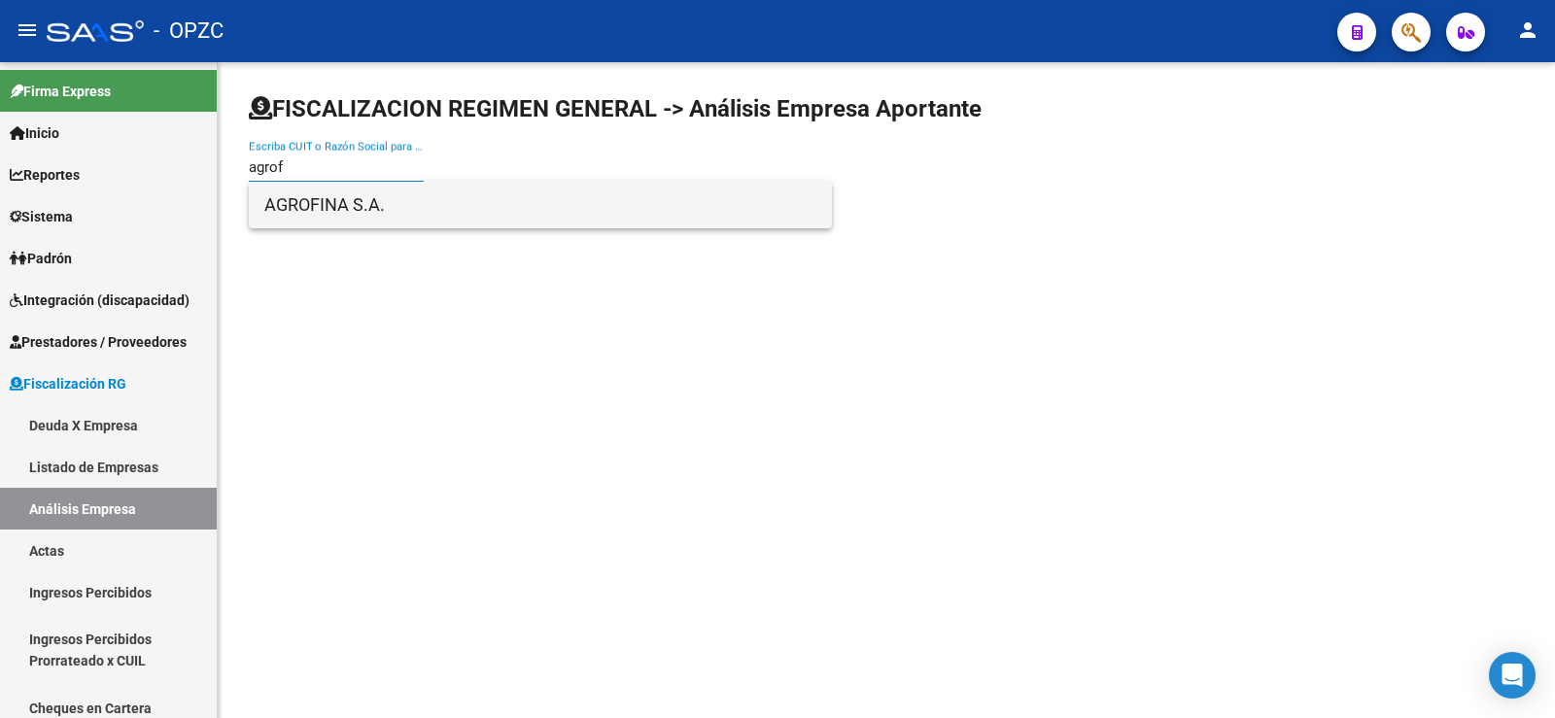
click at [343, 200] on span "AGROFINA S.A." at bounding box center [540, 205] width 552 height 47
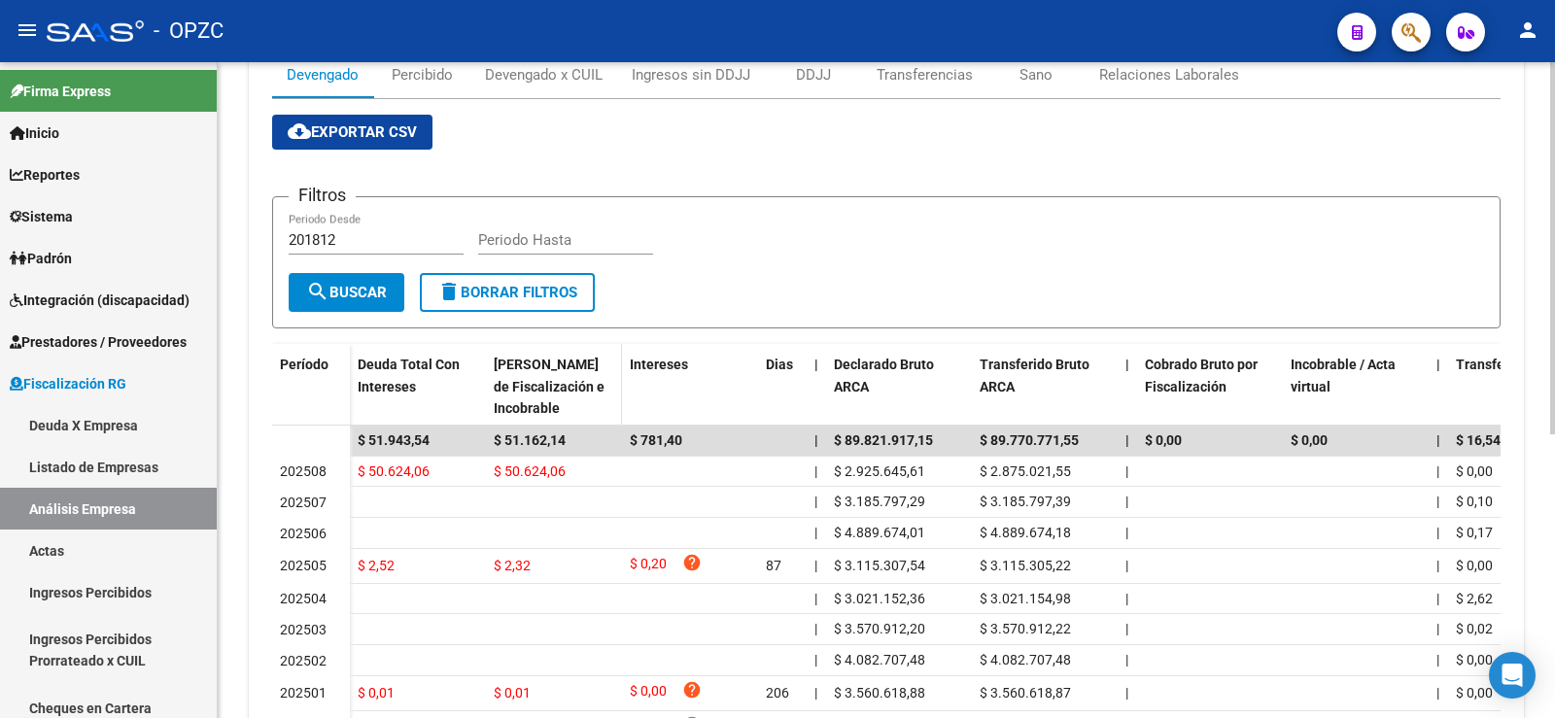
scroll to position [194, 0]
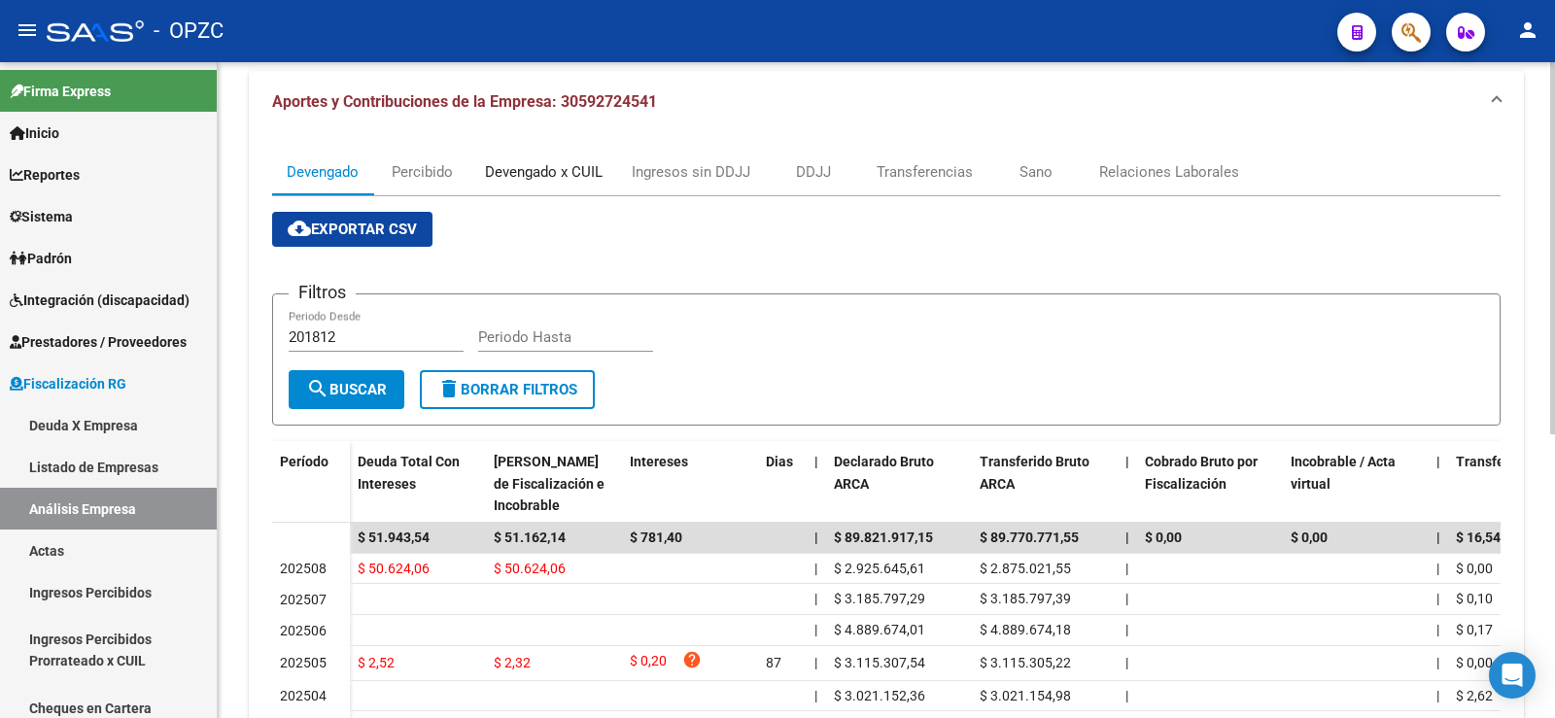
click at [550, 168] on div "Devengado x CUIL" at bounding box center [544, 171] width 118 height 21
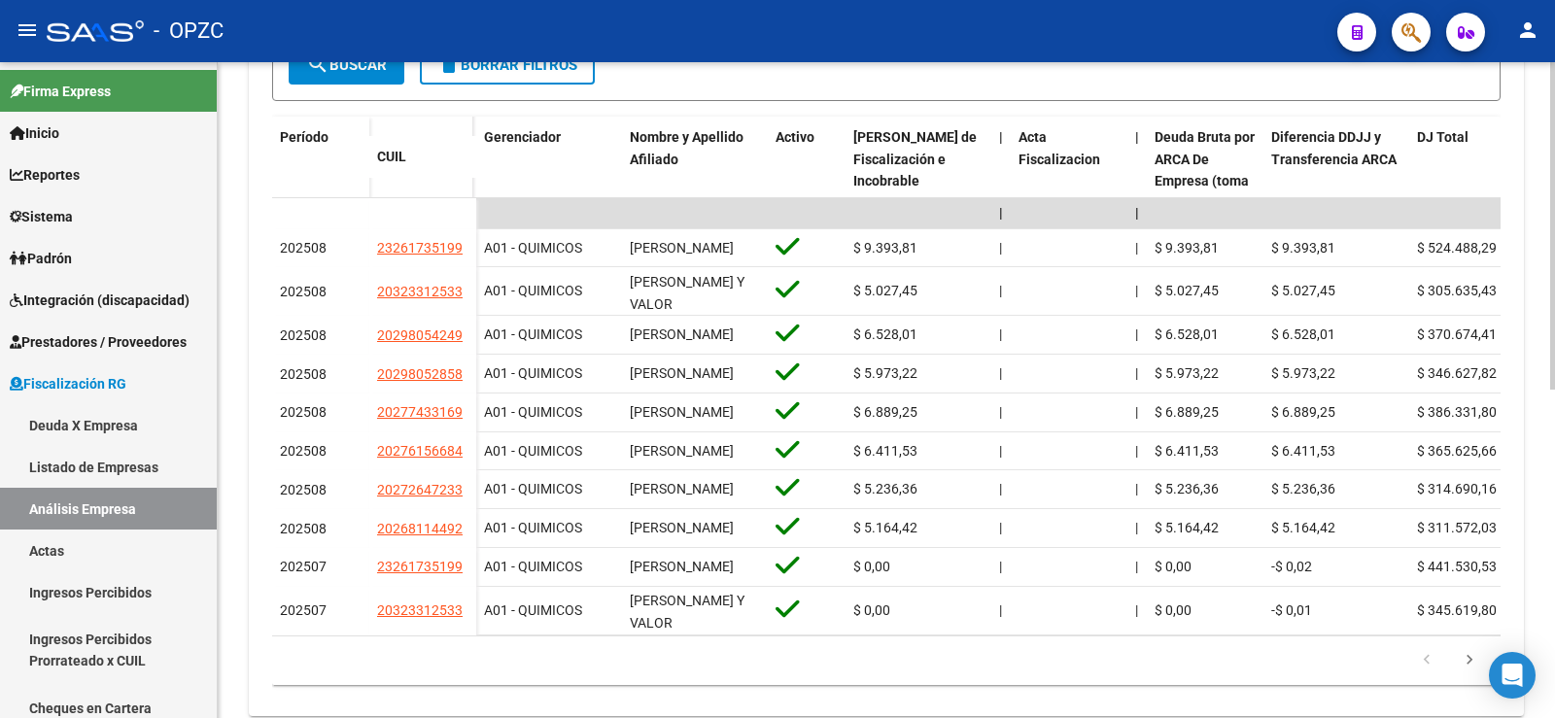
scroll to position [486, 0]
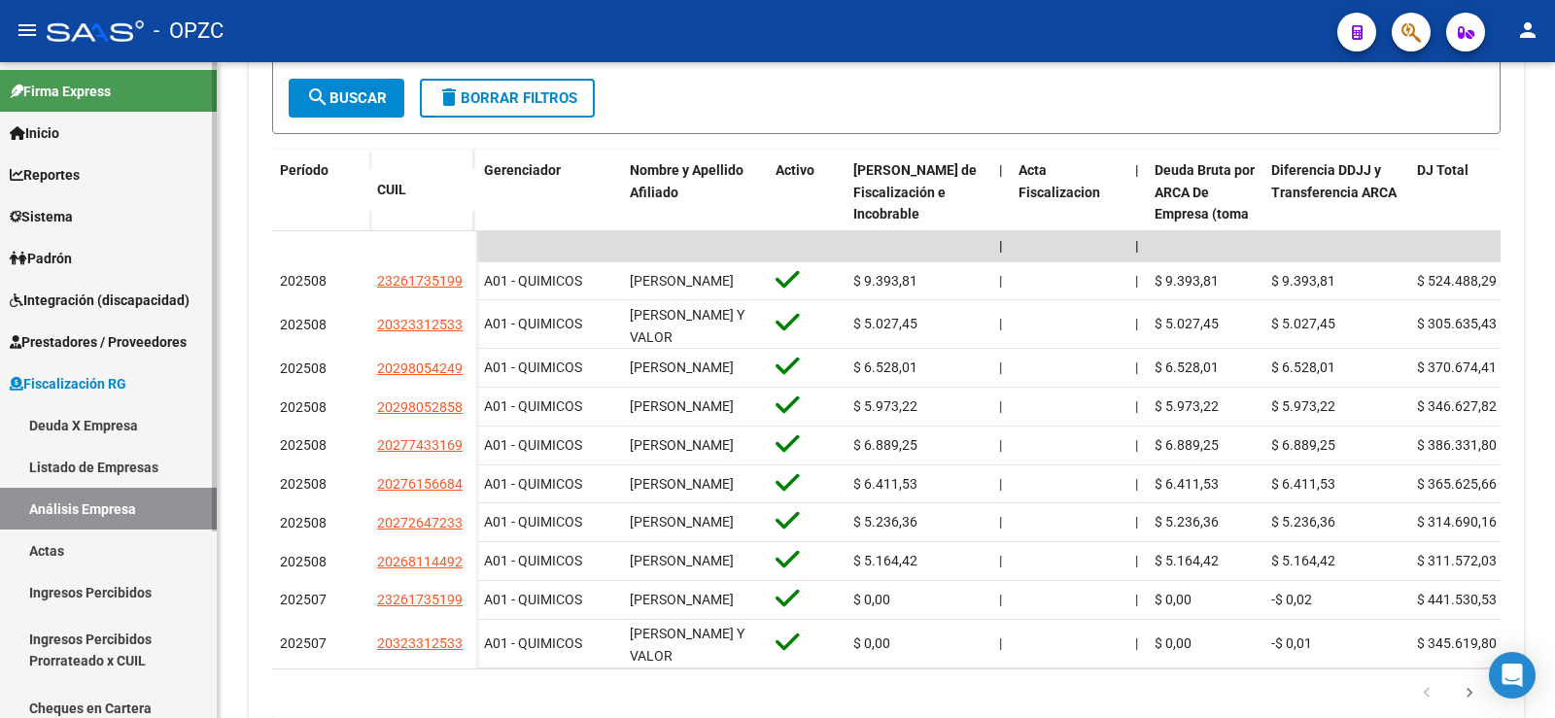
click at [100, 251] on link "Padrón" at bounding box center [108, 258] width 217 height 42
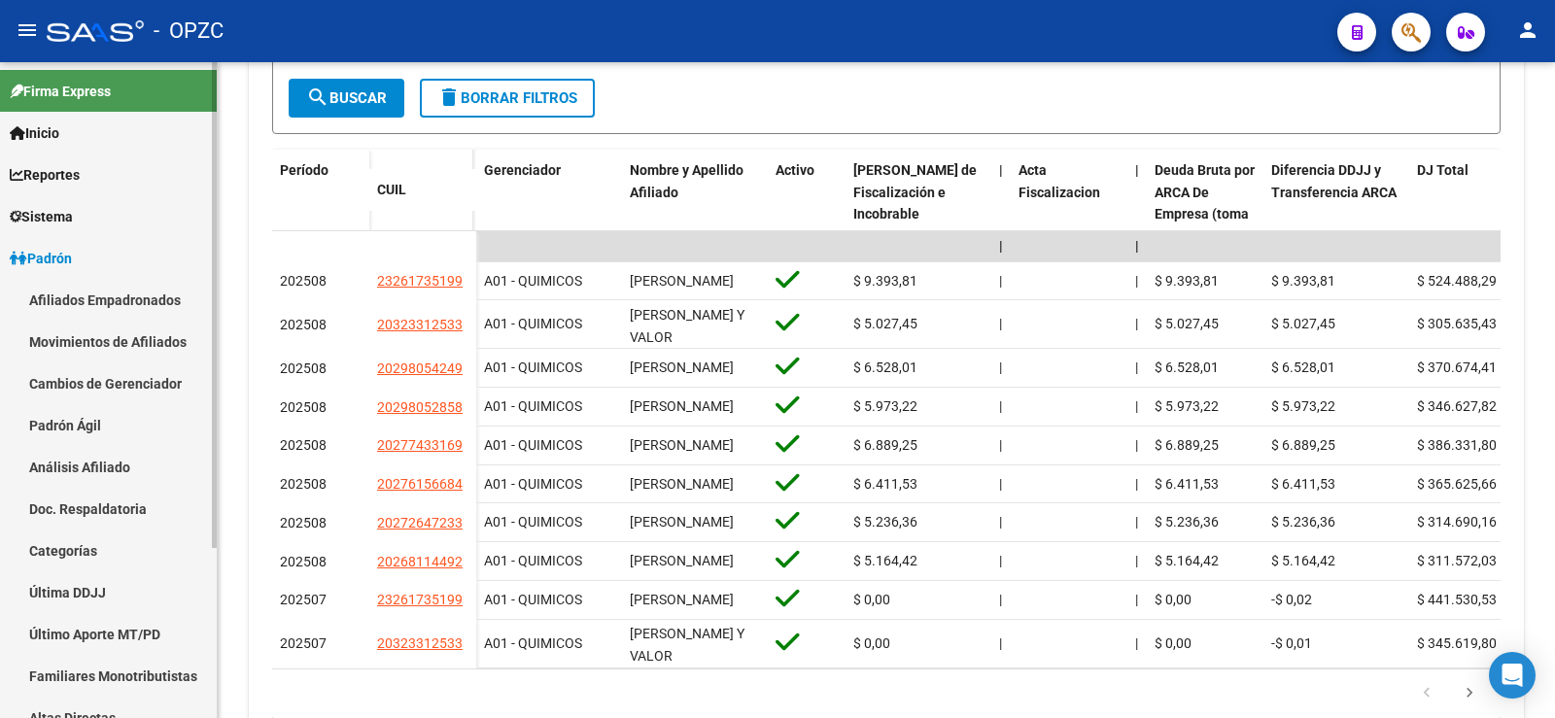
click at [99, 295] on link "Afiliados Empadronados" at bounding box center [108, 300] width 217 height 42
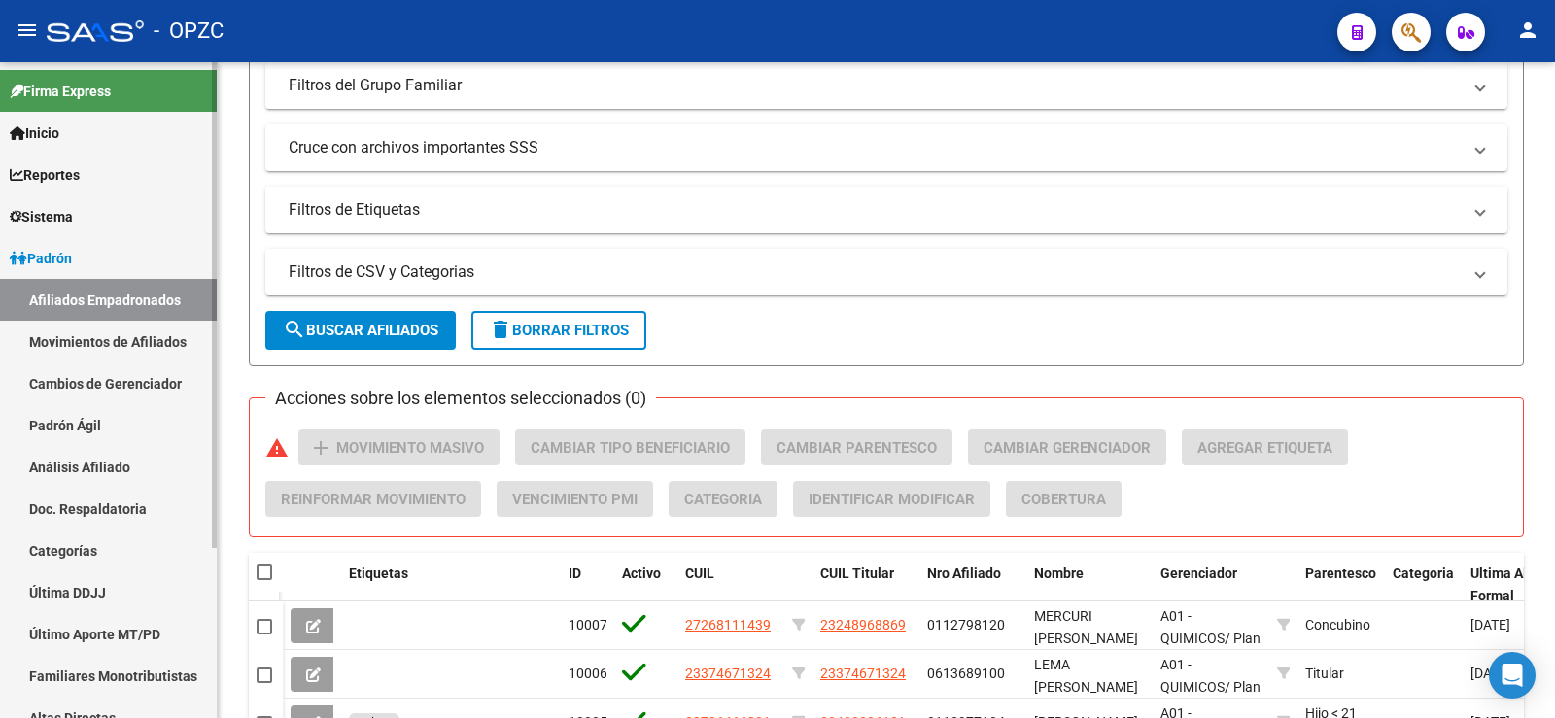
scroll to position [486, 0]
